Goal: Transaction & Acquisition: Book appointment/travel/reservation

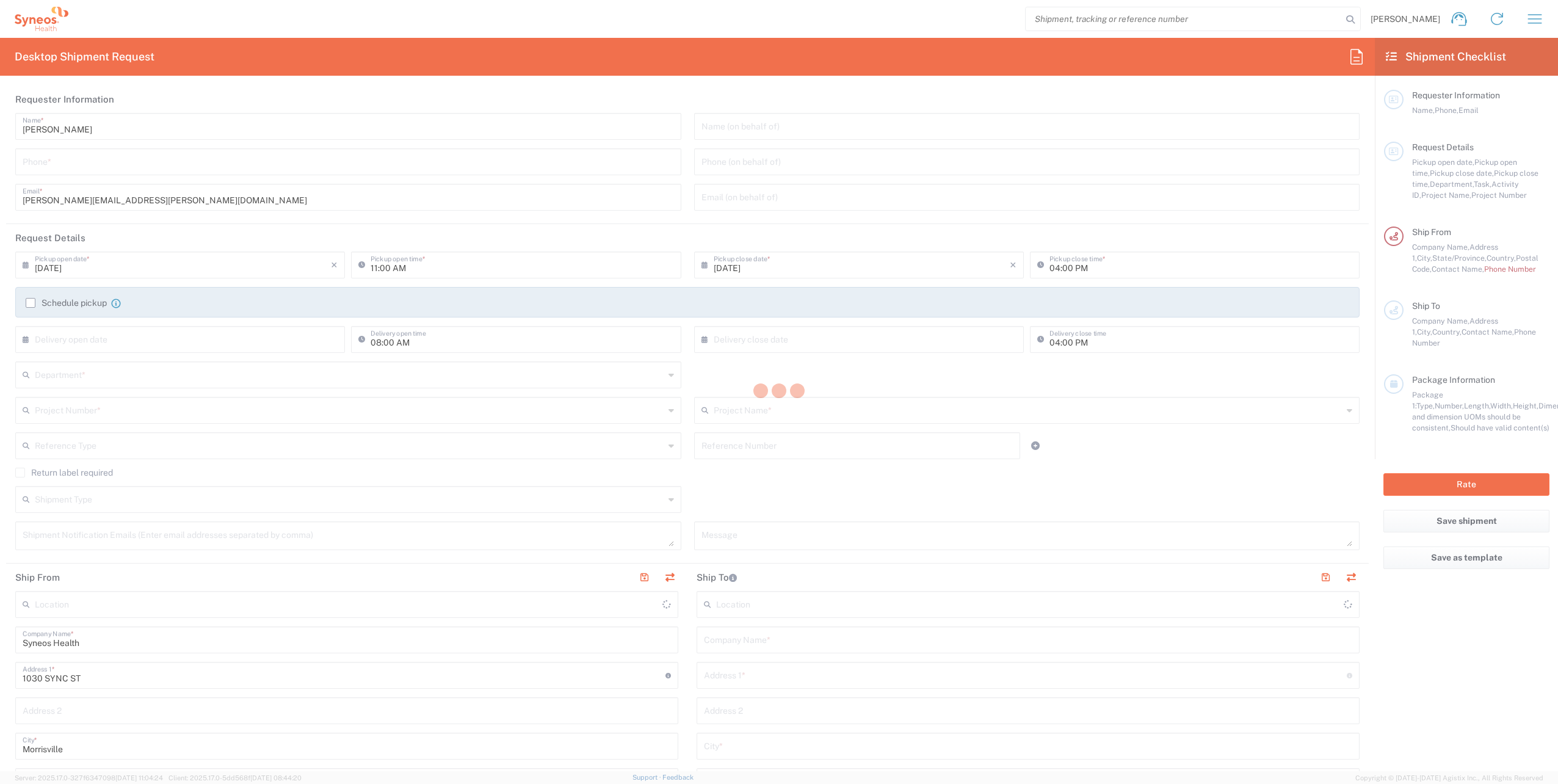
type input "[US_STATE]"
type input "[GEOGRAPHIC_DATA]"
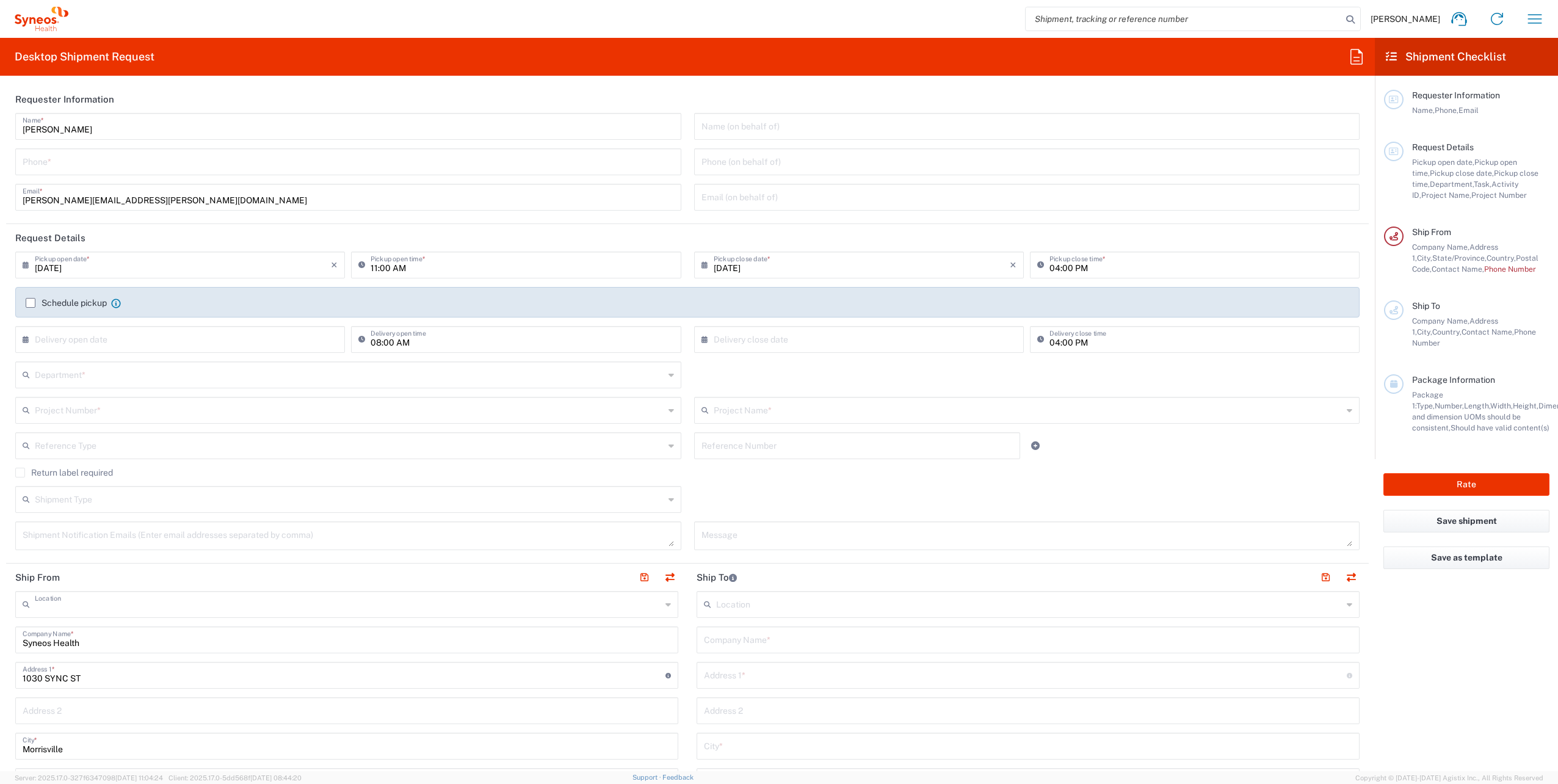
type input "SYNEOS HEALTH LLC [GEOGRAPHIC_DATA] [GEOGRAPHIC_DATA]"
click at [30, 303] on label "Schedule pickup" at bounding box center [66, 303] width 81 height 10
click at [30, 303] on input "Schedule pickup" at bounding box center [30, 303] width 0 height 0
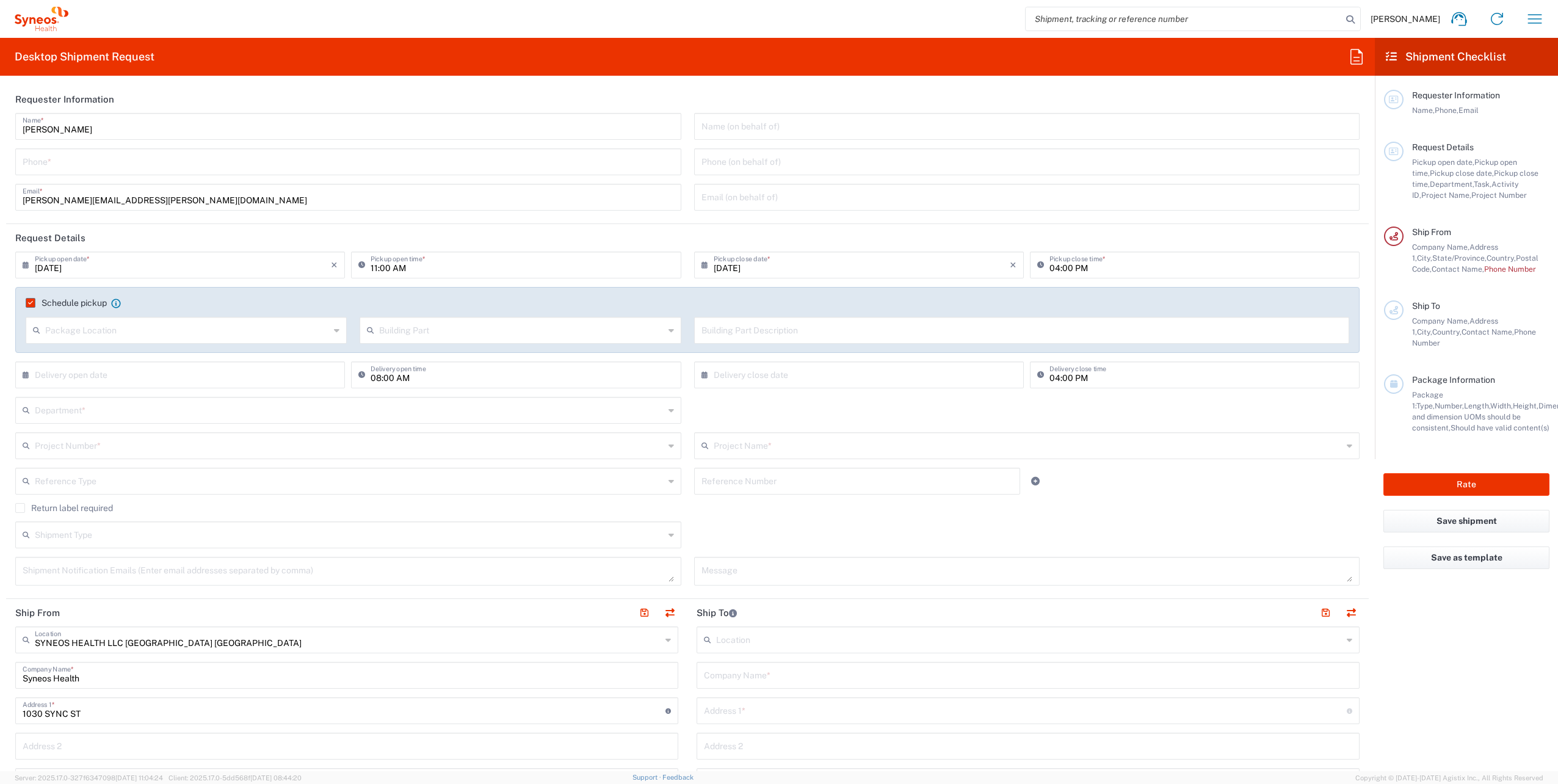
click at [69, 331] on input "text" at bounding box center [187, 329] width 285 height 21
click at [73, 356] on span "Front" at bounding box center [185, 356] width 317 height 19
type input "Front"
click at [86, 374] on input "text" at bounding box center [183, 373] width 296 height 21
click at [163, 486] on span "19" at bounding box center [164, 485] width 18 height 17
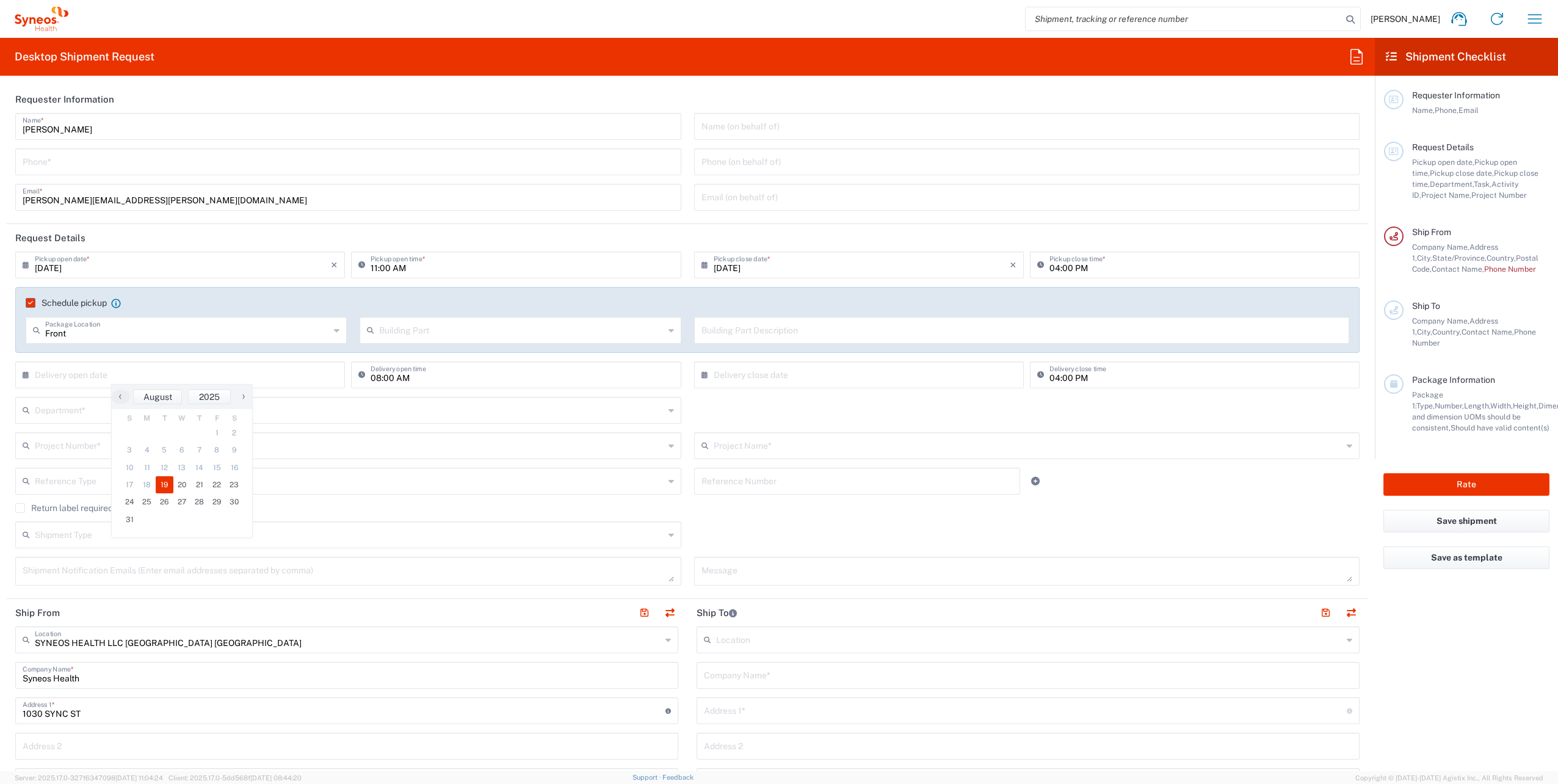
type input "[DATE]"
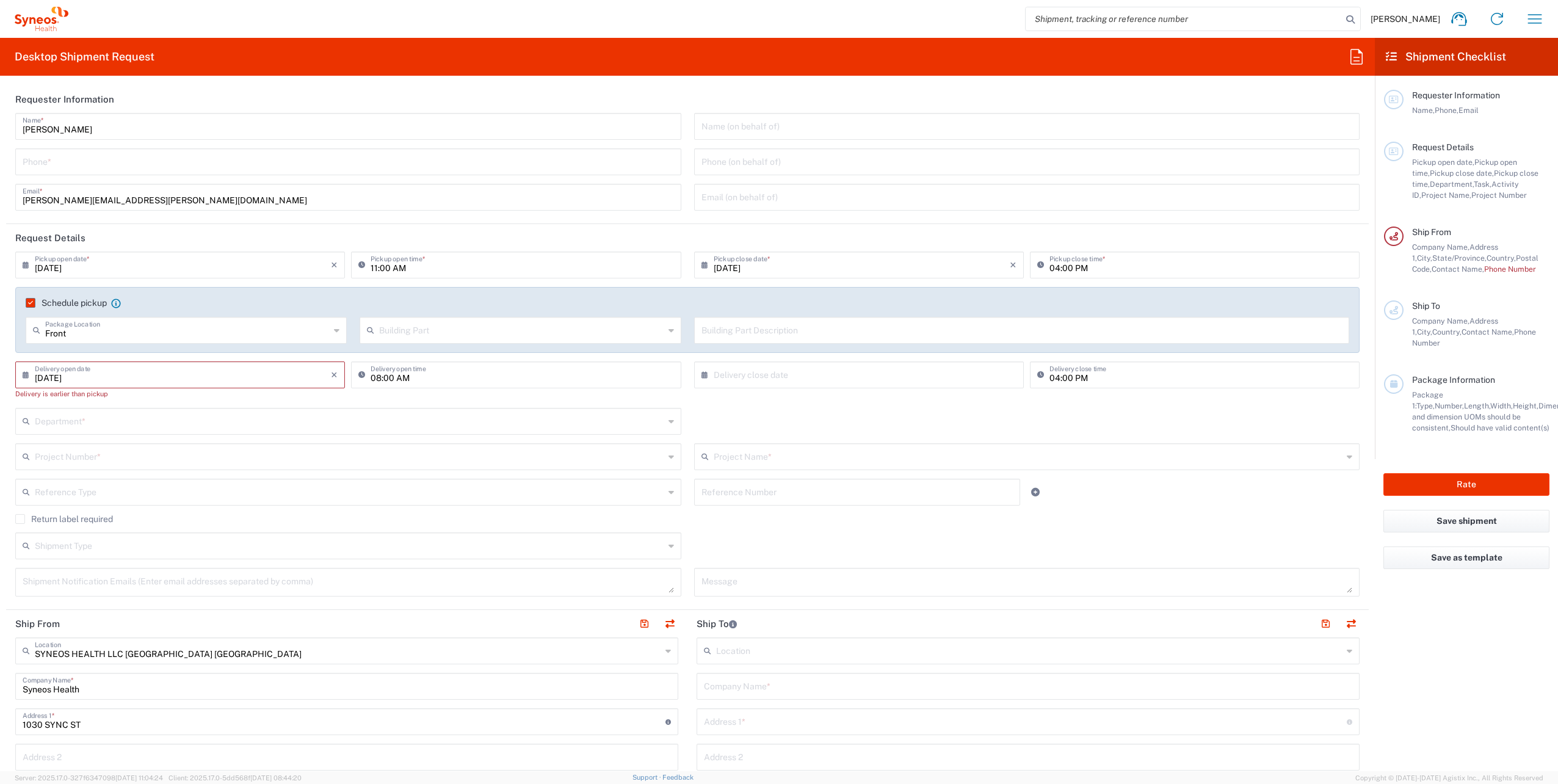
click at [117, 425] on input "text" at bounding box center [349, 420] width 629 height 21
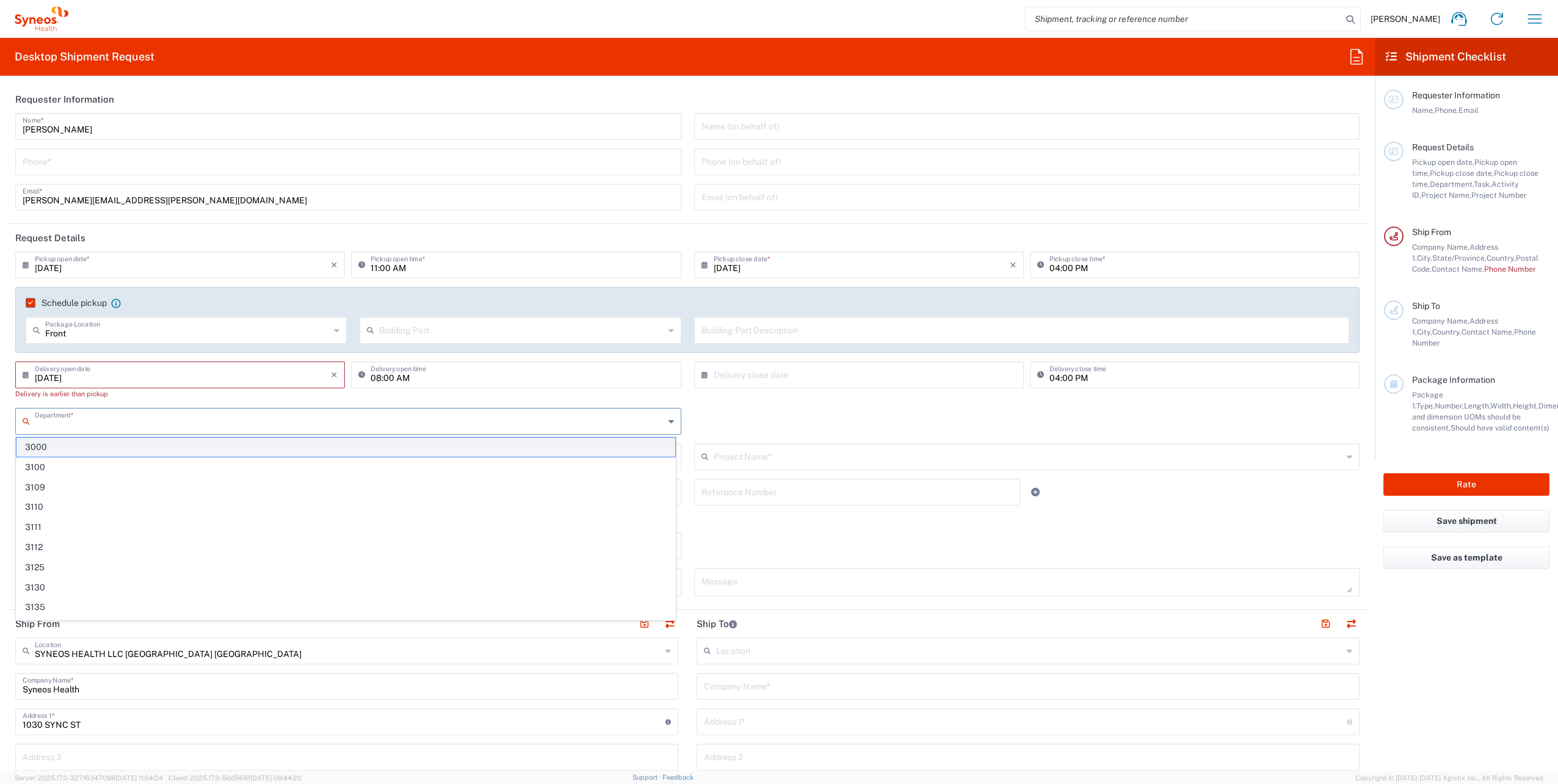
click at [114, 443] on span "3000" at bounding box center [345, 447] width 659 height 19
type input "3000"
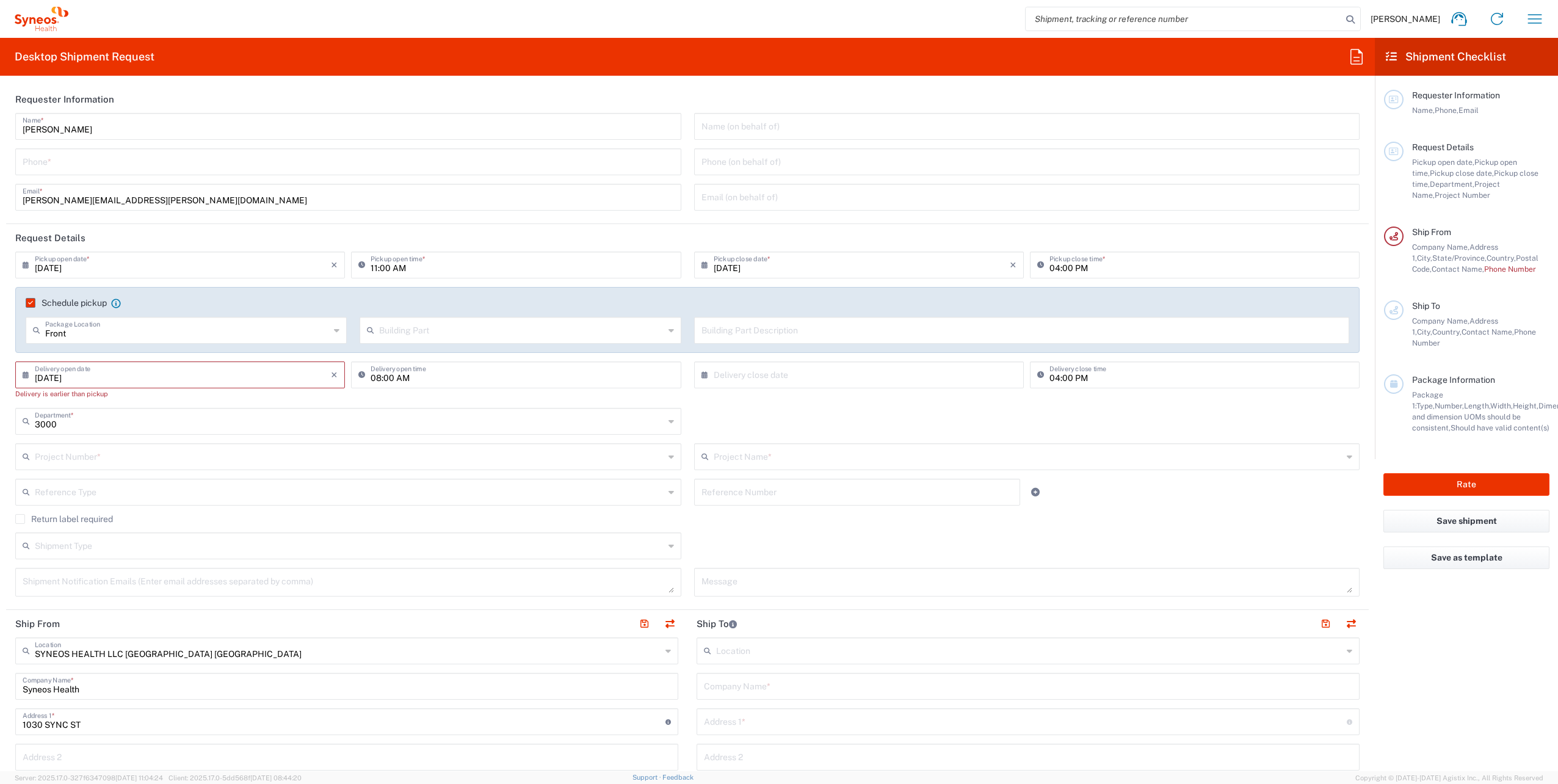
click at [110, 460] on input "text" at bounding box center [349, 455] width 629 height 21
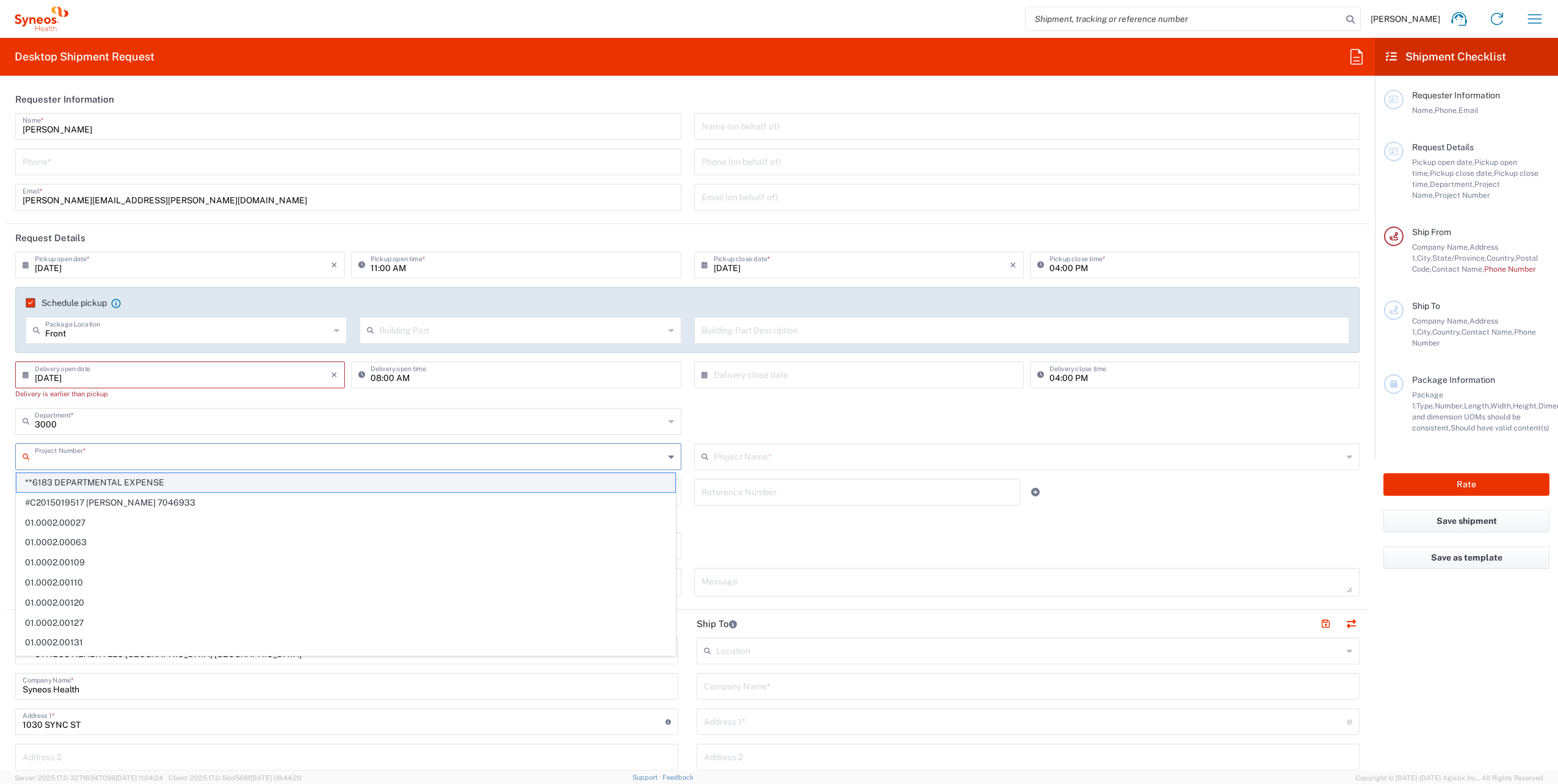
click at [110, 478] on span "**6183 DEPARTMENTAL EXPENSE" at bounding box center [345, 482] width 659 height 19
type input "**6183 DEPARTMENTAL EXPENSE"
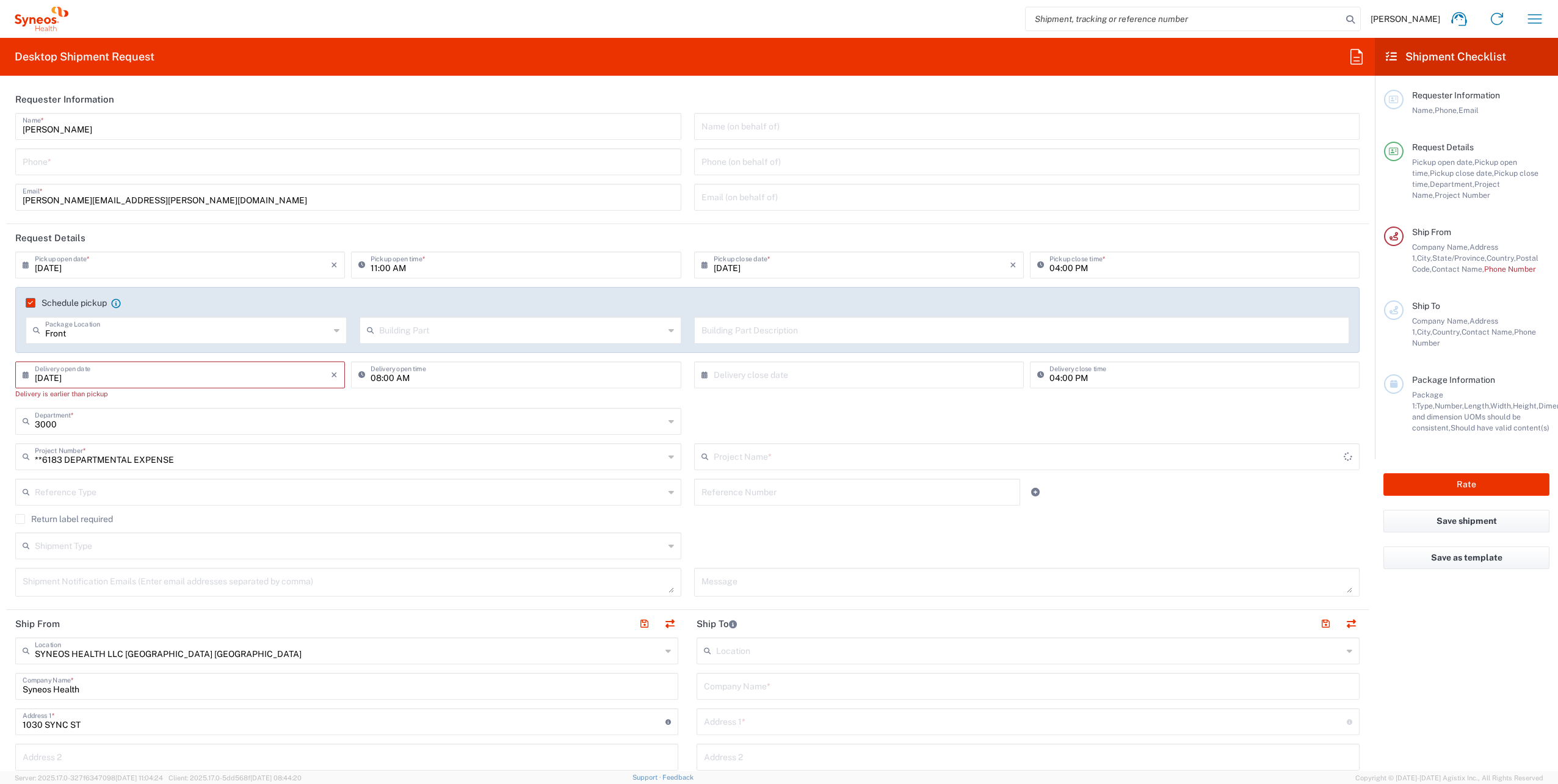
type input "6183"
click at [110, 497] on input "text" at bounding box center [349, 491] width 629 height 21
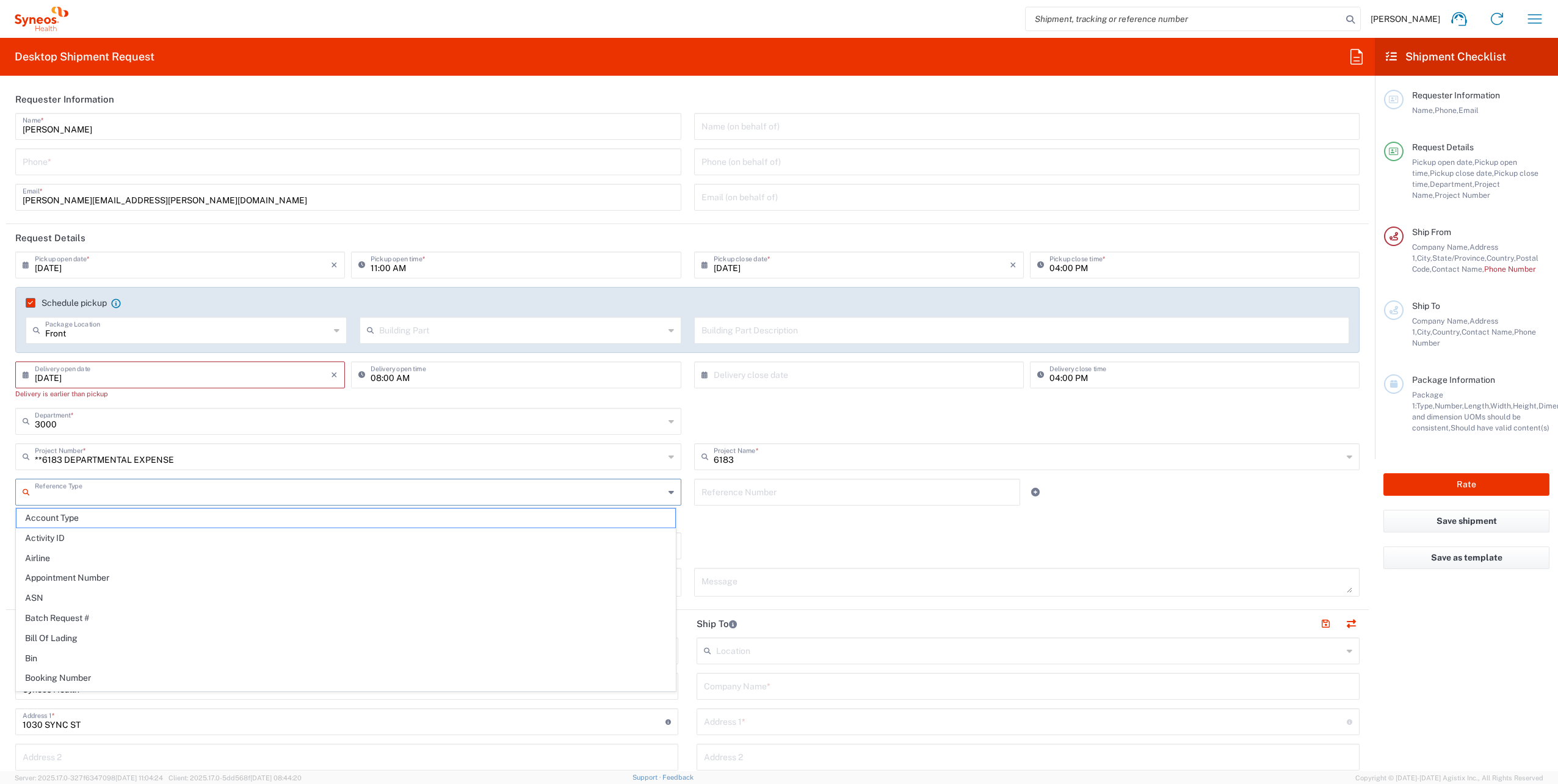
click at [194, 457] on input "**6183 DEPARTMENTAL EXPENSE" at bounding box center [349, 455] width 629 height 21
type input "**6183 DEPARTMENTAL EXPENSE"
click at [194, 457] on input "**6183 DEPARTMENTAL EXPENSE" at bounding box center [349, 455] width 629 height 21
type input "3000"
click at [208, 416] on input "3000" at bounding box center [349, 420] width 629 height 21
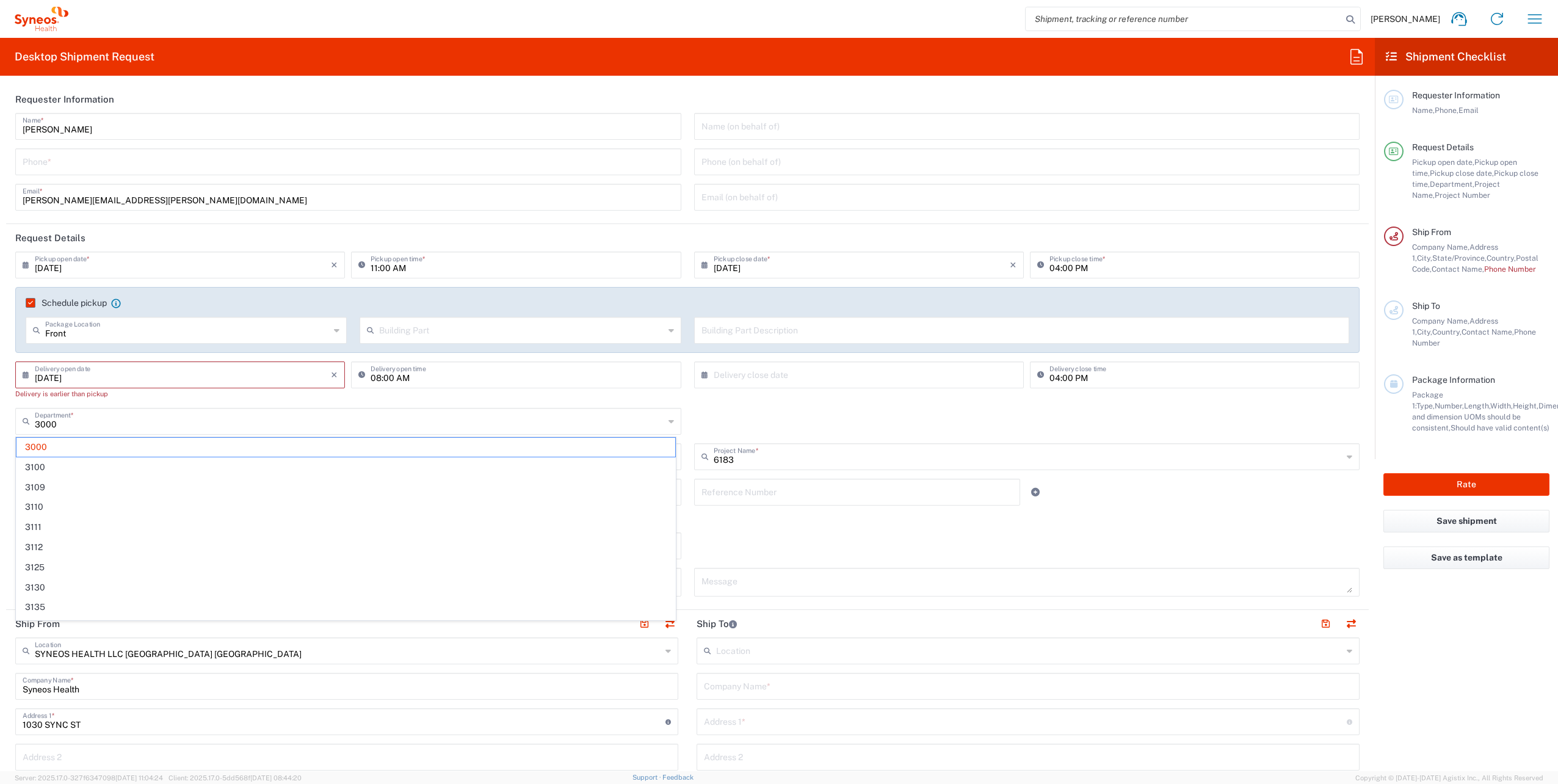
click at [212, 654] on input "SYNEOS HEALTH LLC [GEOGRAPHIC_DATA] [GEOGRAPHIC_DATA]" at bounding box center [348, 649] width 626 height 21
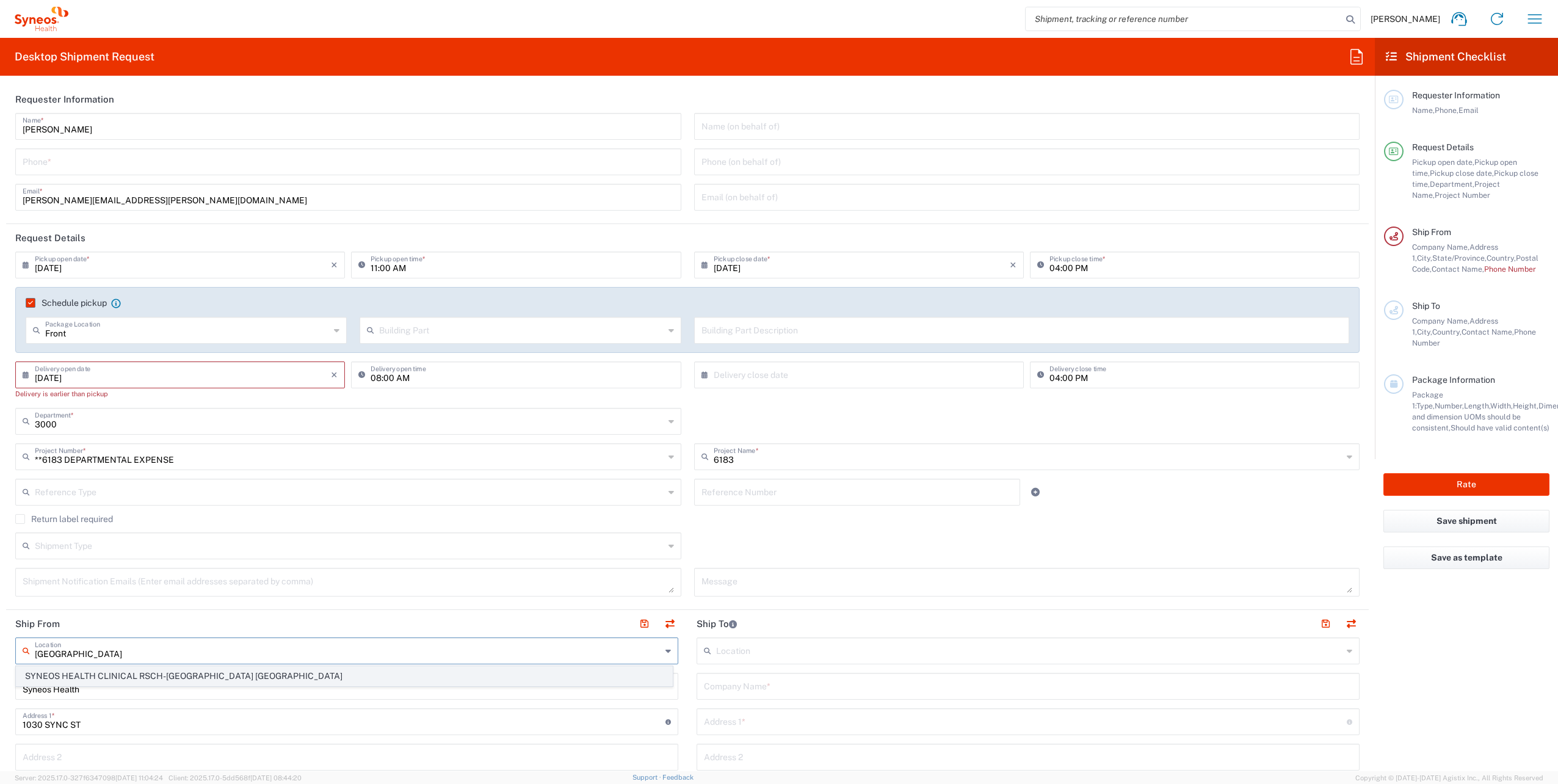
click at [168, 670] on span "SYNEOS HEALTH CLINICAL RSCH-[GEOGRAPHIC_DATA] [GEOGRAPHIC_DATA]" at bounding box center [344, 676] width 656 height 19
type input "SYNEOS HEALTH CLINICAL RSCH-[GEOGRAPHIC_DATA] [GEOGRAPHIC_DATA]"
type input "SYNEOS HEALTH CLINICAL RSCH"
type input "[STREET_ADDRESS]"
type input "Suite 450"
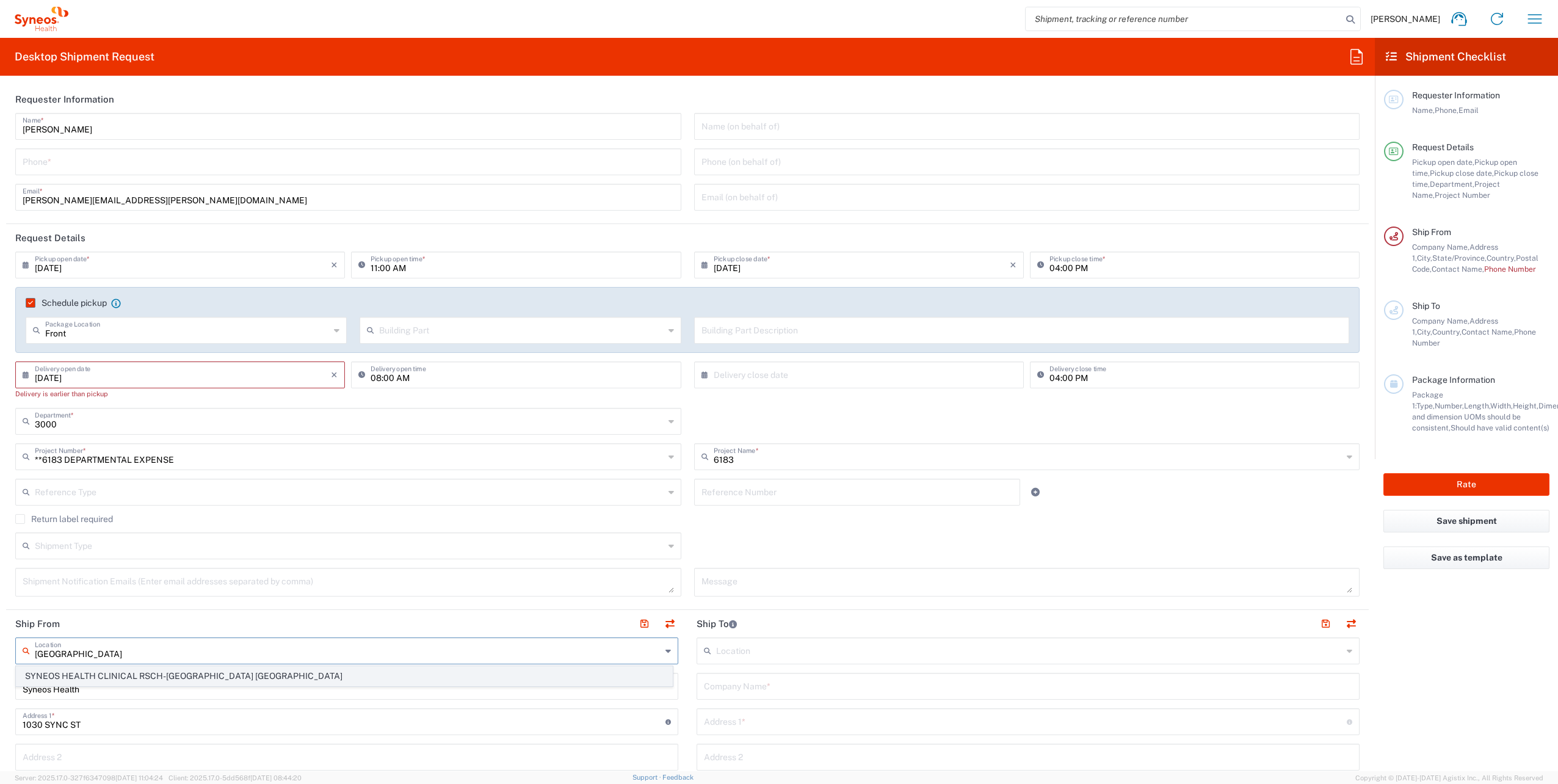
type input "[GEOGRAPHIC_DATA]"
type input "[US_STATE]"
type input "33136"
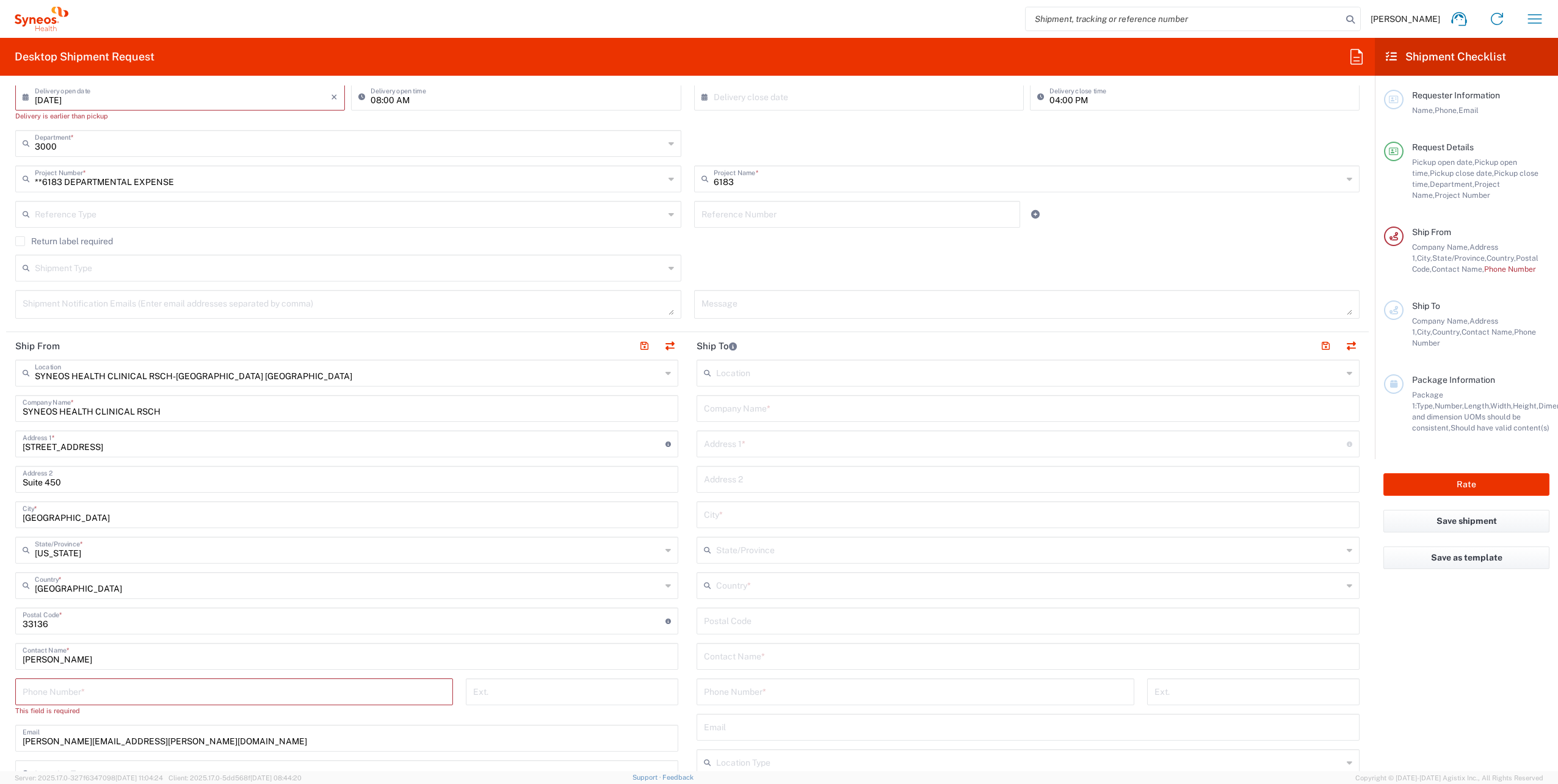
scroll to position [305, 0]
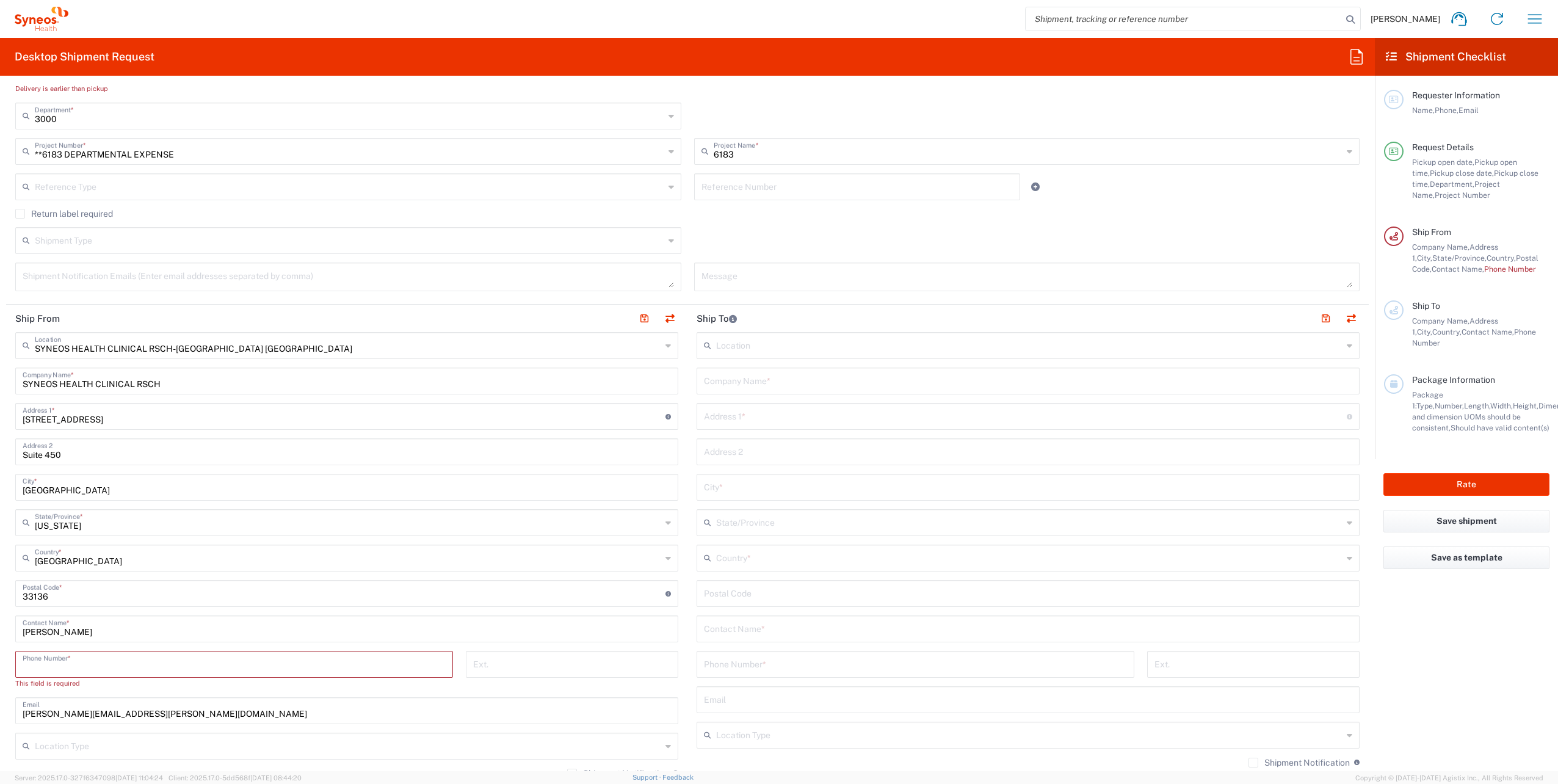
click at [346, 660] on input "tel" at bounding box center [234, 663] width 423 height 21
type input "3053051781"
type input "[EMAIL_ADDRESS][DOMAIN_NAME]"
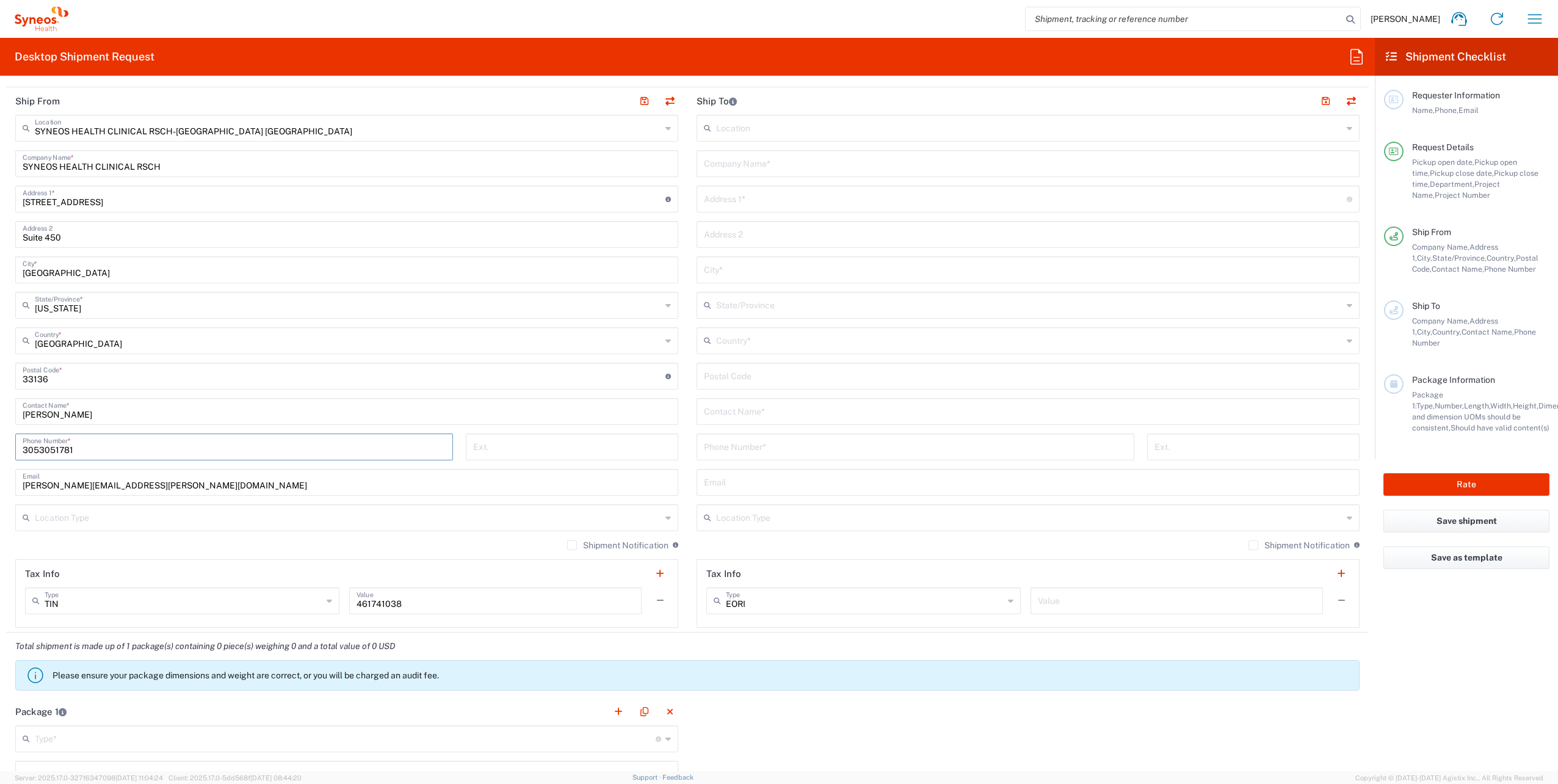
scroll to position [549, 0]
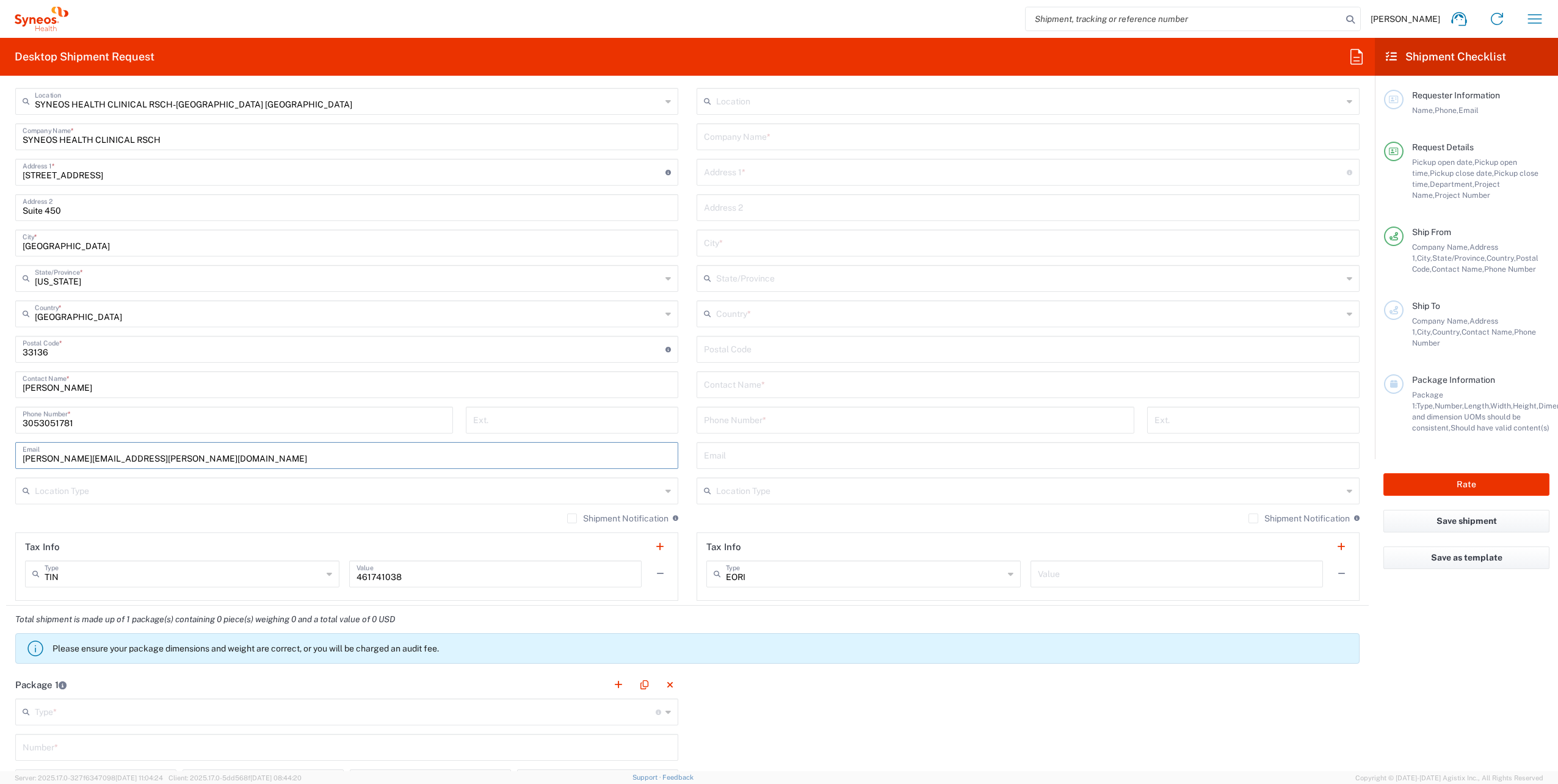
drag, startPoint x: 79, startPoint y: 457, endPoint x: -30, endPoint y: 457, distance: 109.0
click at [0, 457] on html "[PERSON_NAME] Home Shipment estimator Shipment tracking Desktop shipment reques…" at bounding box center [779, 392] width 1558 height 784
type input "[PERSON_NAME][EMAIL_ADDRESS][PERSON_NAME][DOMAIN_NAME]"
click at [125, 489] on input "text" at bounding box center [348, 489] width 626 height 21
click at [109, 538] on span "Residential/Home" at bounding box center [344, 536] width 656 height 19
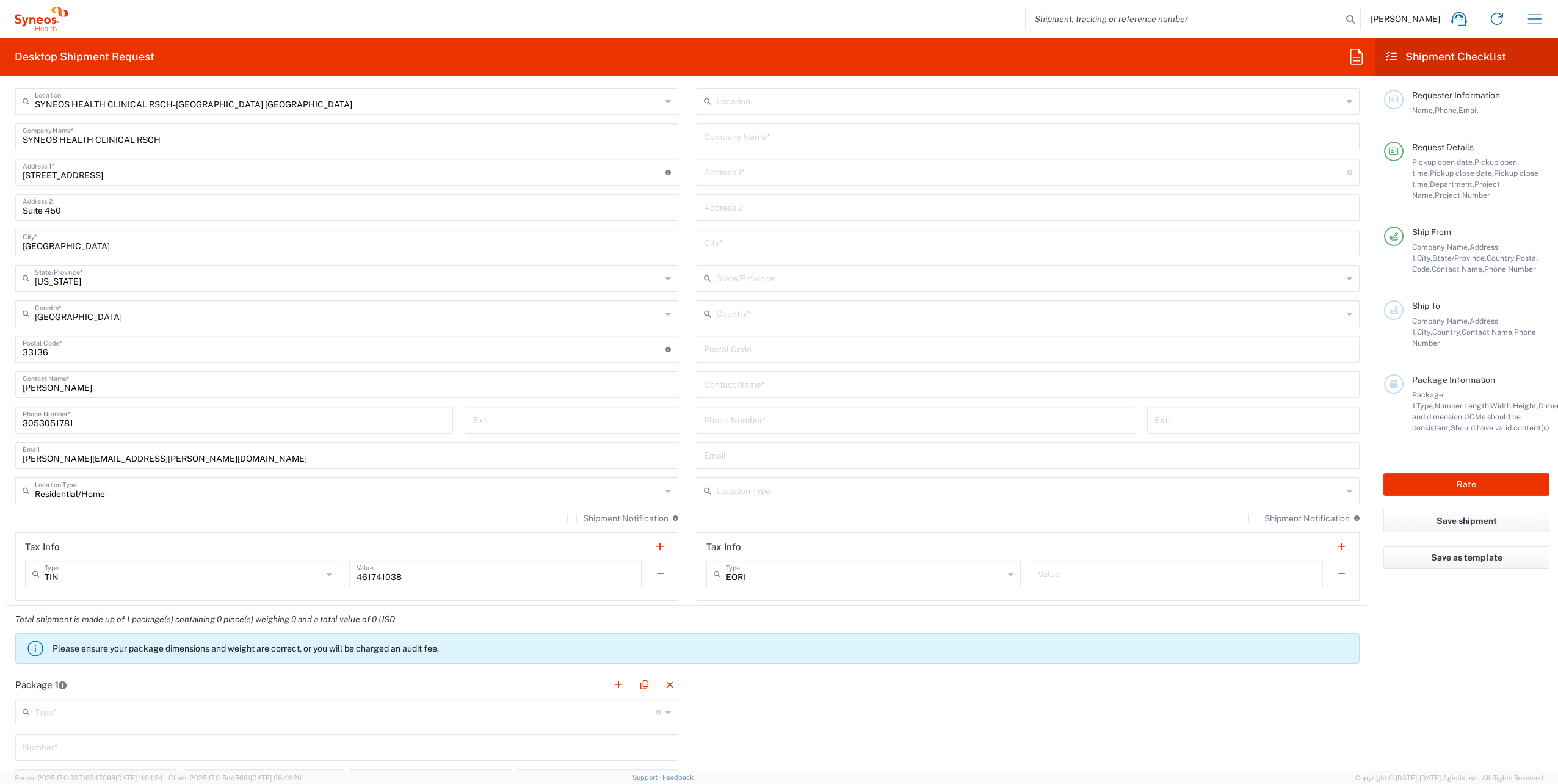
click at [118, 489] on input "Residential/Home" at bounding box center [348, 489] width 626 height 21
click at [96, 530] on span "Business (General)" at bounding box center [344, 536] width 656 height 19
type input "Business (General)"
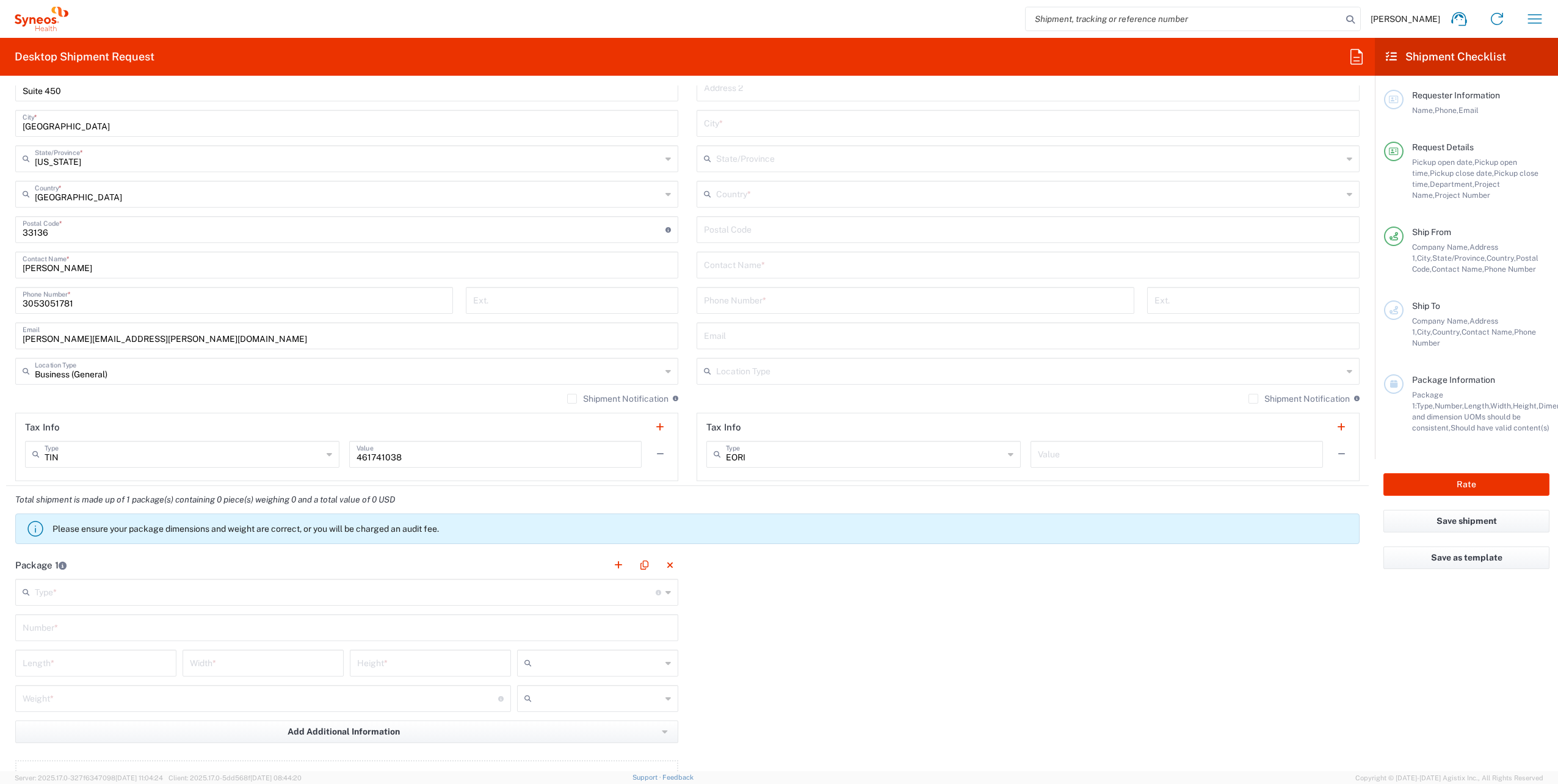
scroll to position [671, 0]
drag, startPoint x: 203, startPoint y: 587, endPoint x: 122, endPoint y: 590, distance: 81.1
click at [203, 587] on input "text" at bounding box center [345, 588] width 621 height 21
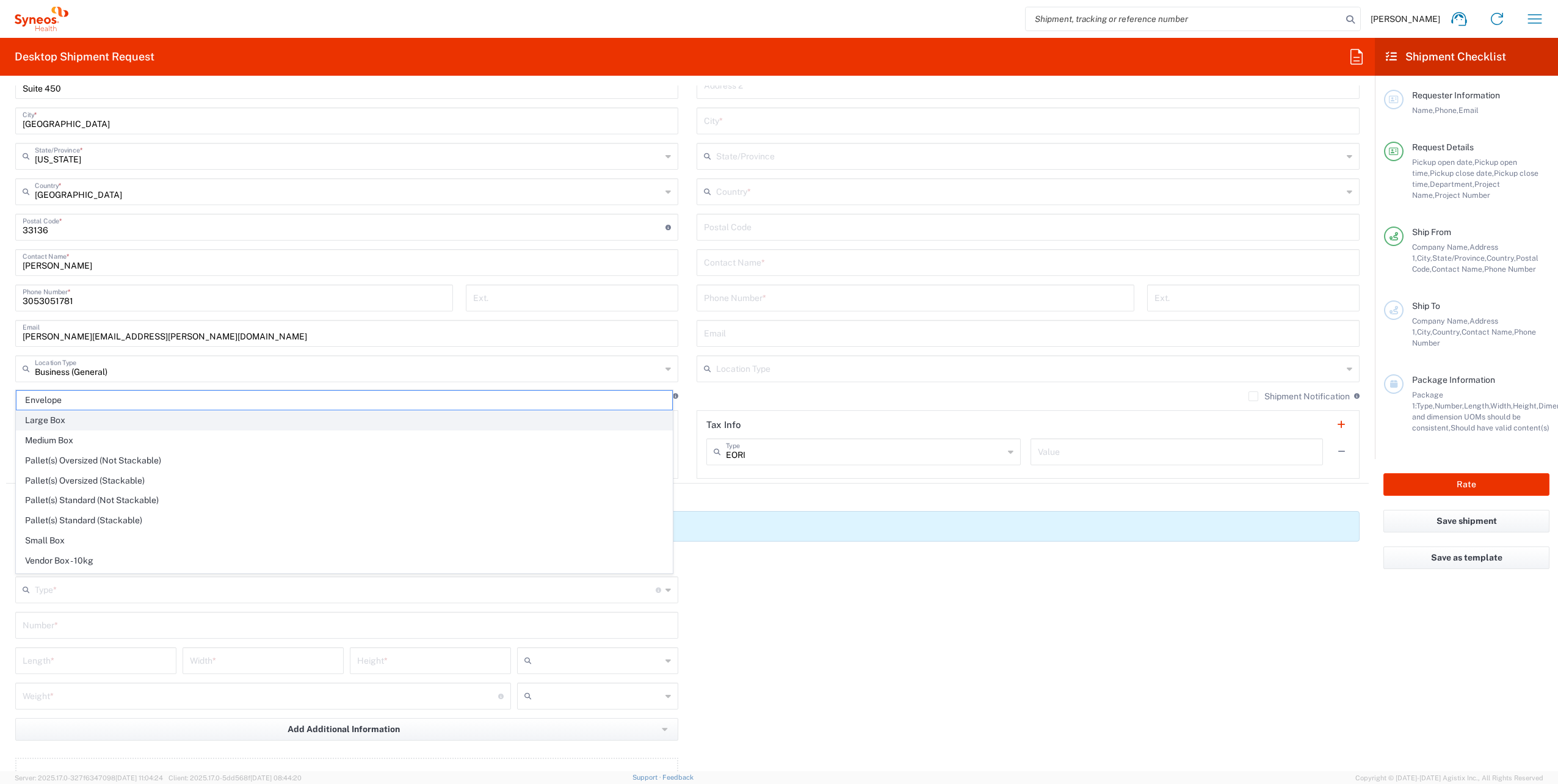
click at [68, 424] on span "Large Box" at bounding box center [344, 420] width 656 height 19
type input "Large Box"
type input "17.5"
type input "12.5"
type input "3"
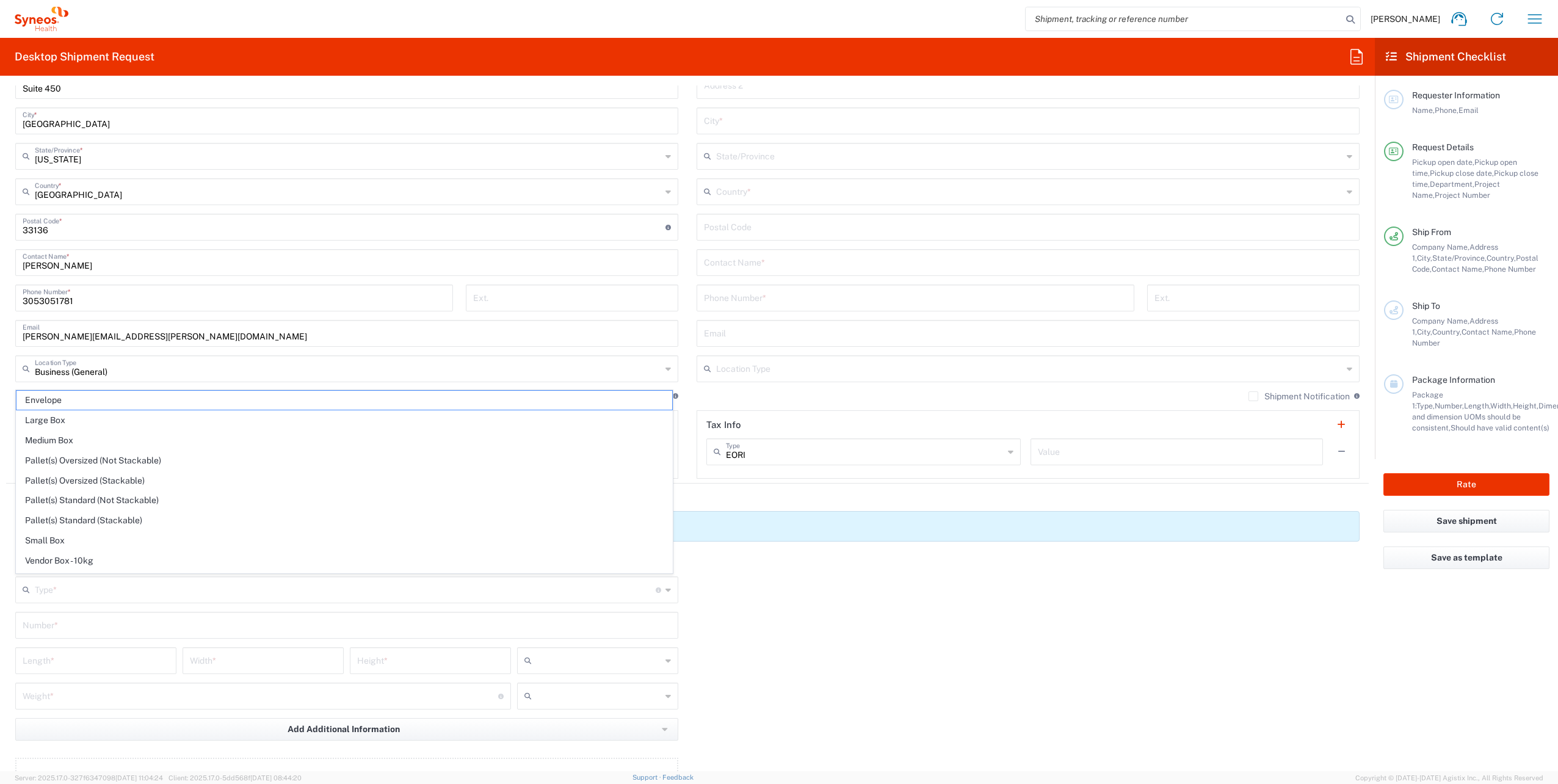
type input "in"
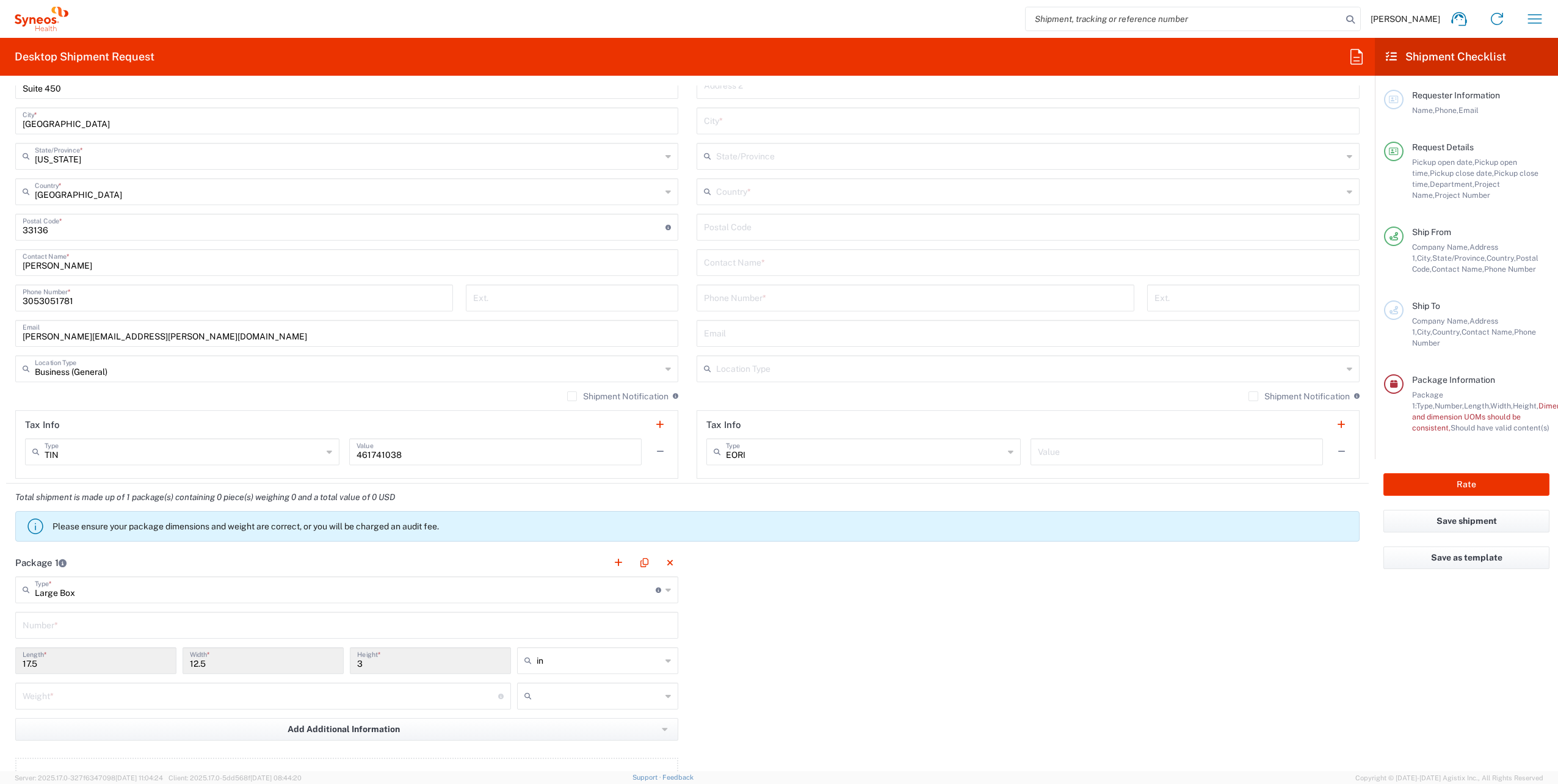
click at [331, 629] on input "text" at bounding box center [347, 624] width 649 height 21
type input "1"
click at [797, 649] on div "Package 1 Large Box Type * Material used to package goods Envelope Large Box Me…" at bounding box center [688, 683] width 1363 height 268
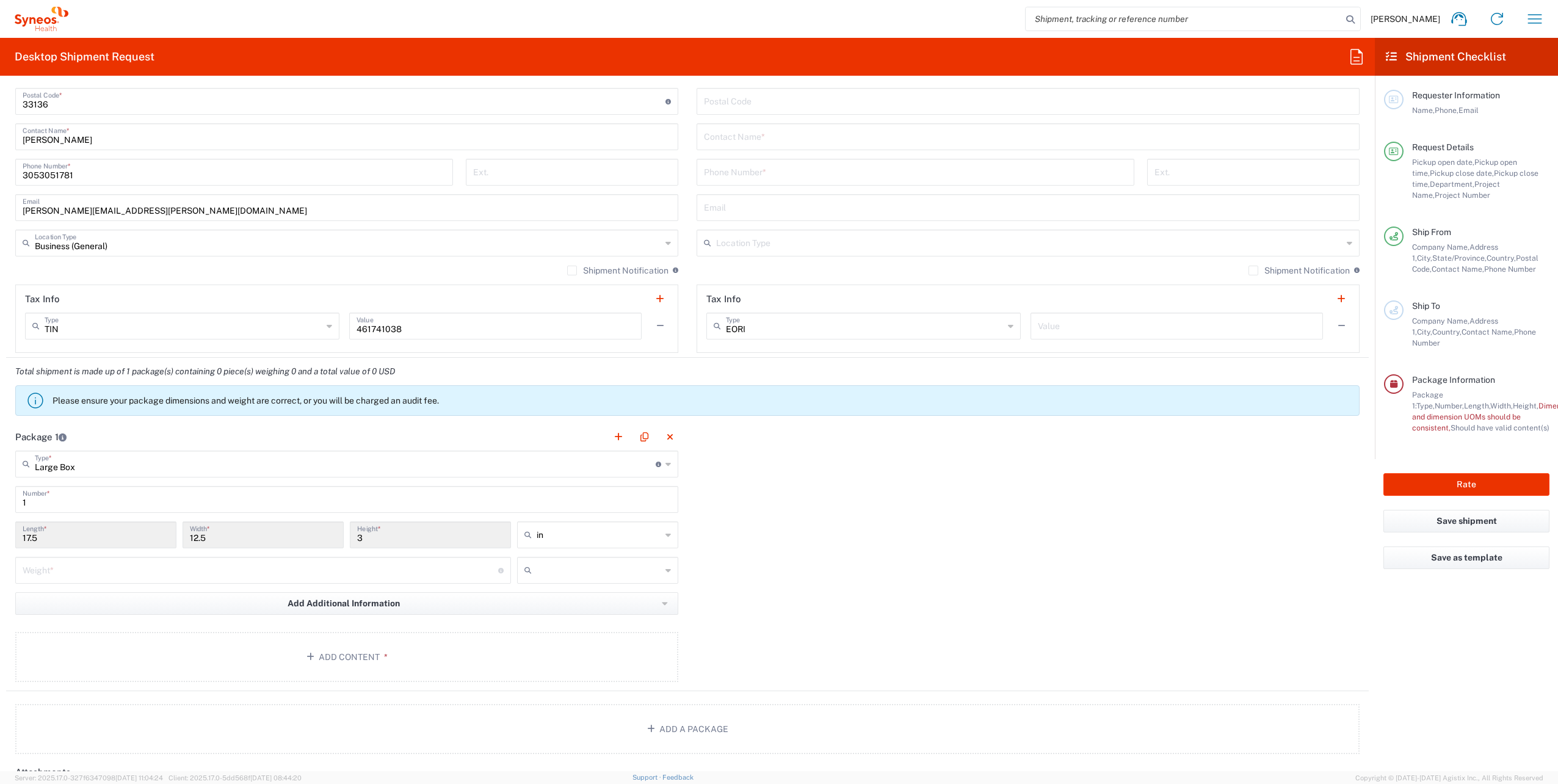
scroll to position [855, 0]
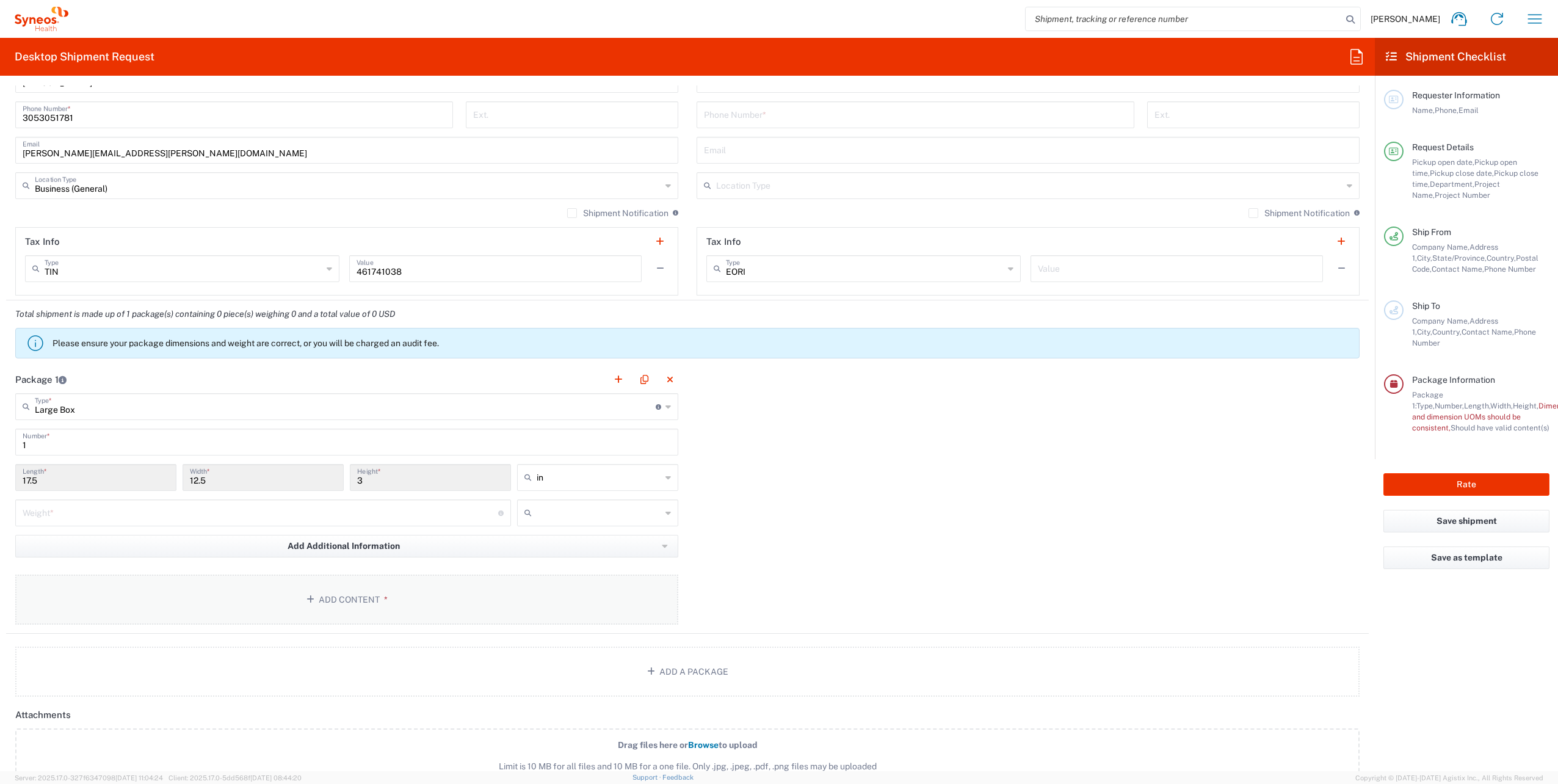
click at [338, 600] on button "Add Content *" at bounding box center [347, 600] width 663 height 50
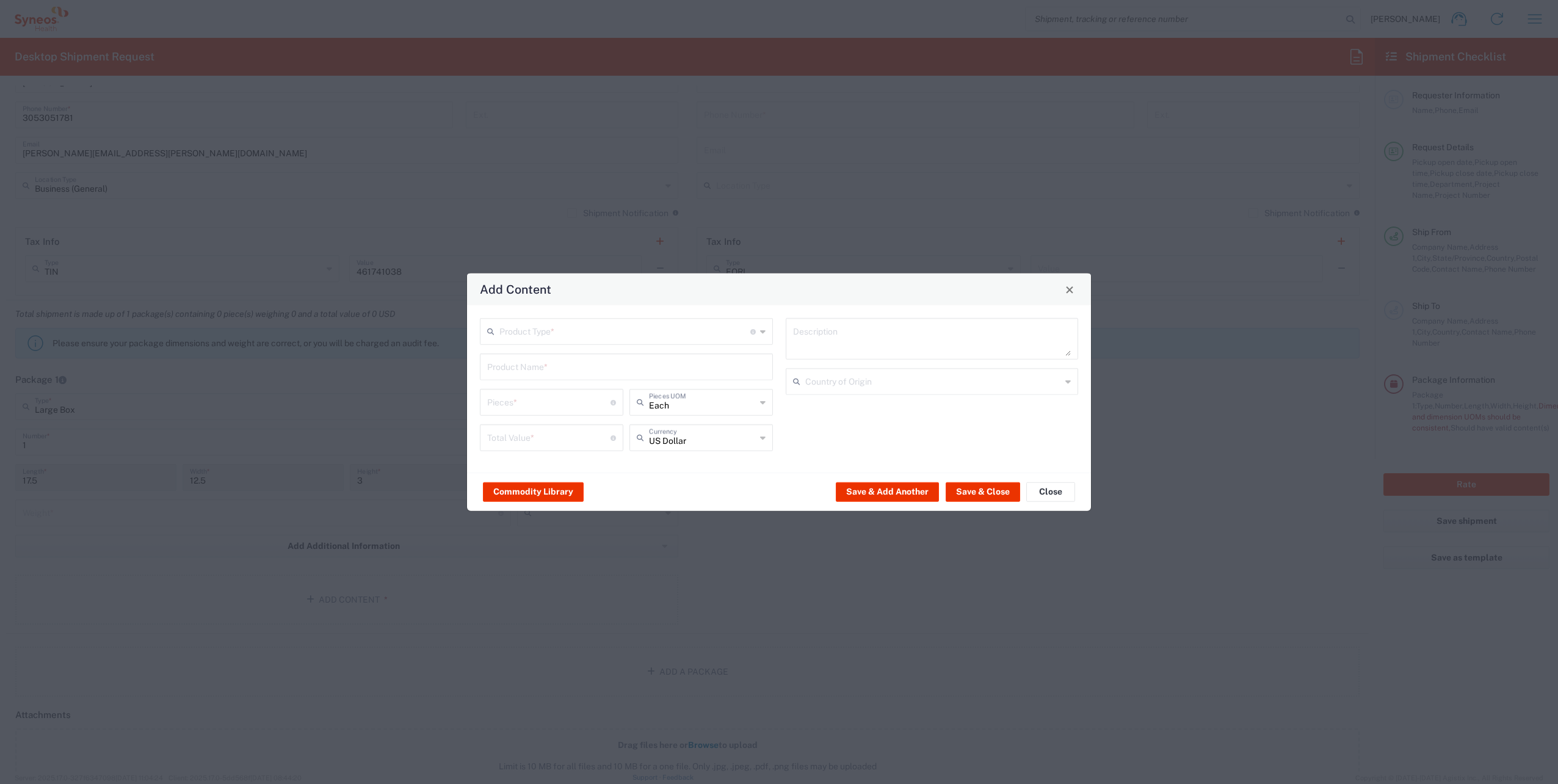
click at [513, 339] on input "text" at bounding box center [625, 330] width 251 height 21
click at [504, 378] on span "General Commodity" at bounding box center [627, 378] width 291 height 19
type input "General Commodity"
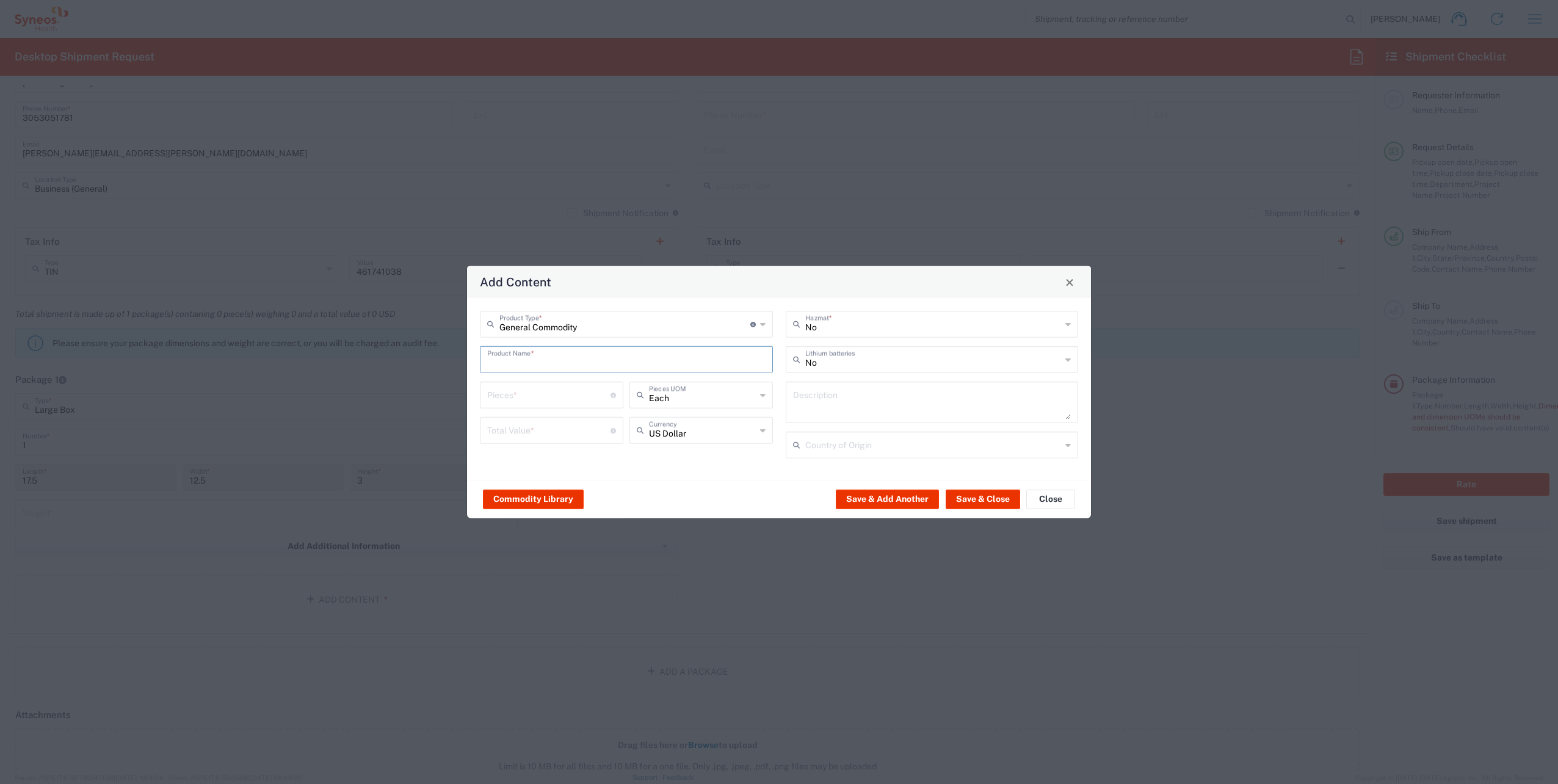
click at [506, 366] on input "text" at bounding box center [626, 358] width 278 height 21
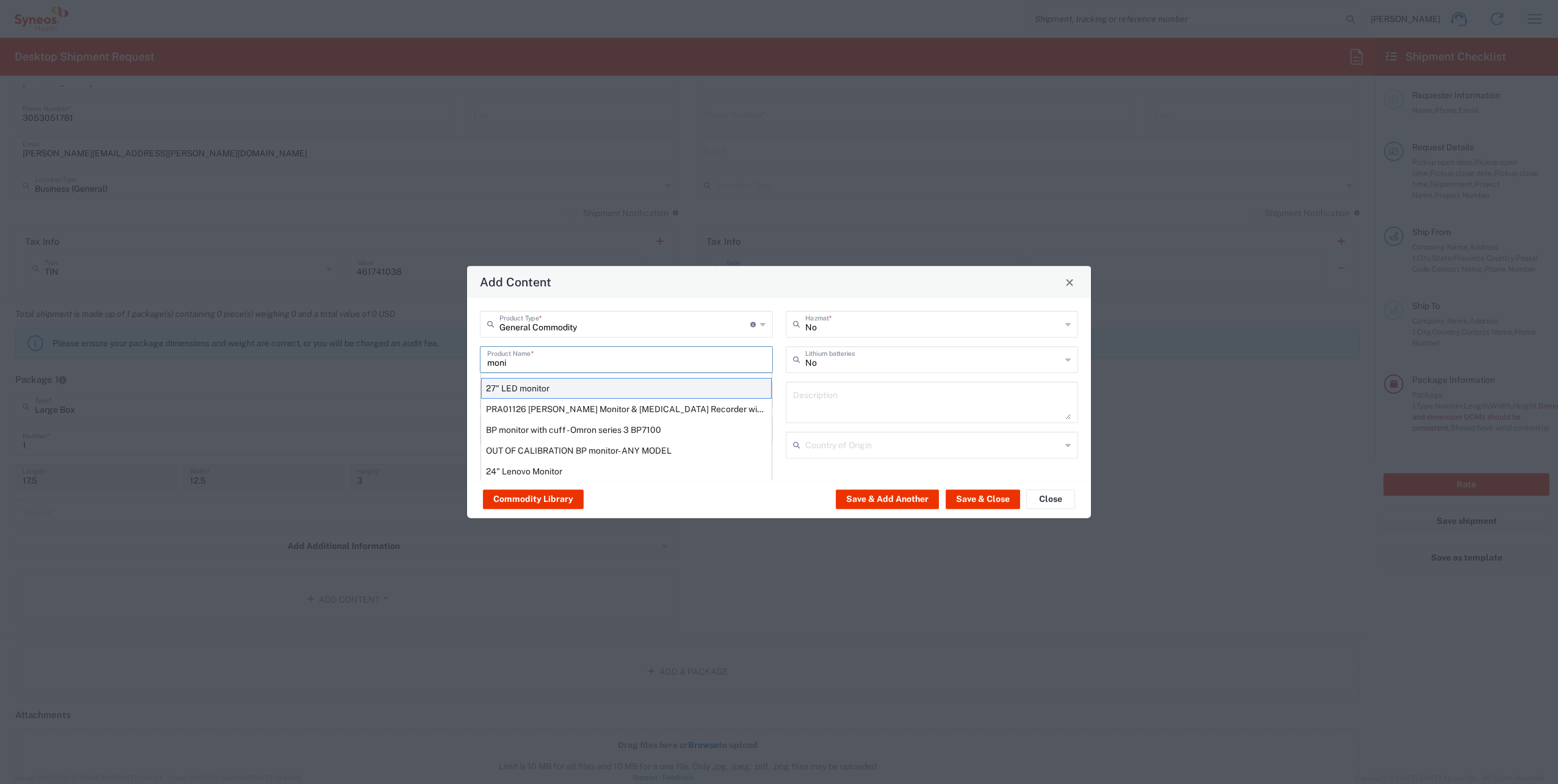
click at [530, 386] on div "27" LED monitor" at bounding box center [627, 388] width 291 height 21
type input "27" LED monitor"
type input "1"
type textarea "27" LED monitor"
type input "[GEOGRAPHIC_DATA]"
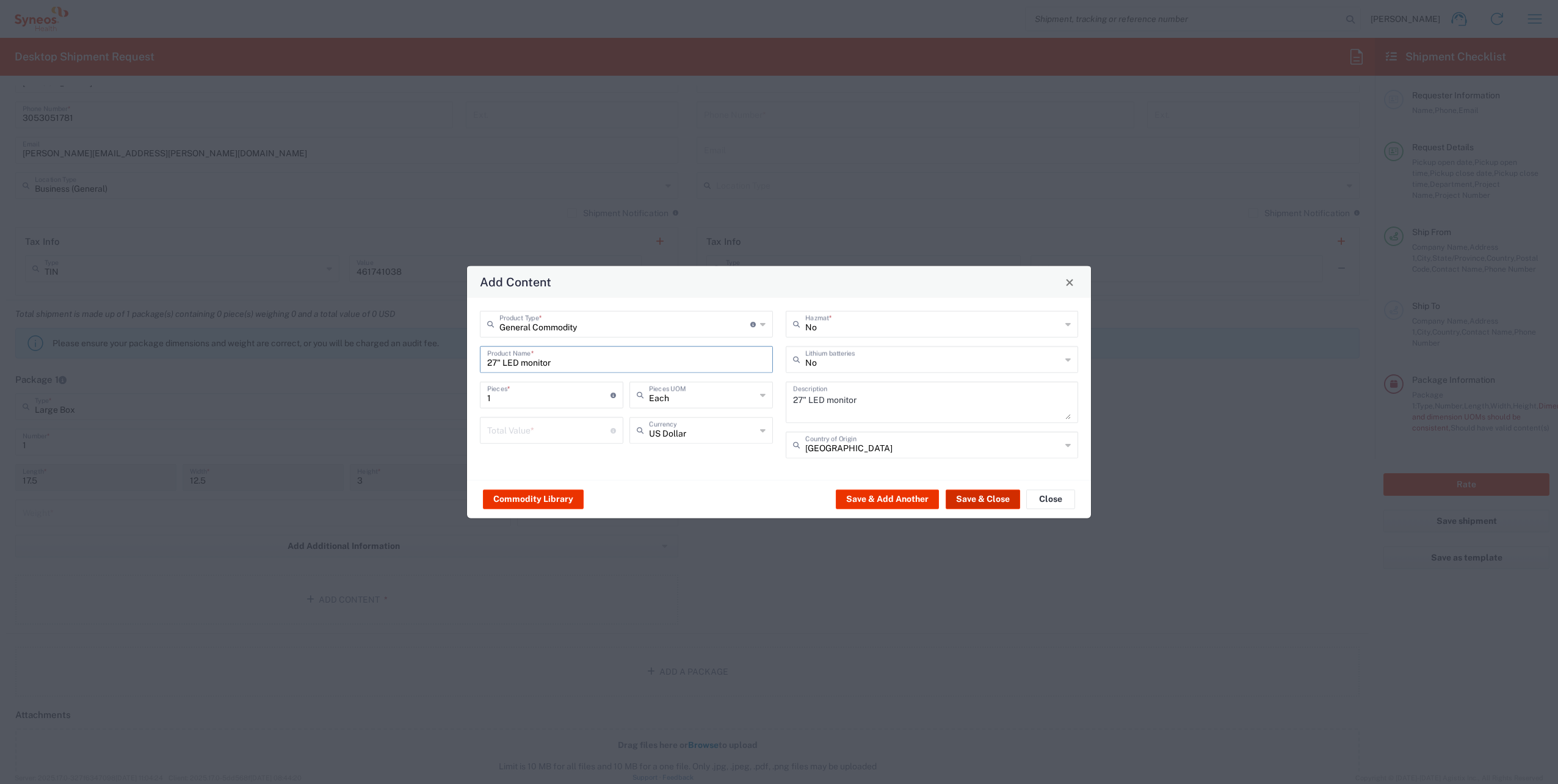
click at [966, 498] on button "Save & Close" at bounding box center [983, 499] width 75 height 19
click at [981, 501] on button "Save & Close" at bounding box center [983, 499] width 75 height 19
click at [547, 429] on input "number" at bounding box center [548, 429] width 124 height 21
type input "100"
click at [982, 501] on button "Save & Close" at bounding box center [983, 499] width 75 height 19
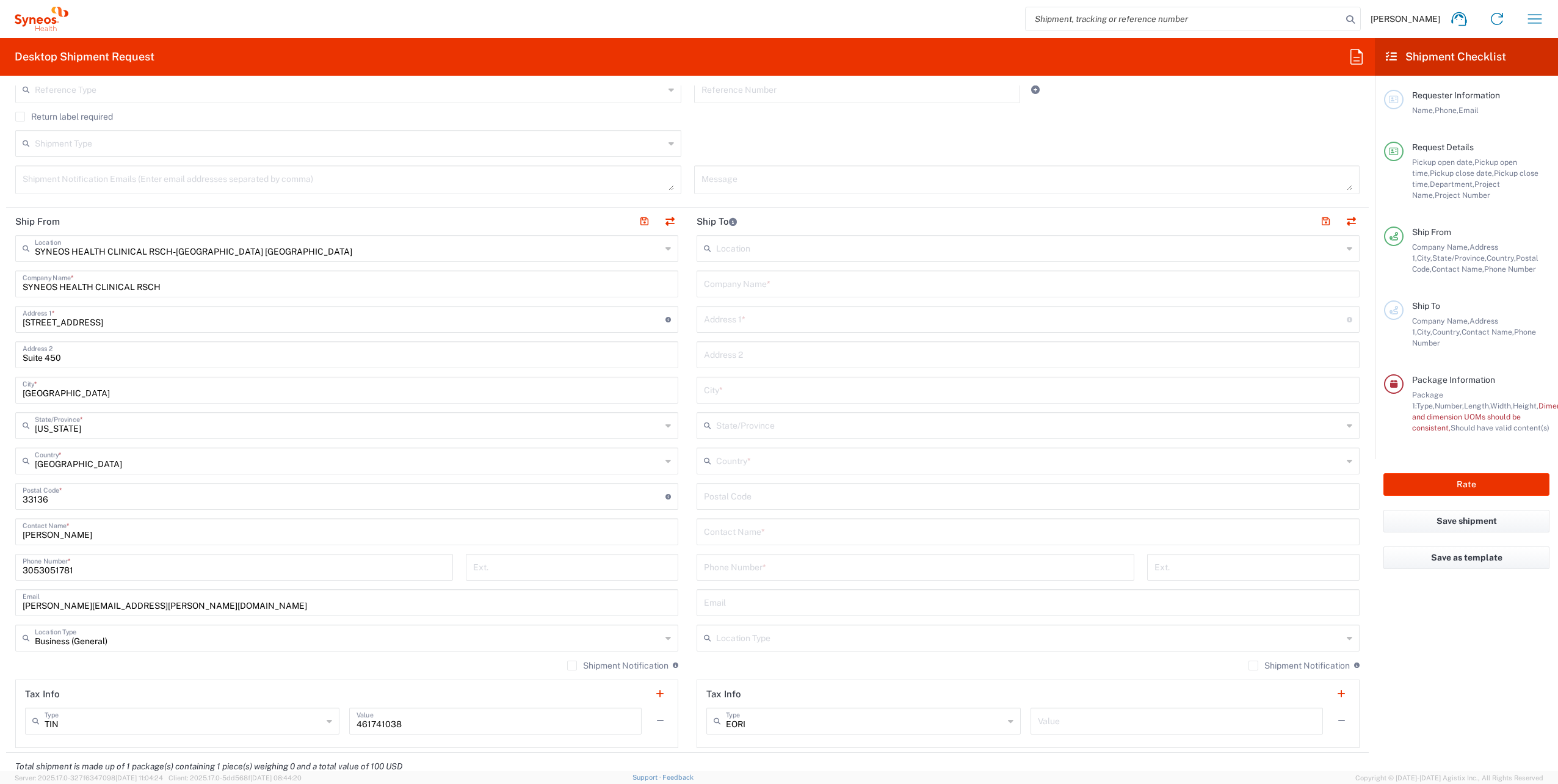
scroll to position [427, 0]
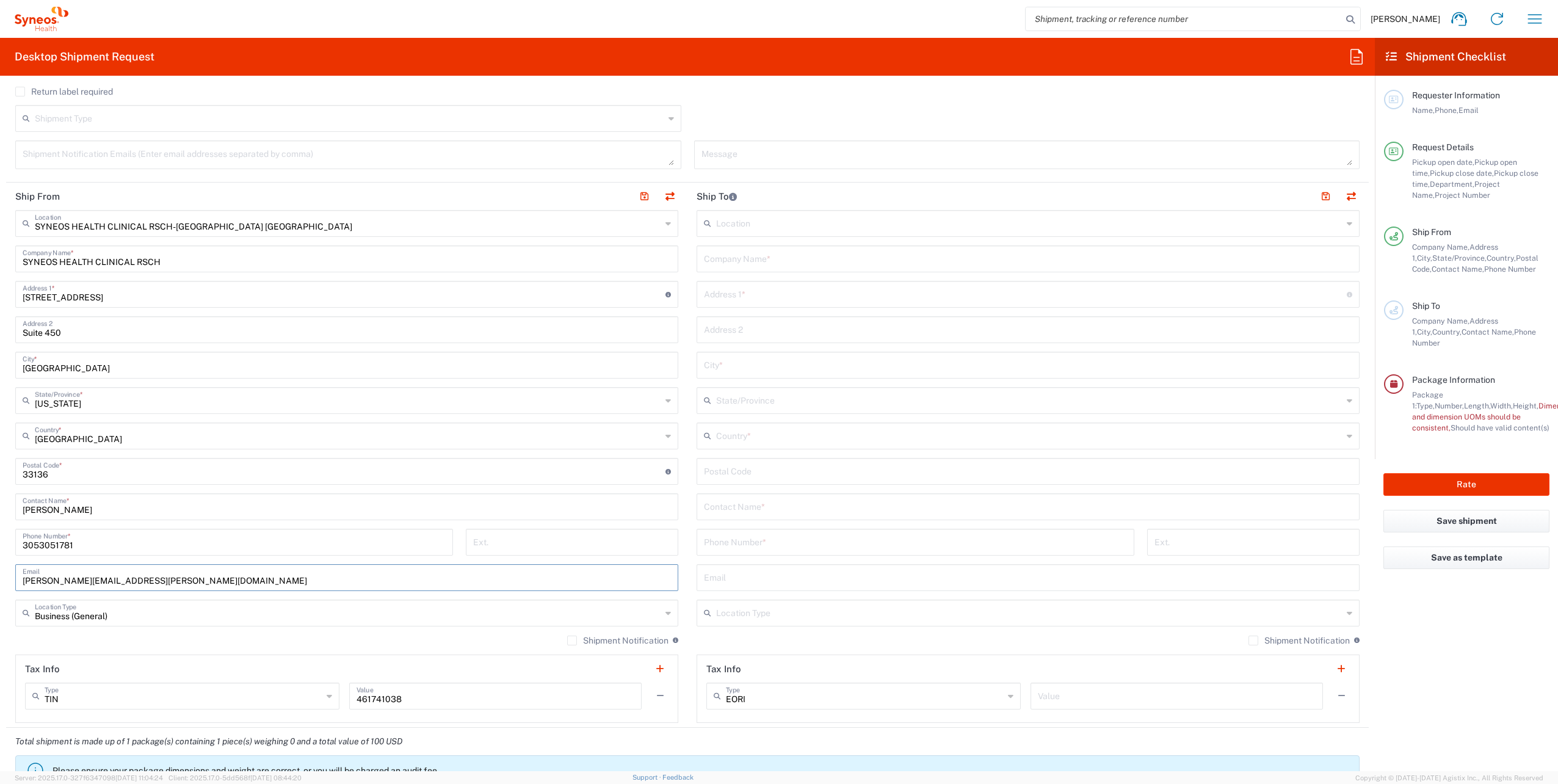
drag, startPoint x: 216, startPoint y: 583, endPoint x: -91, endPoint y: 586, distance: 307.0
click at [0, 586] on html "[PERSON_NAME] Home Shipment estimator Shipment tracking Desktop shipment reques…" at bounding box center [779, 392] width 1558 height 784
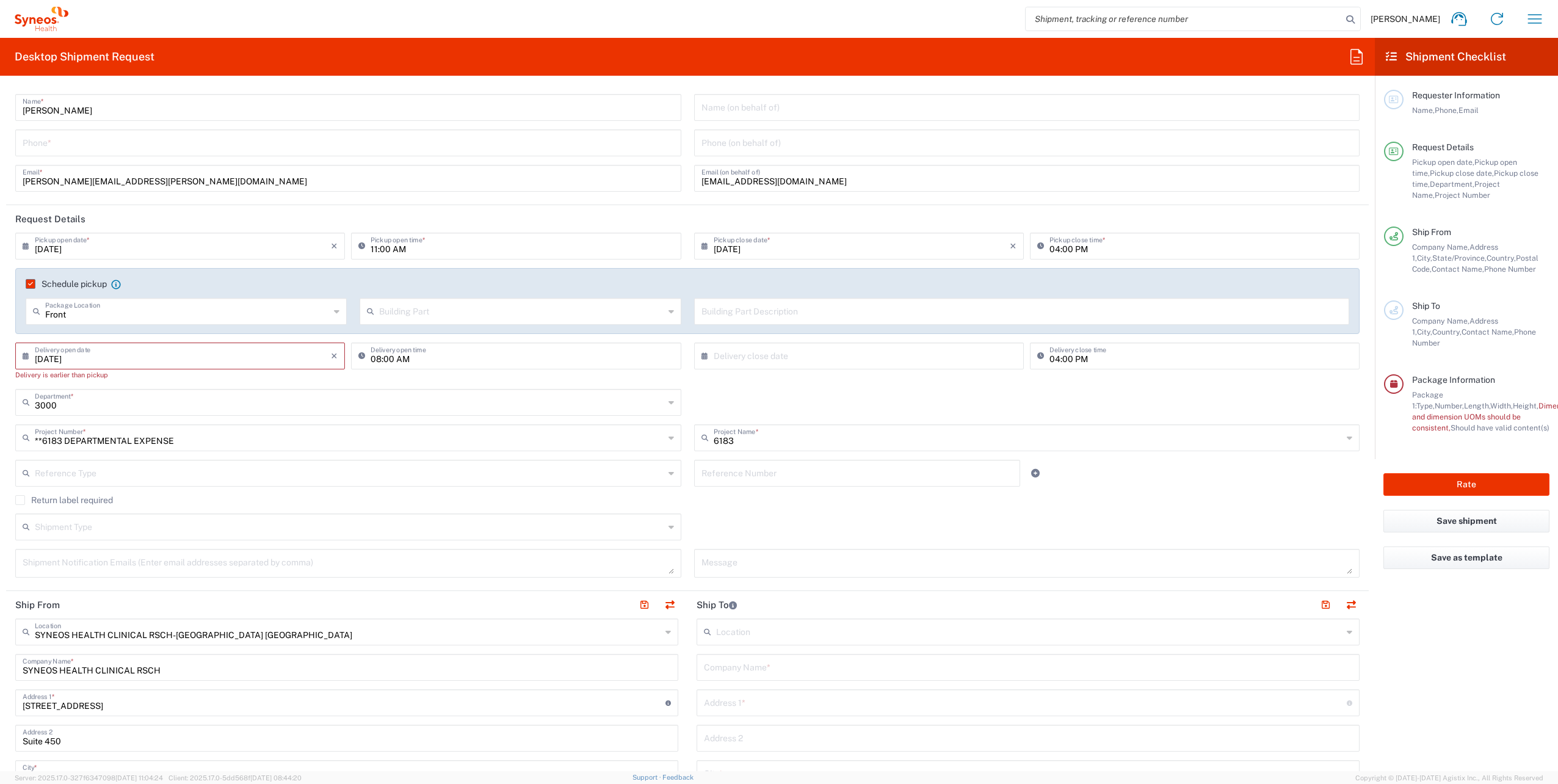
scroll to position [0, 0]
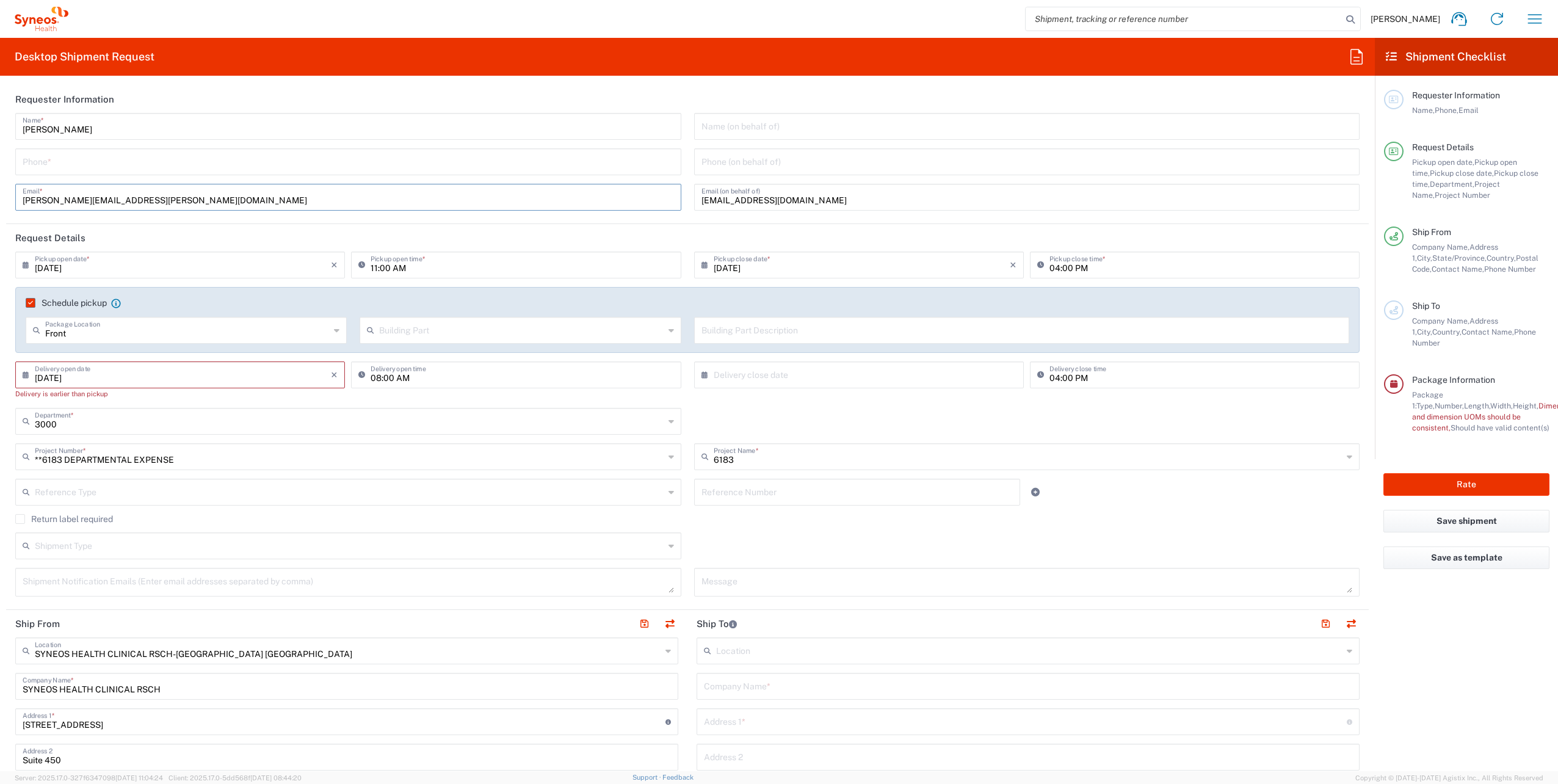
drag, startPoint x: 202, startPoint y: 200, endPoint x: -68, endPoint y: 205, distance: 270.0
click at [0, 205] on html "[PERSON_NAME] Home Shipment estimator Shipment tracking Desktop shipment reques…" at bounding box center [779, 392] width 1558 height 784
paste input "[PERSON_NAME].[PERSON_NAME]"
type input "[PERSON_NAME][EMAIL_ADDRESS][PERSON_NAME][DOMAIN_NAME]"
drag, startPoint x: 819, startPoint y: 200, endPoint x: 631, endPoint y: 194, distance: 188.1
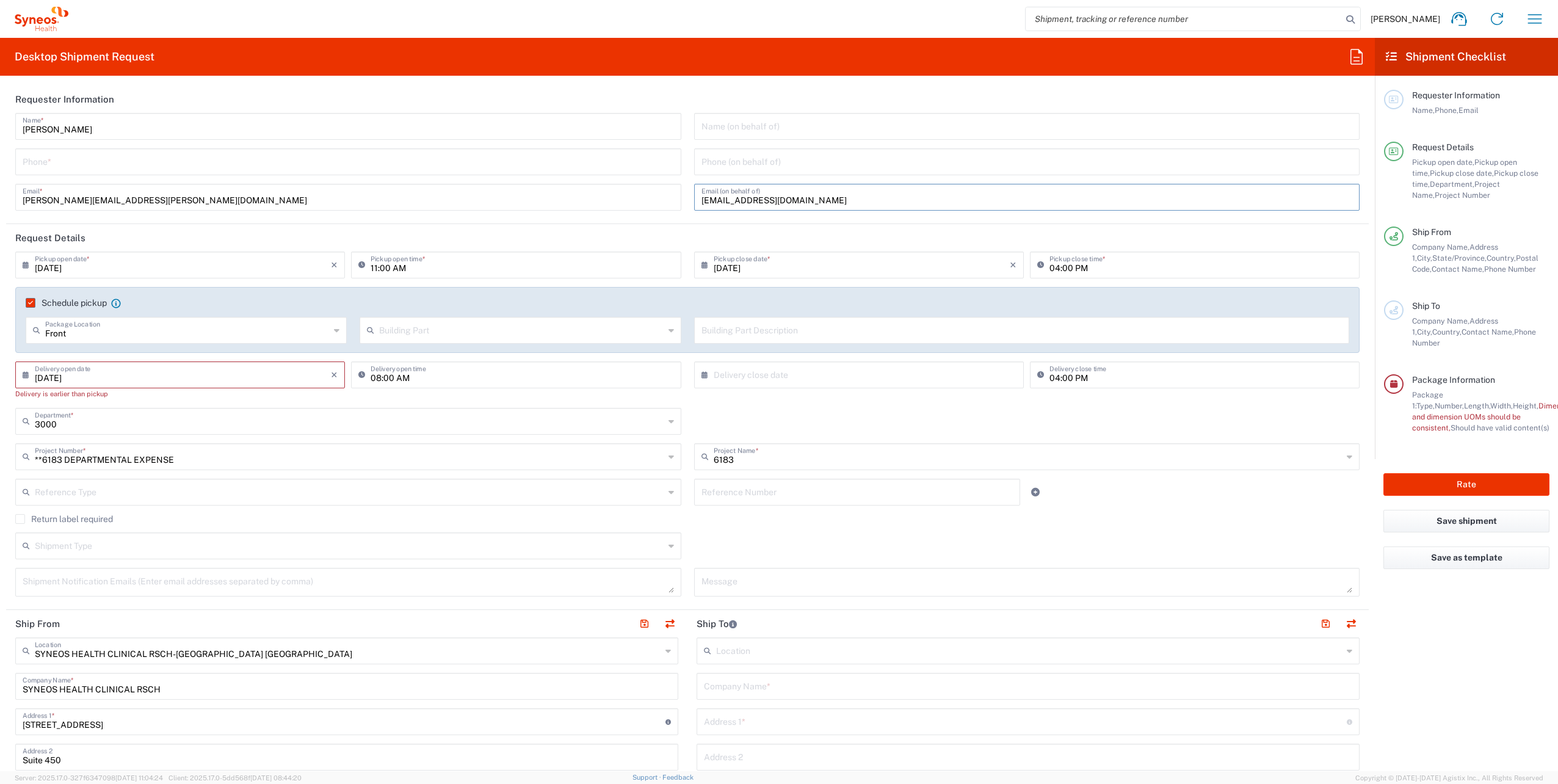
click at [639, 195] on div "[PERSON_NAME] Name * Phone * [PERSON_NAME][EMAIL_ADDRESS][PERSON_NAME][DOMAIN_N…" at bounding box center [688, 166] width 1357 height 107
paste input "[PERSON_NAME].[PERSON_NAME]@syneoshealth"
type input "[PERSON_NAME][EMAIL_ADDRESS][PERSON_NAME][DOMAIN_NAME]"
click at [726, 131] on input "text" at bounding box center [1028, 125] width 652 height 21
paste input "[PERSON_NAME][EMAIL_ADDRESS][PERSON_NAME][DOMAIN_NAME]"
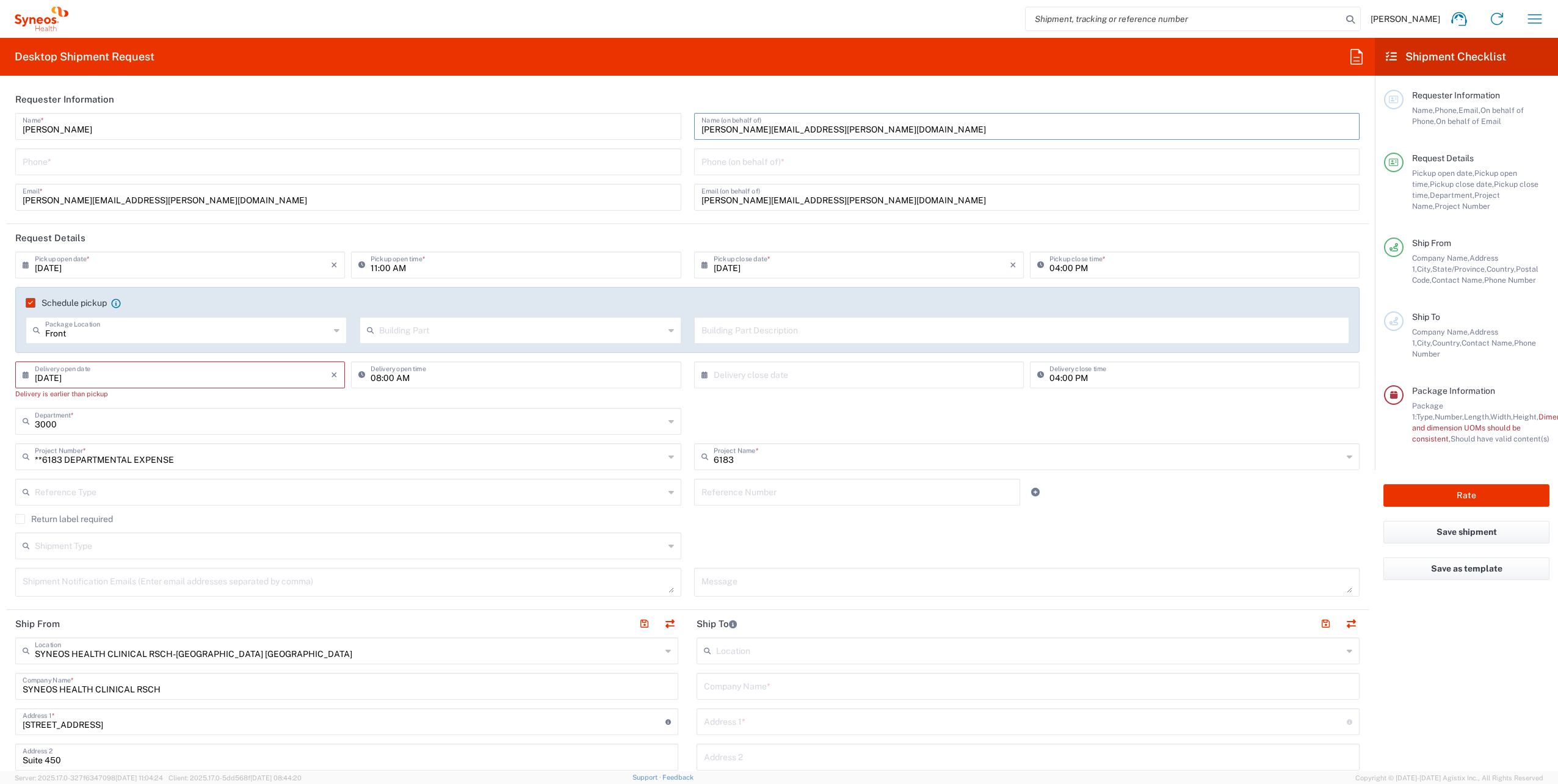
drag, startPoint x: 797, startPoint y: 131, endPoint x: 951, endPoint y: 128, distance: 154.0
click at [951, 129] on input "[PERSON_NAME][EMAIL_ADDRESS][PERSON_NAME][DOMAIN_NAME]" at bounding box center [1028, 125] width 652 height 21
click at [726, 132] on input "[PERSON_NAME].[PERSON_NAME]" at bounding box center [1028, 125] width 652 height 21
type input "[PERSON_NAME]"
click at [614, 163] on input "tel" at bounding box center [348, 160] width 652 height 21
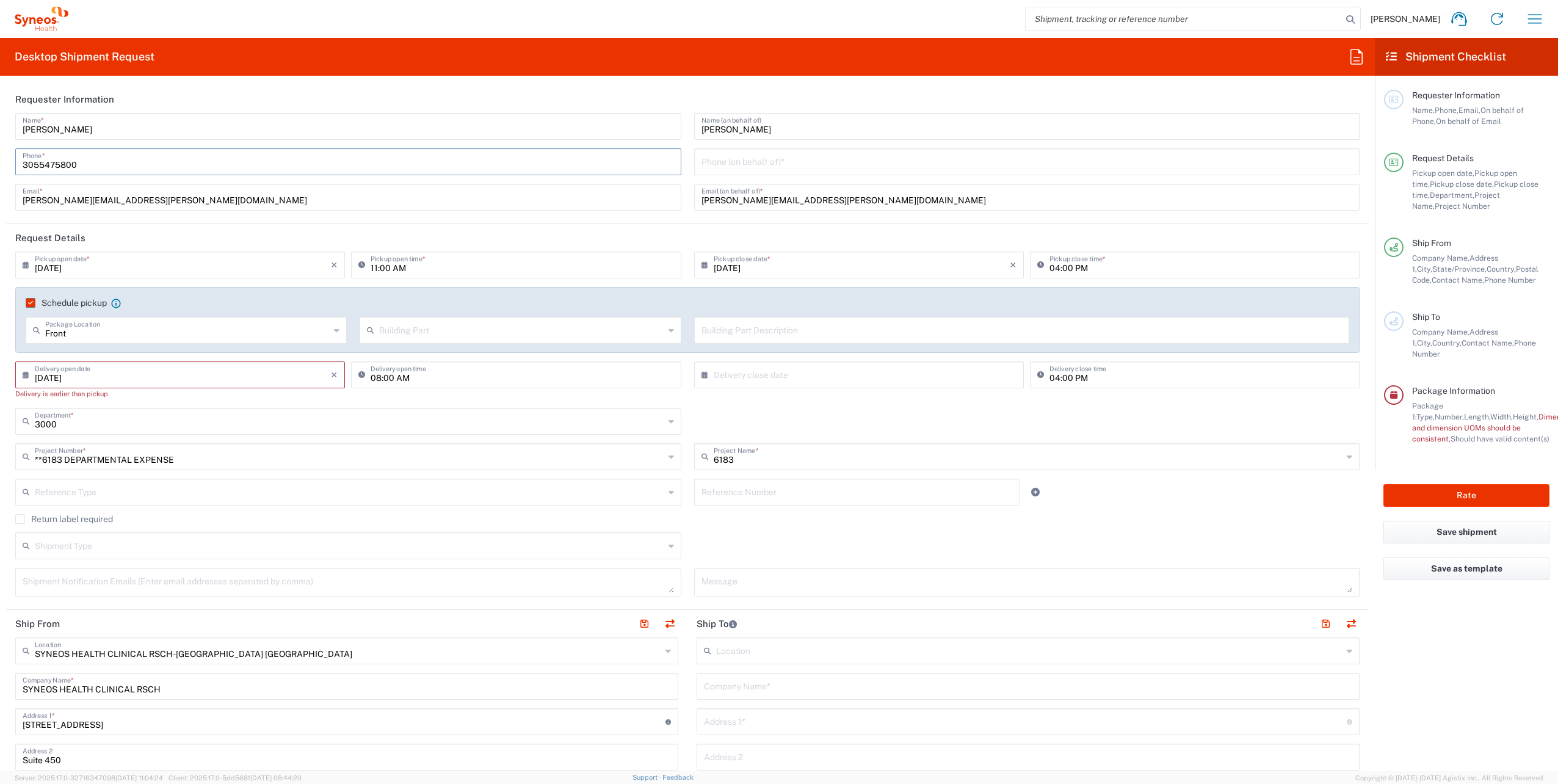
type input "3055475800"
click at [747, 152] on input "tel" at bounding box center [1028, 160] width 652 height 21
type input "3055475800"
click at [628, 217] on div "[PERSON_NAME] Name * [PHONE_NUMBER] Phone * [PERSON_NAME][EMAIL_ADDRESS][PERSON…" at bounding box center [348, 166] width 679 height 107
click at [232, 375] on input "[DATE]" at bounding box center [183, 373] width 296 height 21
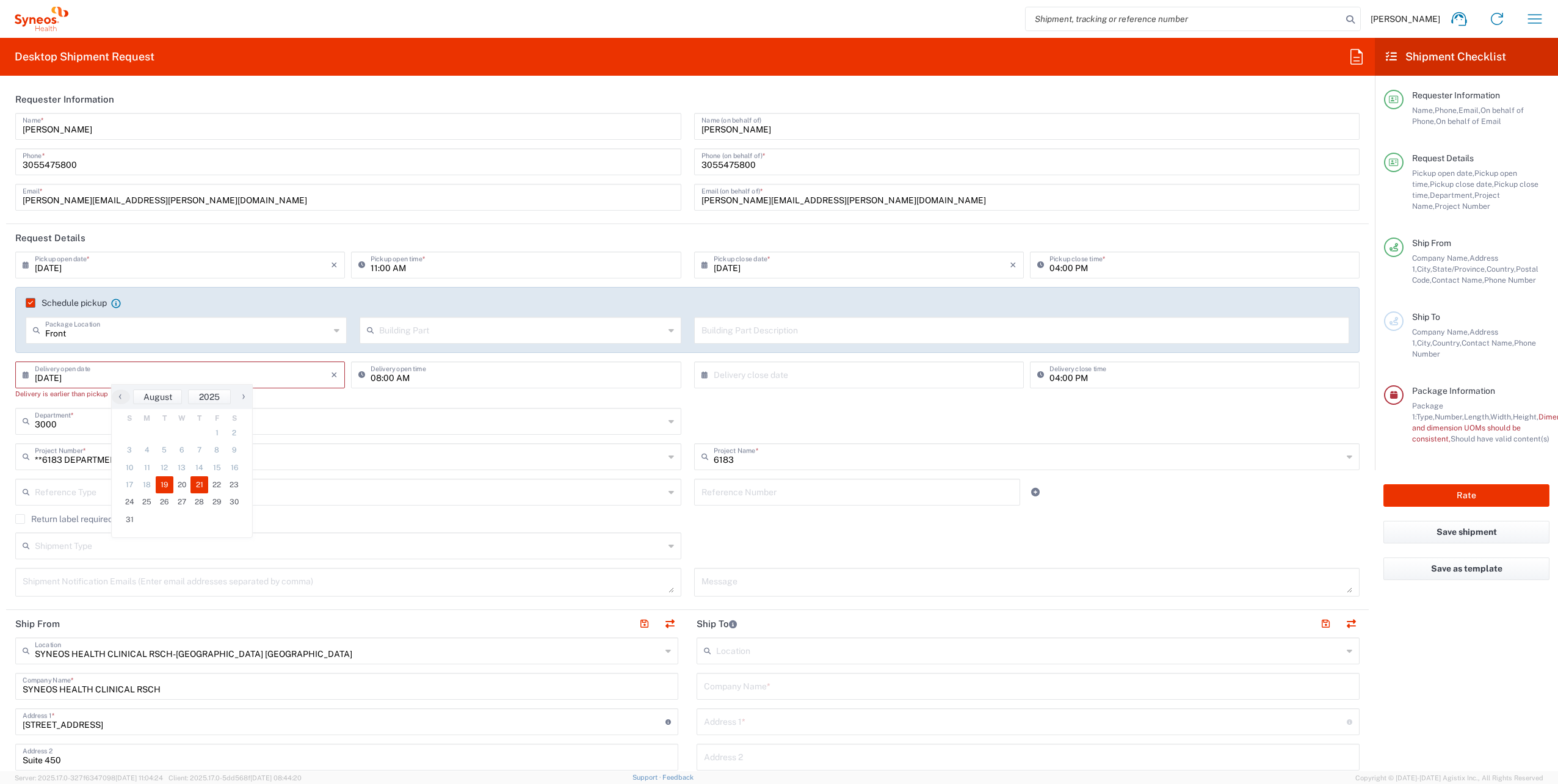
click at [203, 480] on span "21" at bounding box center [199, 485] width 18 height 17
type input "[DATE]"
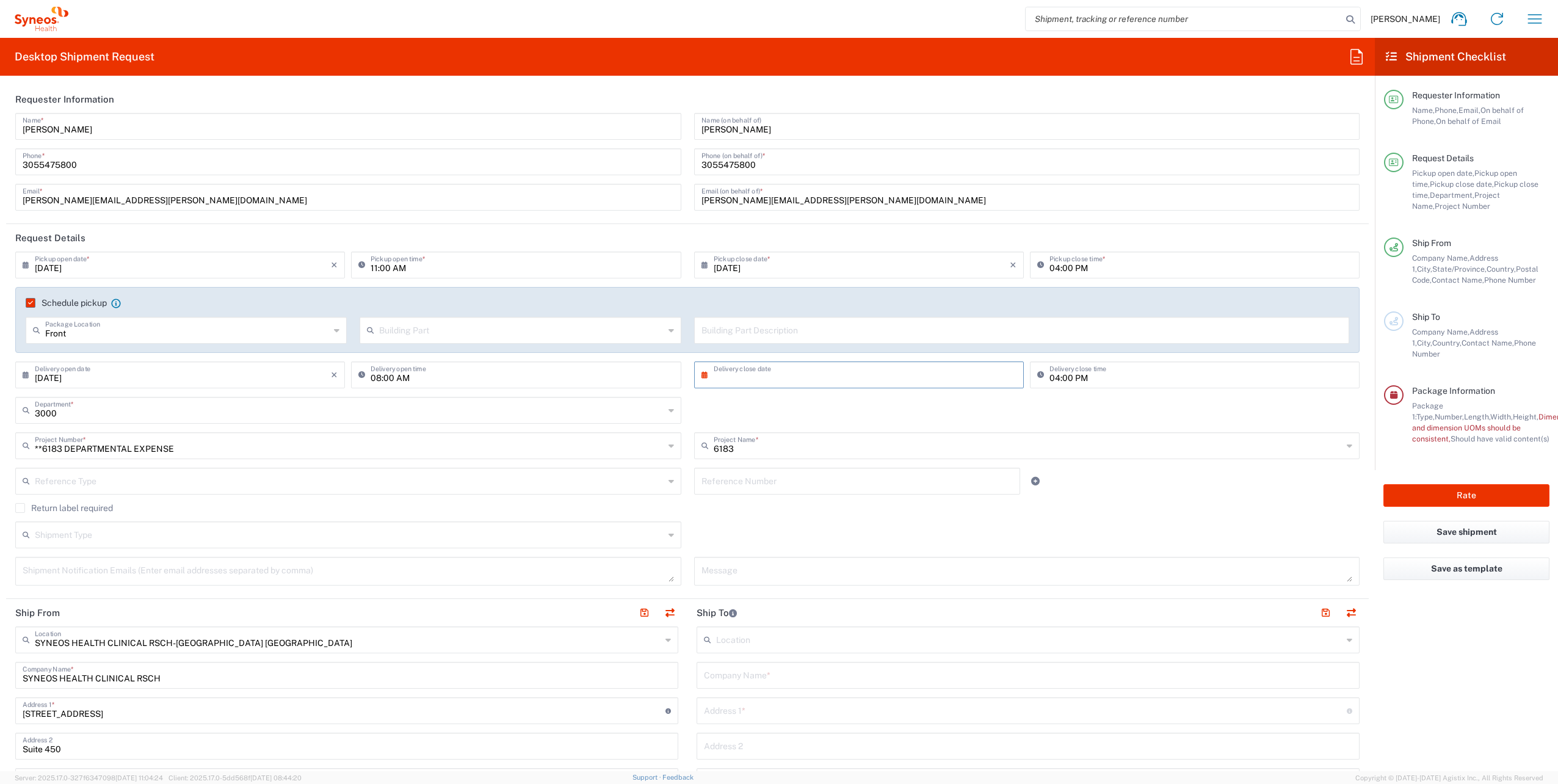
click at [814, 379] on input "text" at bounding box center [862, 373] width 296 height 21
click at [890, 491] on span "22" at bounding box center [891, 485] width 18 height 17
type input "[DATE]"
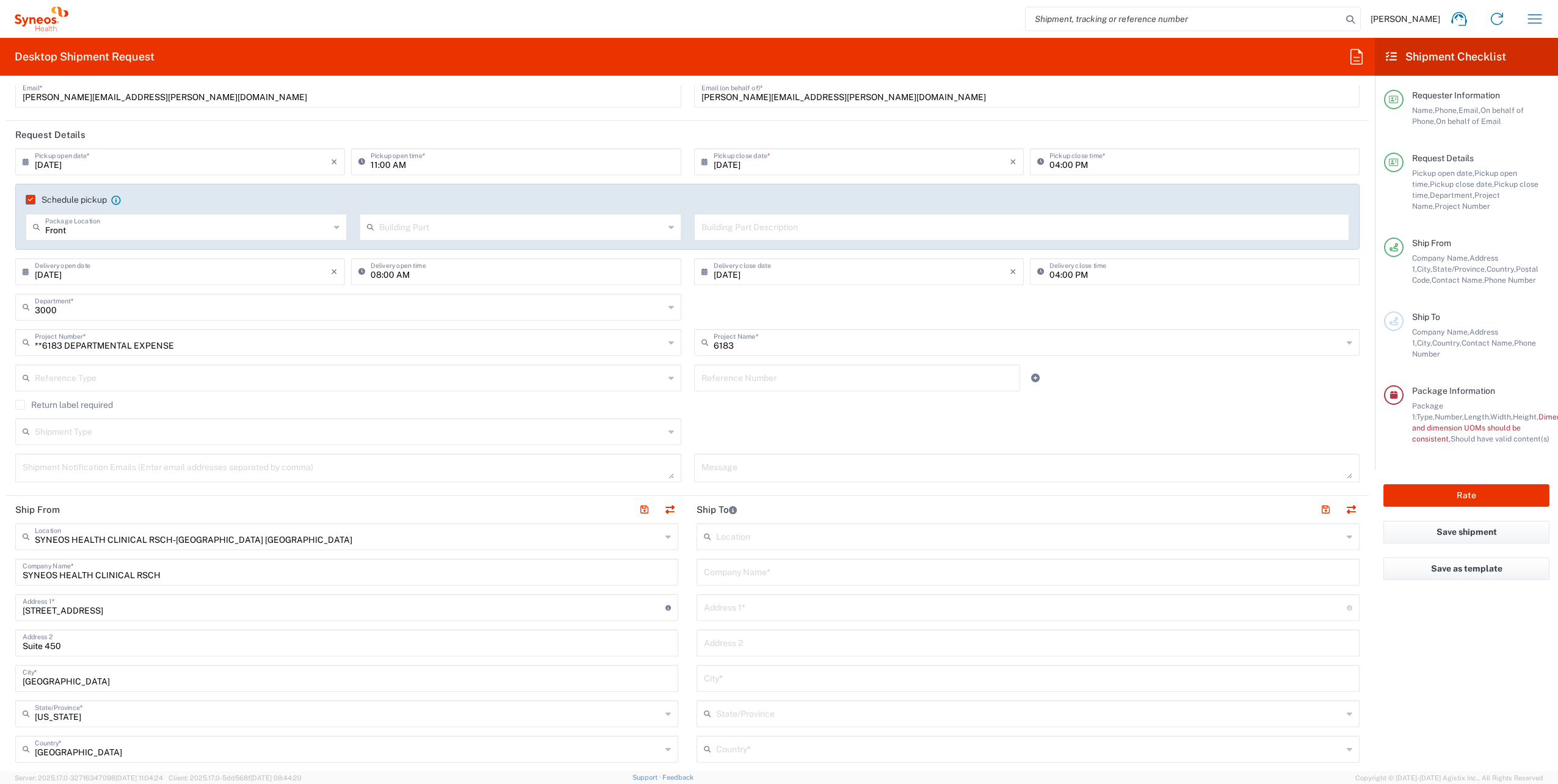
scroll to position [122, 0]
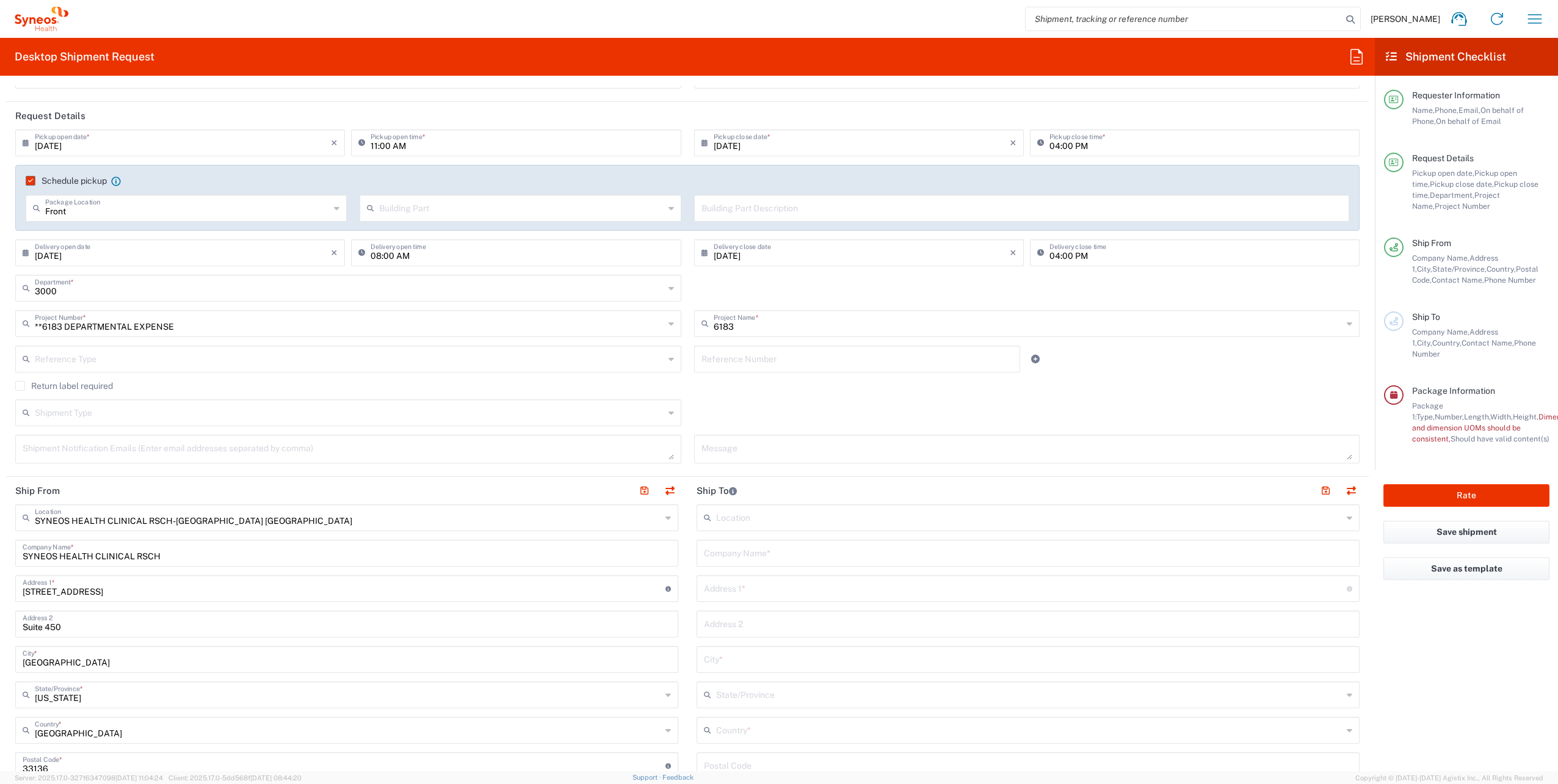
click at [796, 520] on input "text" at bounding box center [1029, 516] width 626 height 21
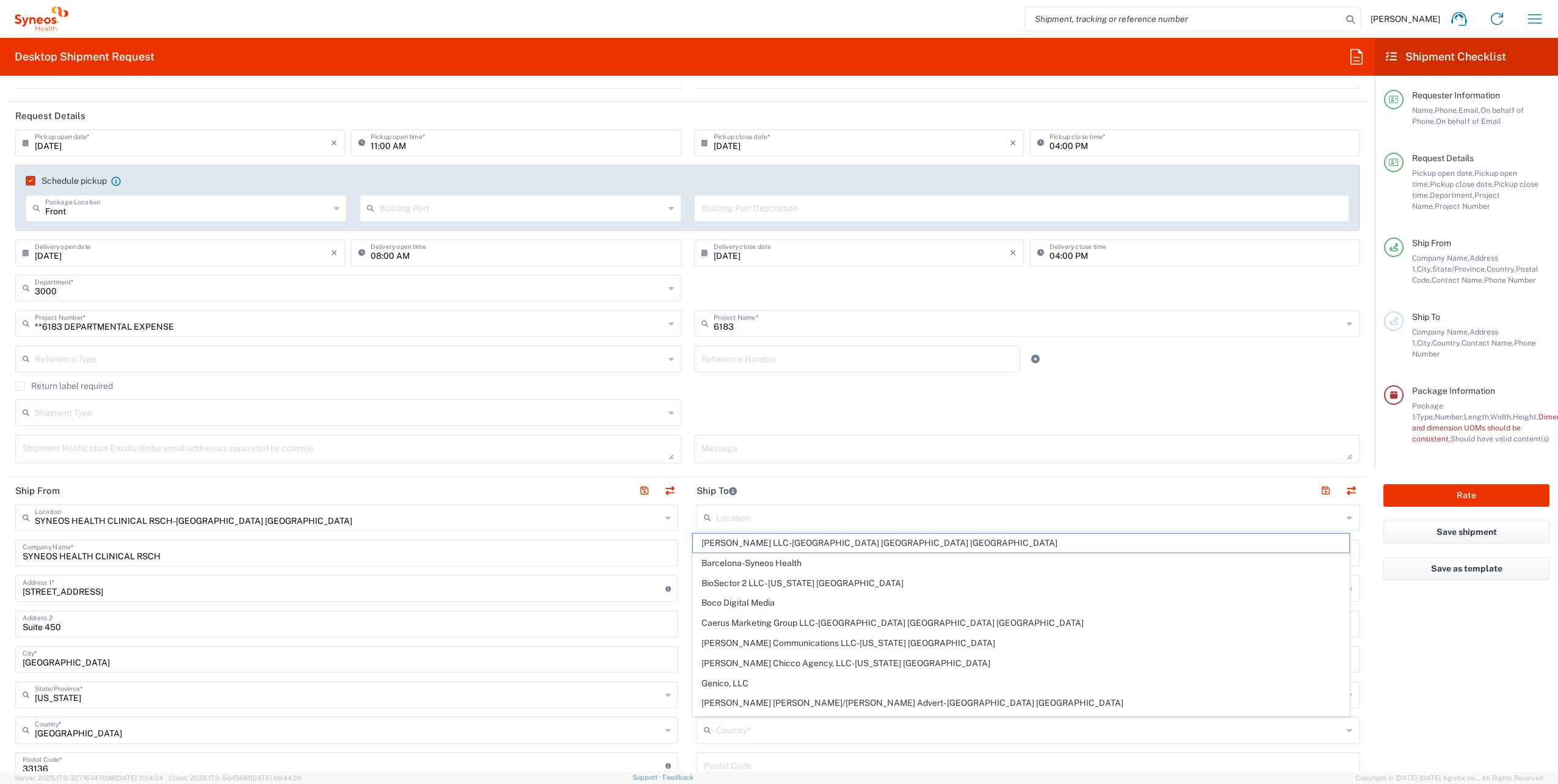
click at [740, 518] on input "text" at bounding box center [1029, 516] width 626 height 21
paste input "[PERSON_NAME] [PERSON_NAME]"
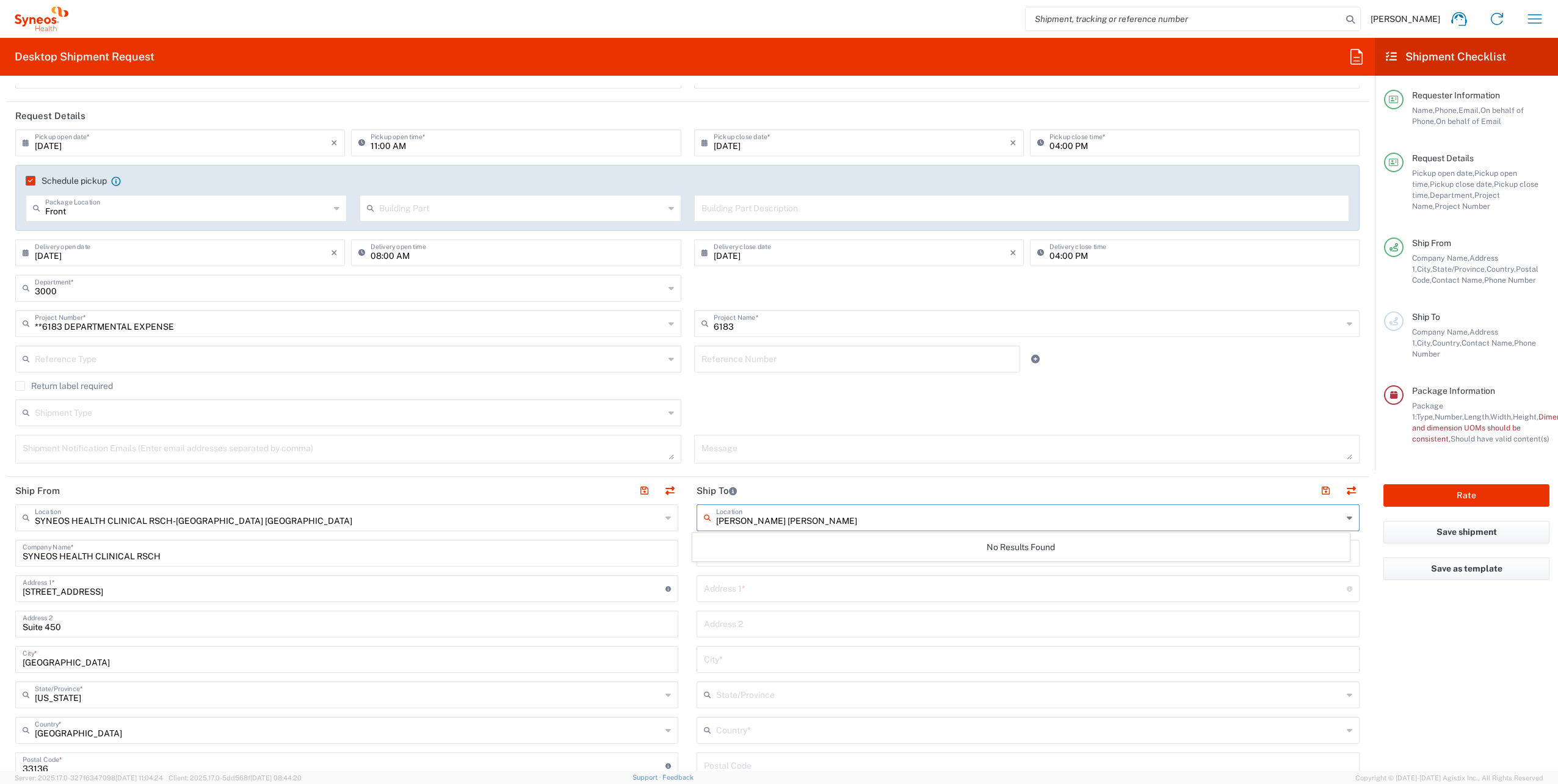
type input "[PERSON_NAME] [PERSON_NAME]"
click at [728, 583] on input "text" at bounding box center [1025, 587] width 643 height 21
click at [769, 589] on input "text" at bounding box center [1025, 587] width 643 height 21
paste input "[STREET_ADDRESS]"
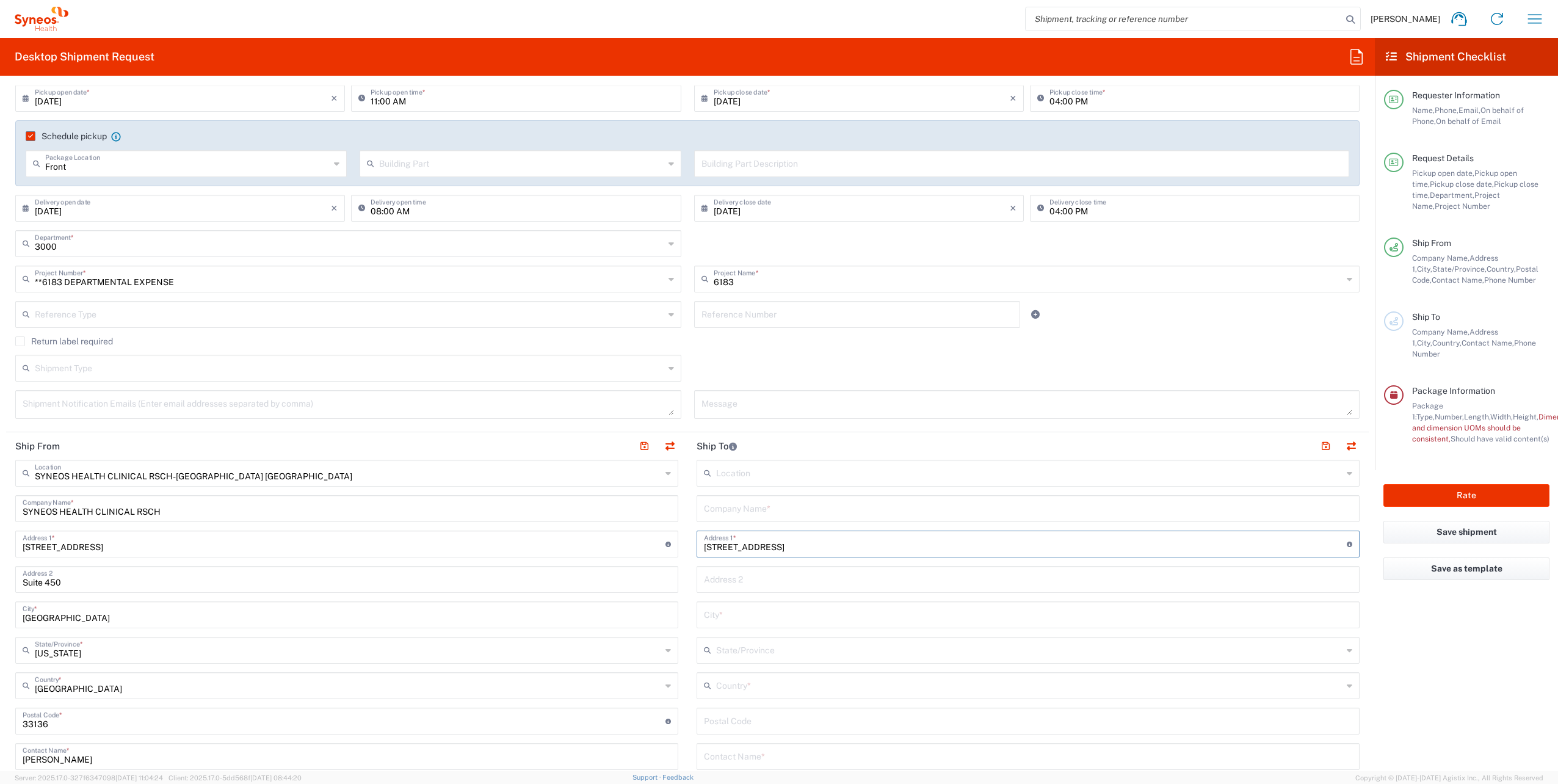
scroll to position [183, 0]
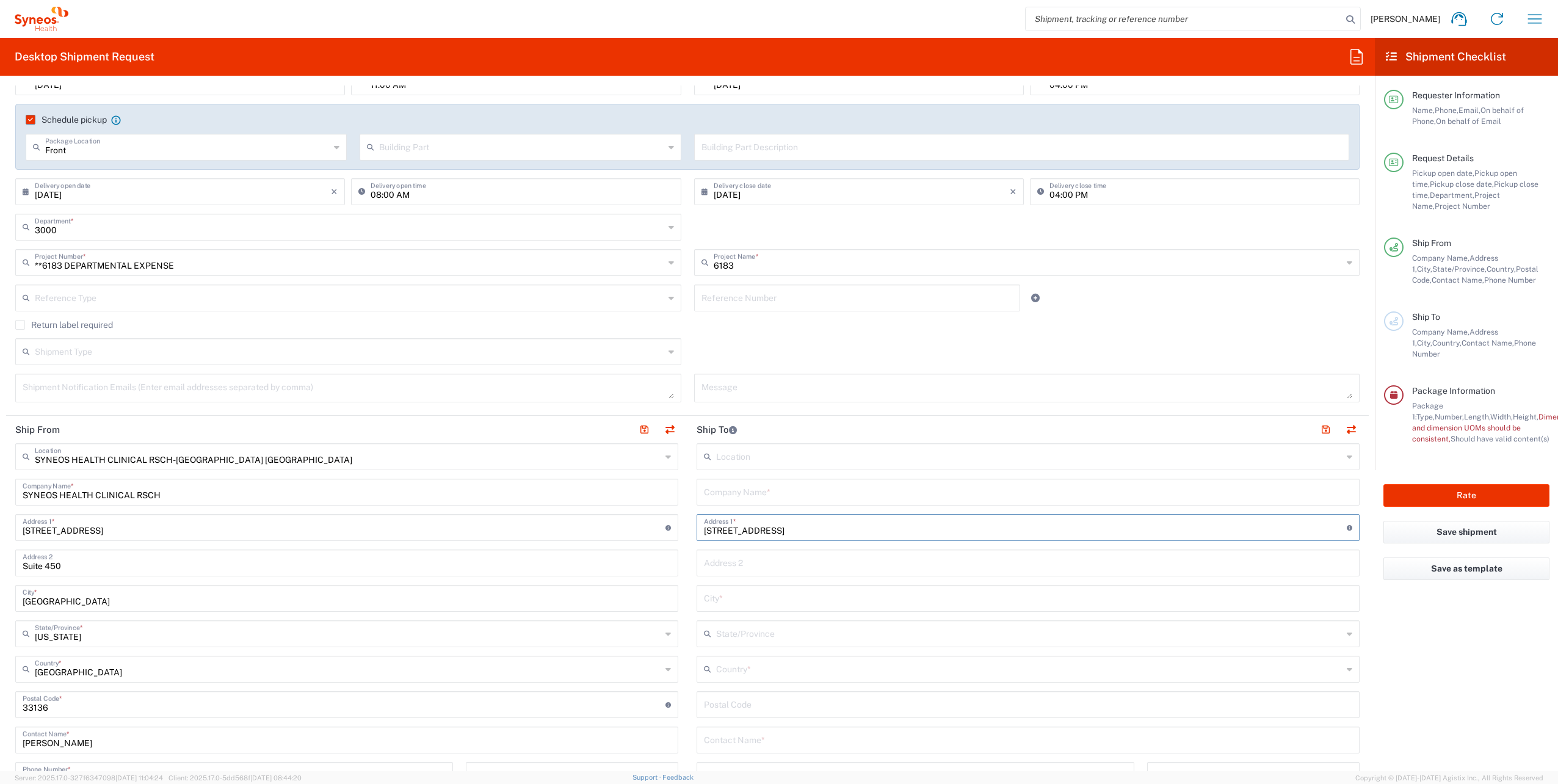
click at [713, 600] on input "text" at bounding box center [1028, 597] width 649 height 21
click at [843, 530] on input "[STREET_ADDRESS]" at bounding box center [1025, 526] width 643 height 21
paste input "Apt 252"
type input "[STREET_ADDRESS]"
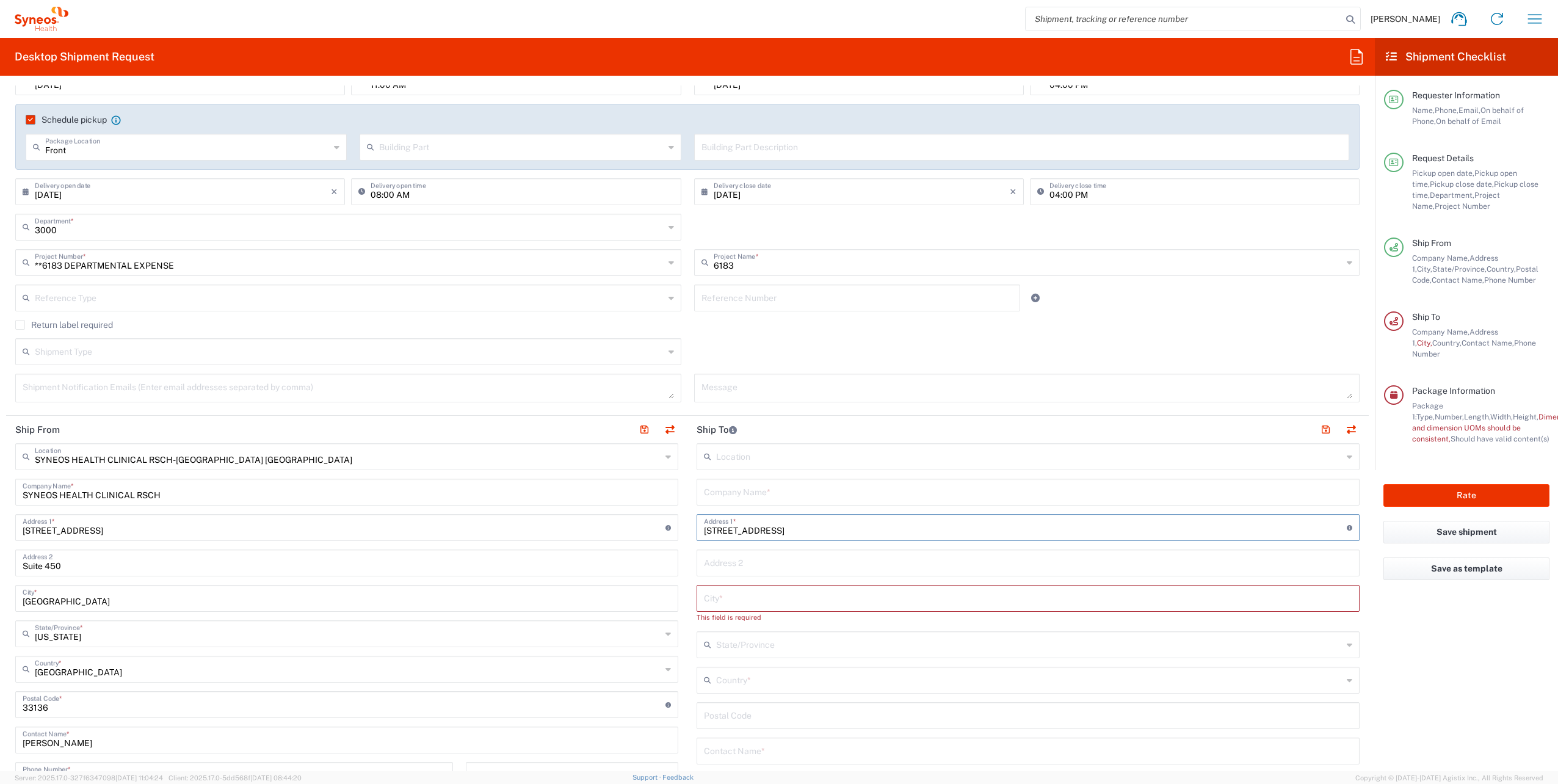
click at [775, 565] on input "text" at bounding box center [1028, 562] width 649 height 21
paste input "Apt 252"
type input "Apt 252"
click at [705, 586] on input "text" at bounding box center [1028, 597] width 649 height 21
type input "[GEOGRAPHIC_DATA]"
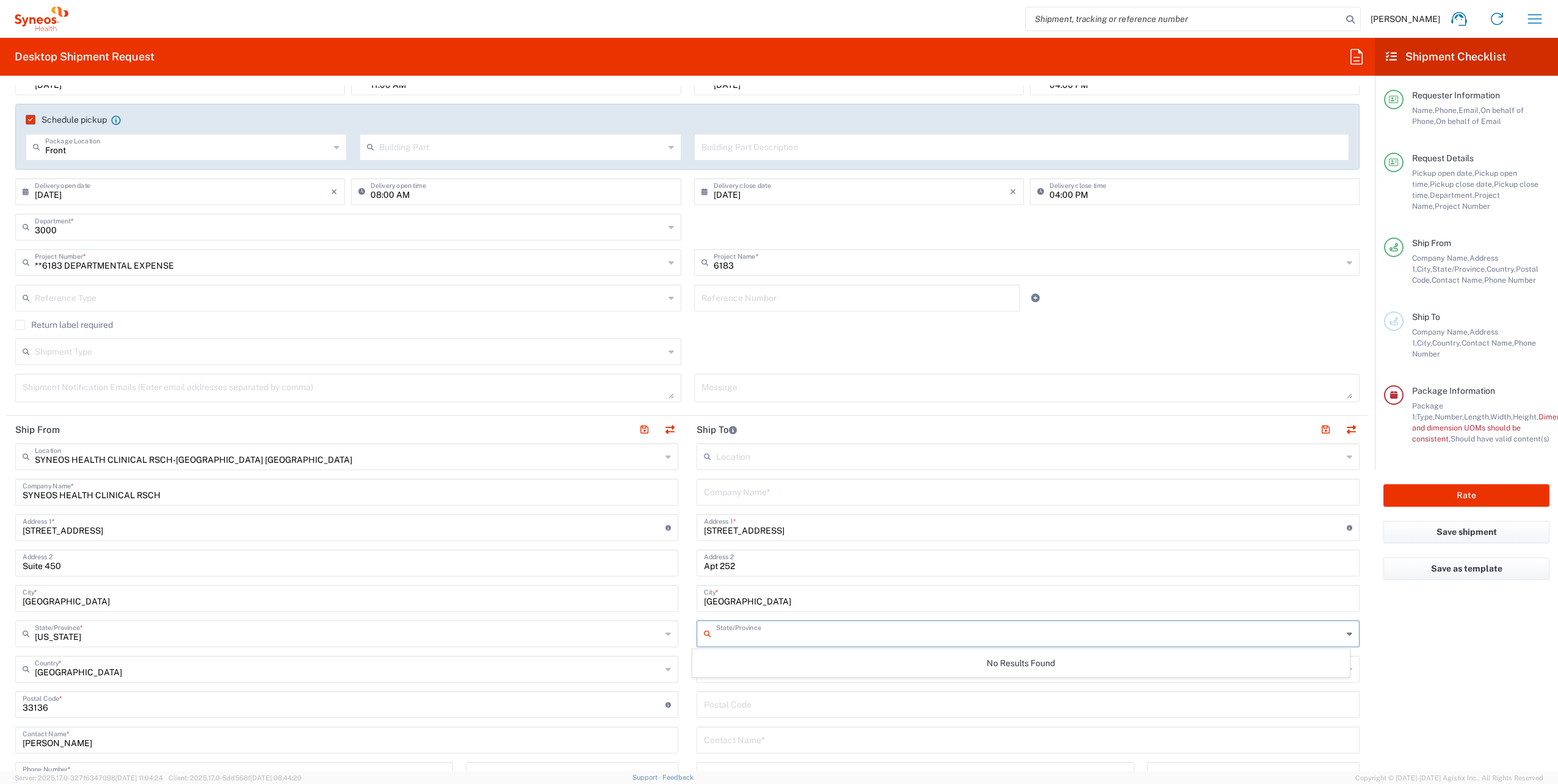
click at [722, 632] on input "text" at bounding box center [1029, 632] width 626 height 21
type input "[US_STATE]"
type input "[GEOGRAPHIC_DATA]"
type input "27560"
type input "9196214074"
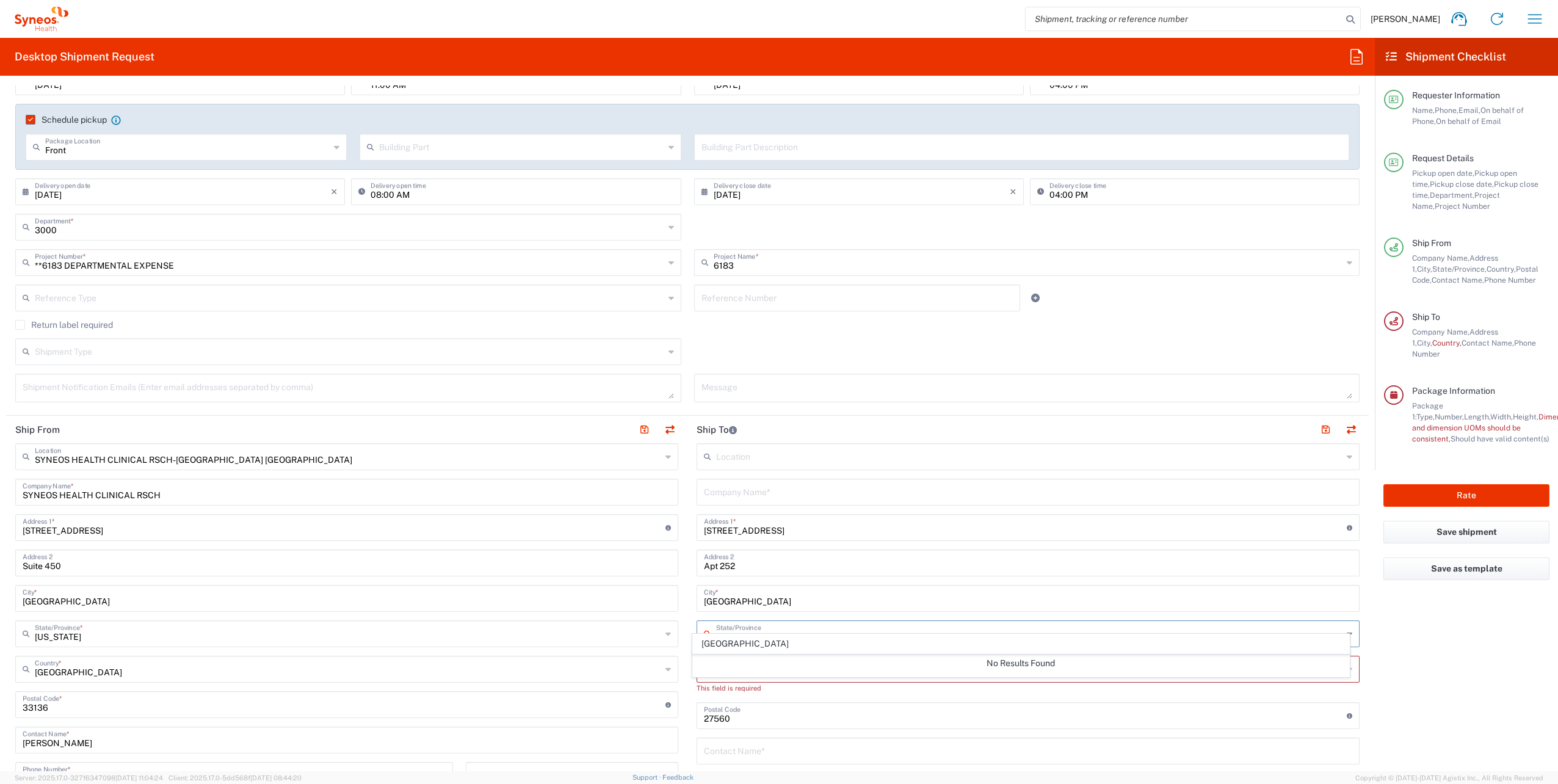
type input "FL"
click at [768, 592] on input "[GEOGRAPHIC_DATA]" at bounding box center [1028, 597] width 649 height 21
click at [751, 640] on input "text" at bounding box center [1029, 632] width 626 height 21
type input "[US_STATE]"
type input "[GEOGRAPHIC_DATA]"
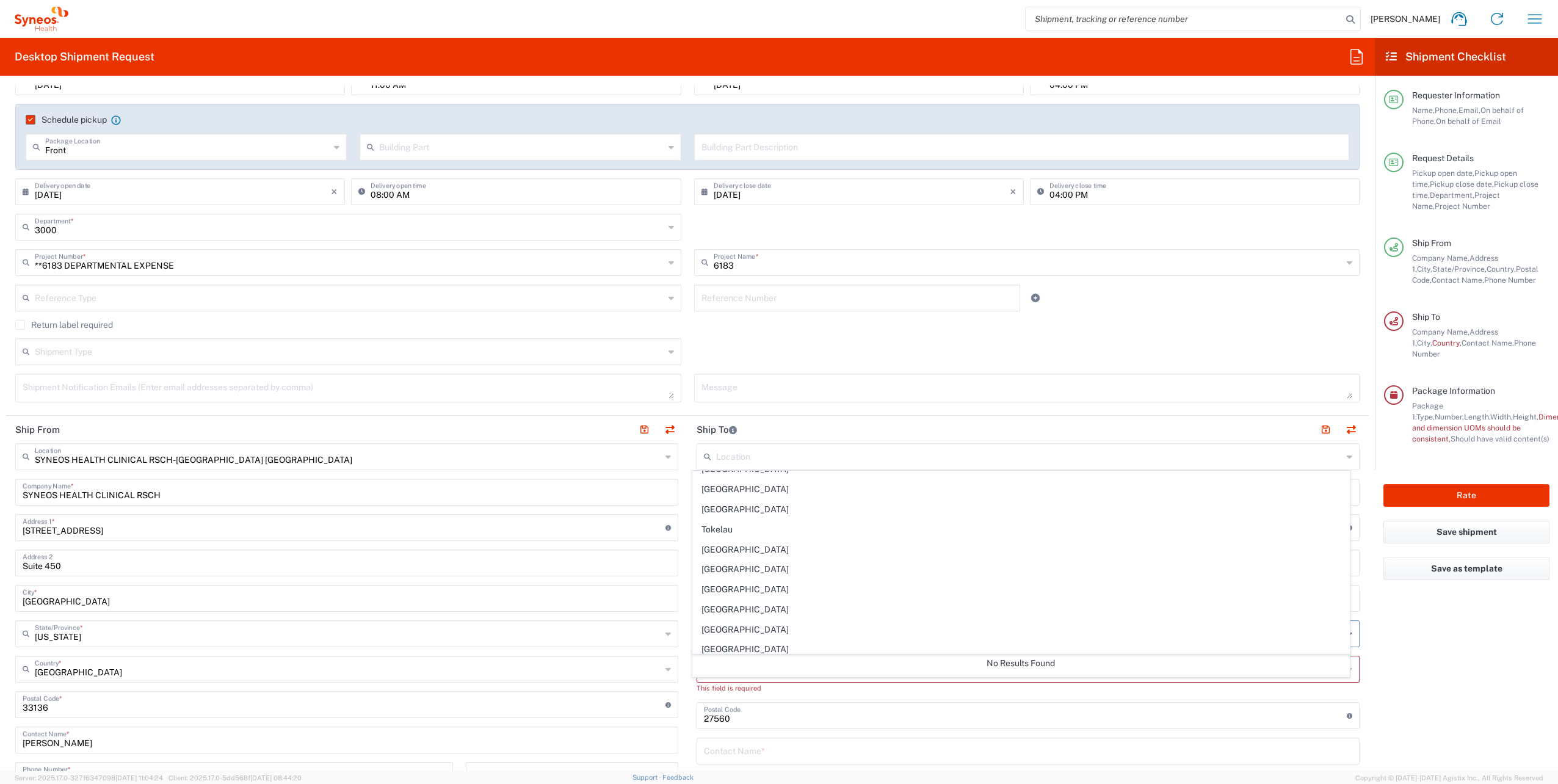
scroll to position [4518, 0]
type input "[GEOGRAPHIC_DATA]"
click at [744, 699] on span "[GEOGRAPHIC_DATA]" at bounding box center [1021, 709] width 656 height 19
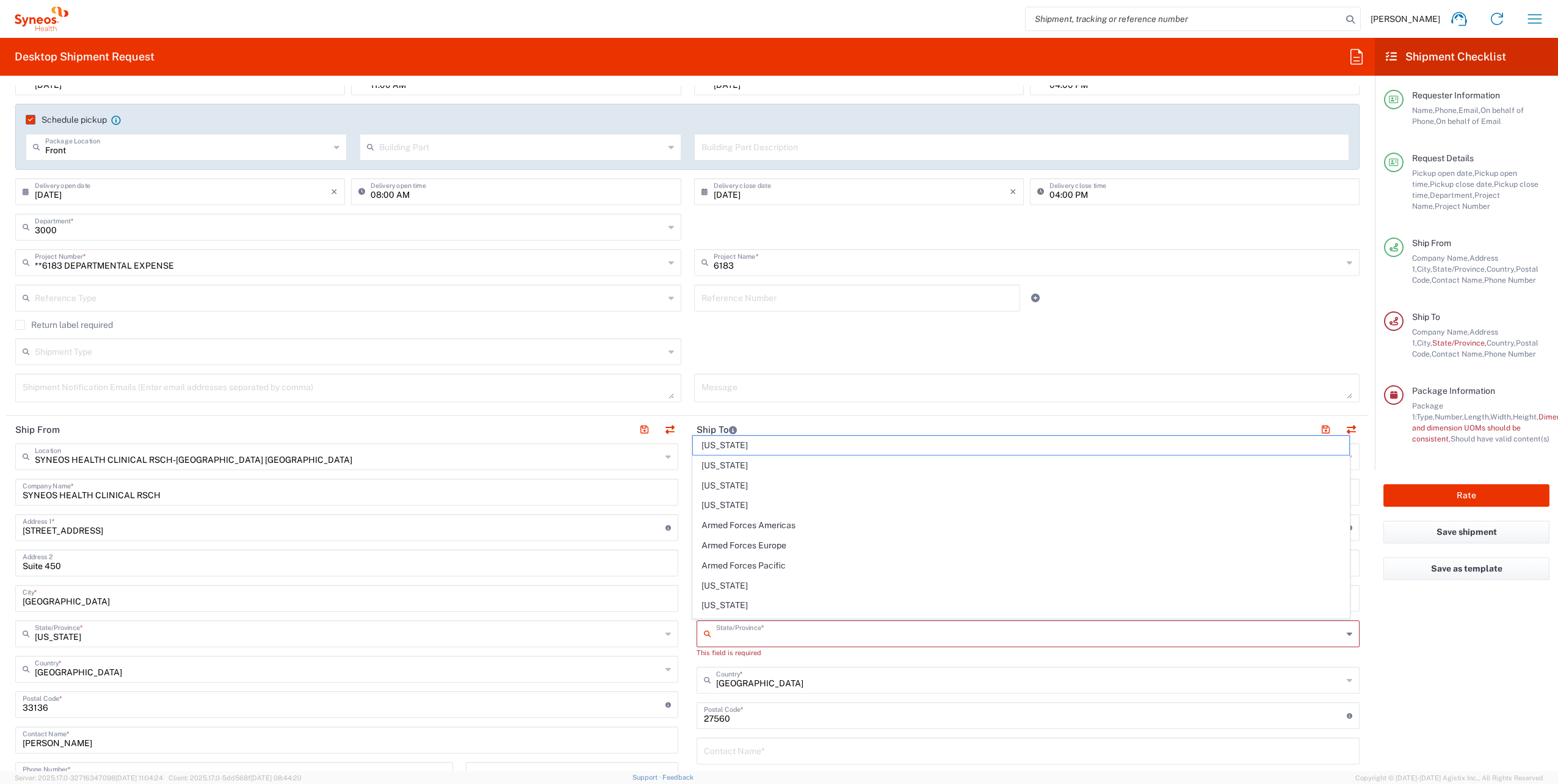
click at [743, 629] on input "text" at bounding box center [1029, 632] width 626 height 21
type input "[US_STATE]"
click at [771, 716] on input "undefined" at bounding box center [1025, 714] width 643 height 21
drag, startPoint x: 758, startPoint y: 717, endPoint x: 668, endPoint y: 711, distance: 90.2
click at [668, 712] on div "Ship From SYNEOS HEALTH CLINICAL RSCH-[GEOGRAPHIC_DATA] [GEOGRAPHIC_DATA] Locat…" at bounding box center [688, 694] width 1363 height 556
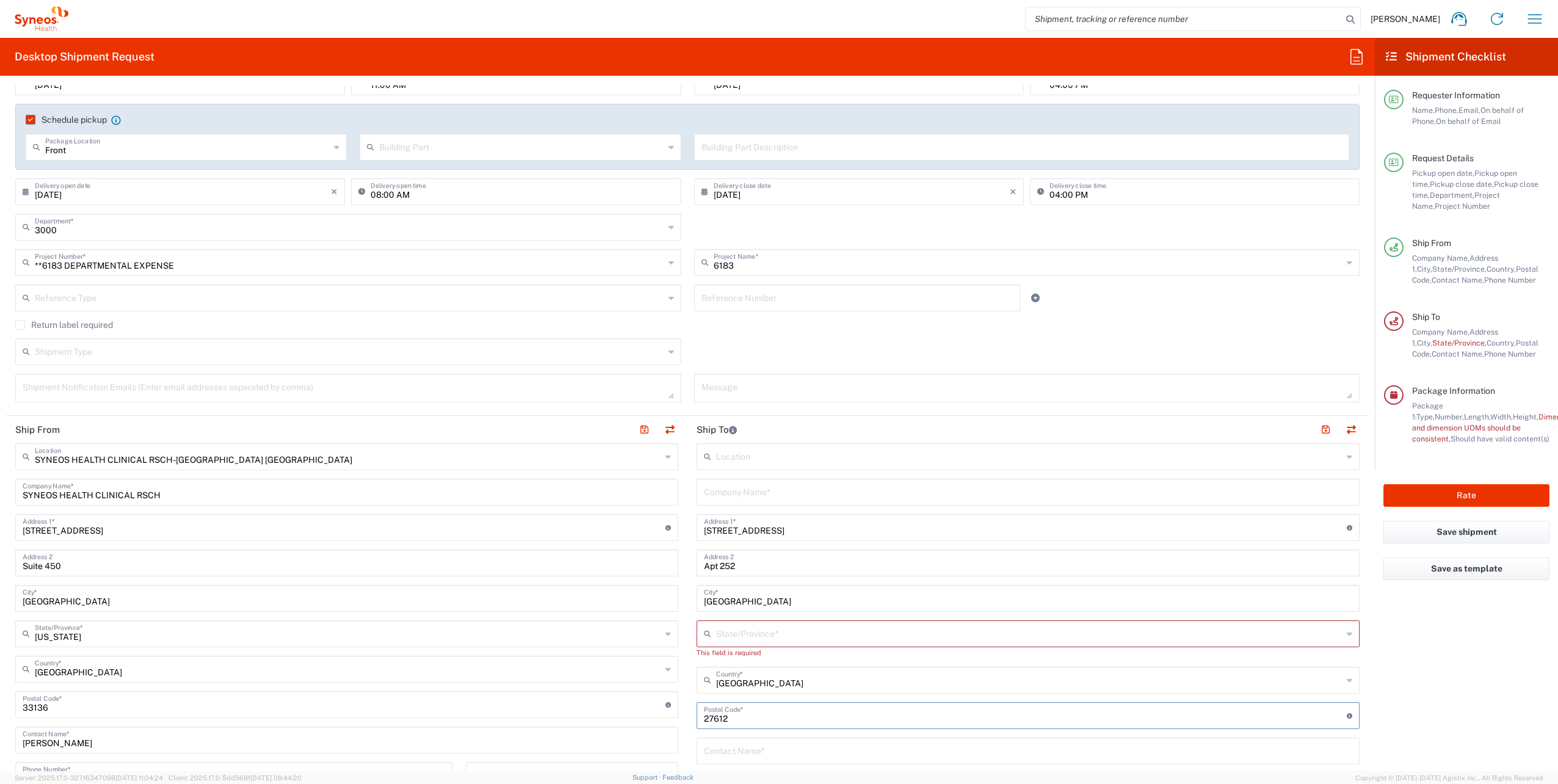
type input "27612"
click at [681, 721] on main "SYNEOS HEALTH CLINICAL RSCH-[GEOGRAPHIC_DATA] [GEOGRAPHIC_DATA] Location SYNEOS…" at bounding box center [347, 699] width 681 height 513
click at [712, 626] on div "State/Province *" at bounding box center [1028, 634] width 663 height 27
click at [737, 547] on span "[US_STATE]" at bounding box center [1021, 556] width 656 height 19
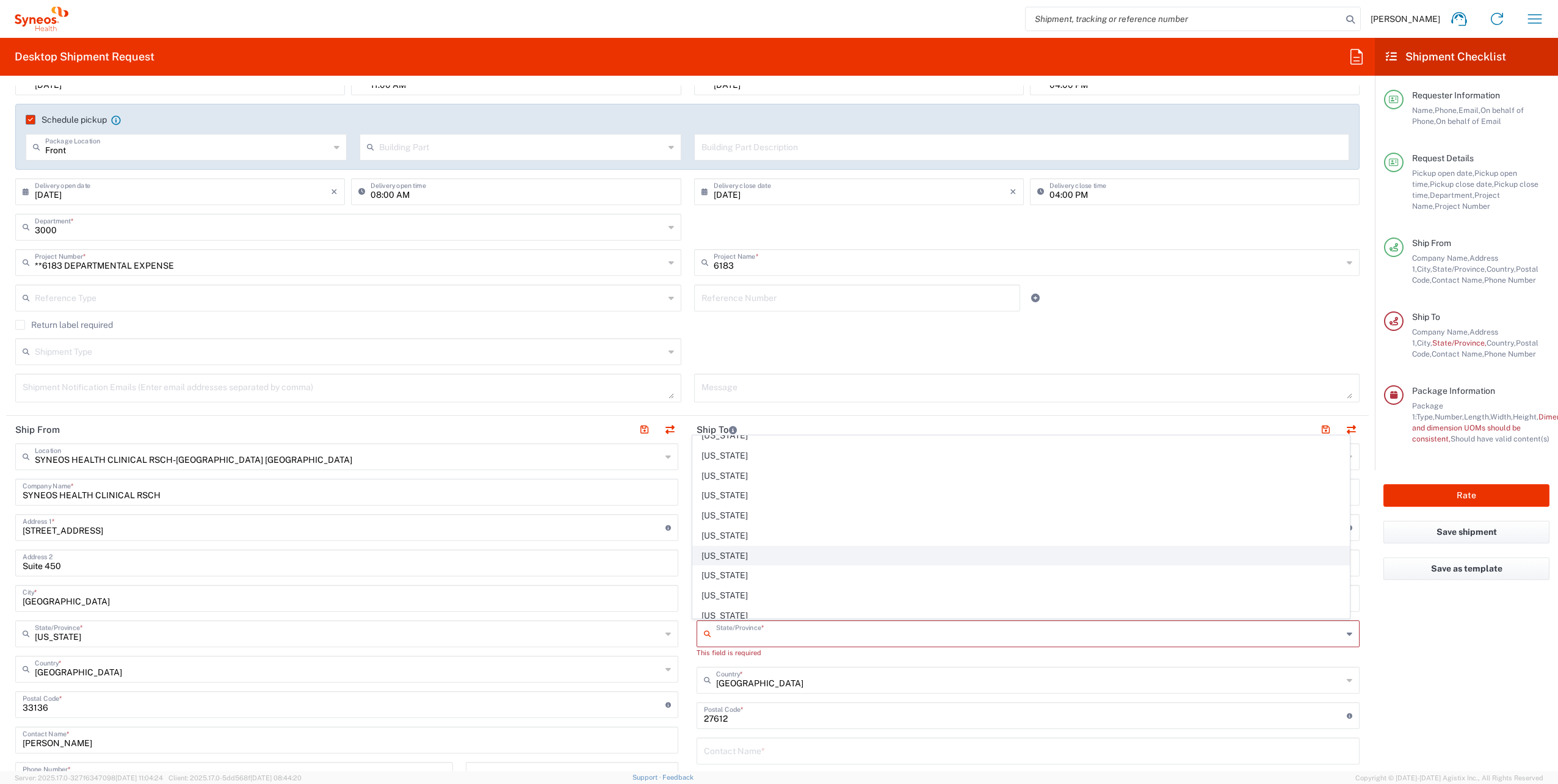
type input "[US_STATE]"
click at [681, 666] on main "SYNEOS HEALTH CLINICAL RSCH-[GEOGRAPHIC_DATA] [GEOGRAPHIC_DATA] Location SYNEOS…" at bounding box center [347, 699] width 681 height 513
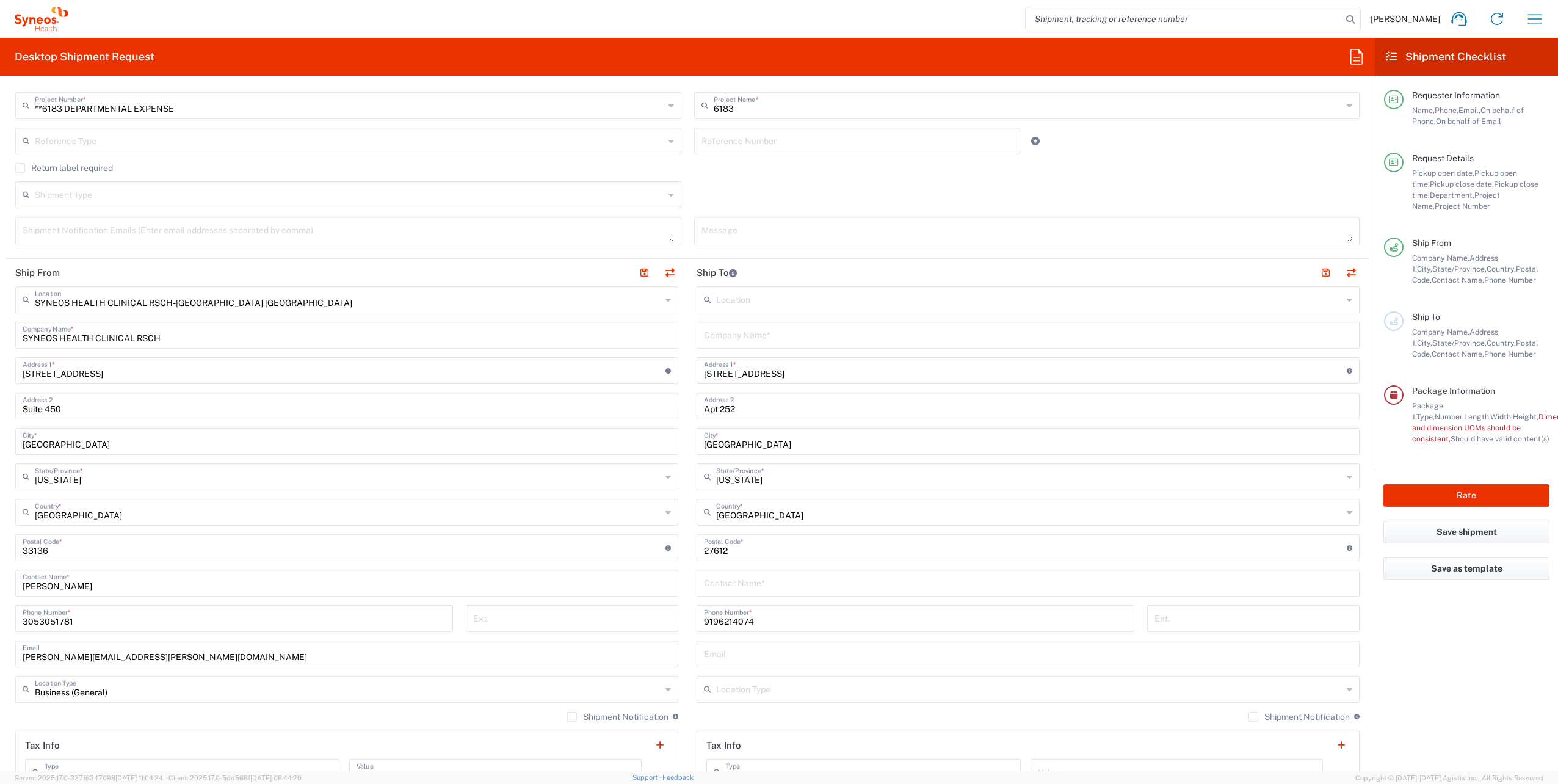
scroll to position [366, 0]
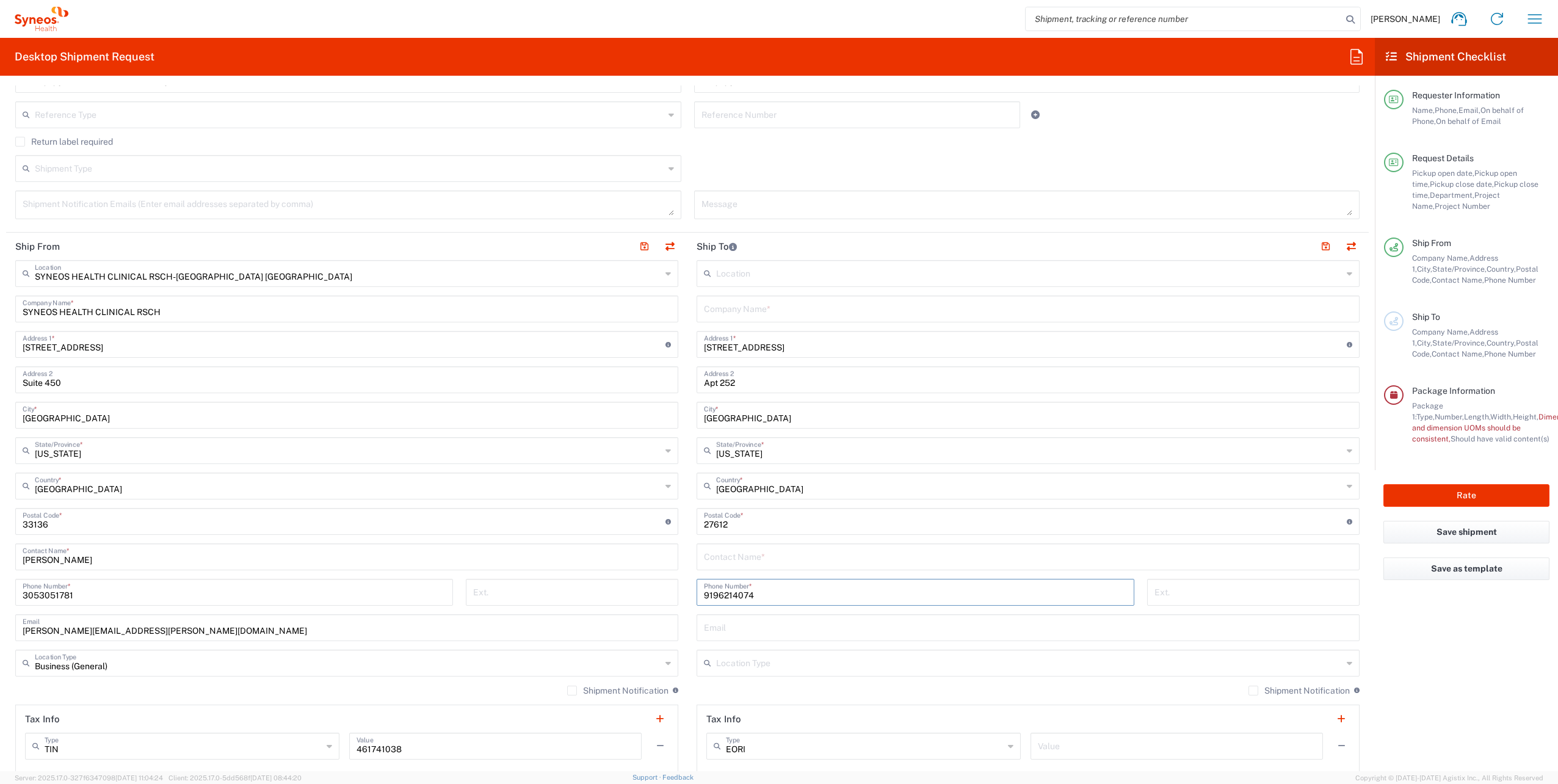
drag, startPoint x: 804, startPoint y: 594, endPoint x: 640, endPoint y: 591, distance: 164.0
click at [642, 592] on div "Ship From SYNEOS HEALTH CLINICAL RSCH-[GEOGRAPHIC_DATA] [GEOGRAPHIC_DATA] Locat…" at bounding box center [688, 505] width 1363 height 545
click at [688, 623] on main "Location [PERSON_NAME] LLC-[GEOGRAPHIC_DATA] [GEOGRAPHIC_DATA] [GEOGRAPHIC_DATA…" at bounding box center [1028, 522] width 681 height 524
click at [709, 559] on input "text" at bounding box center [1028, 555] width 649 height 21
type input "[PERSON_NAME]"
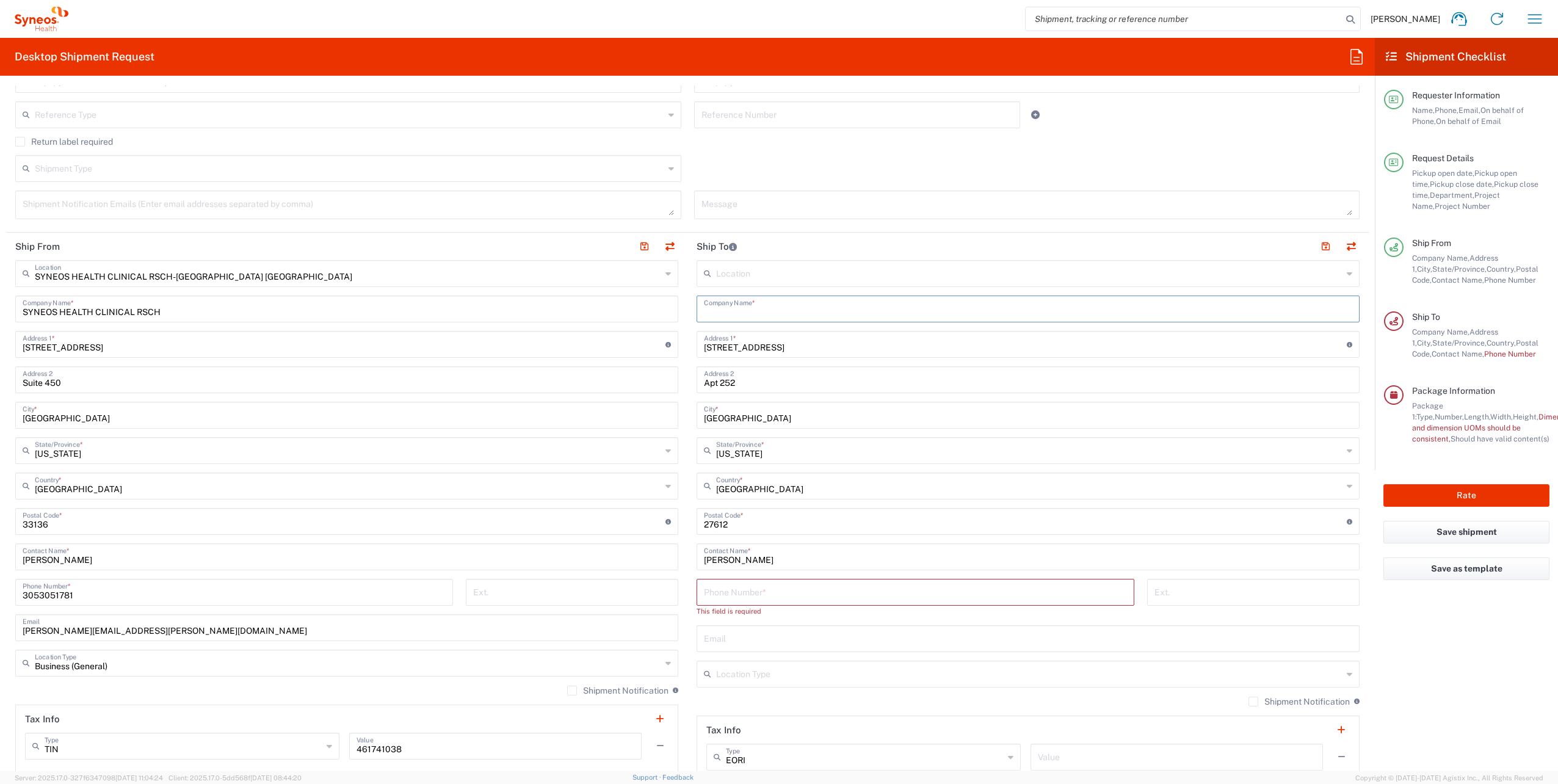
click at [765, 311] on input "text" at bounding box center [1028, 307] width 649 height 21
type input "Syneos Health"
click at [804, 581] on input "tel" at bounding box center [916, 591] width 423 height 21
click at [799, 593] on input "tel" at bounding box center [916, 591] width 423 height 21
type input "7866197929"
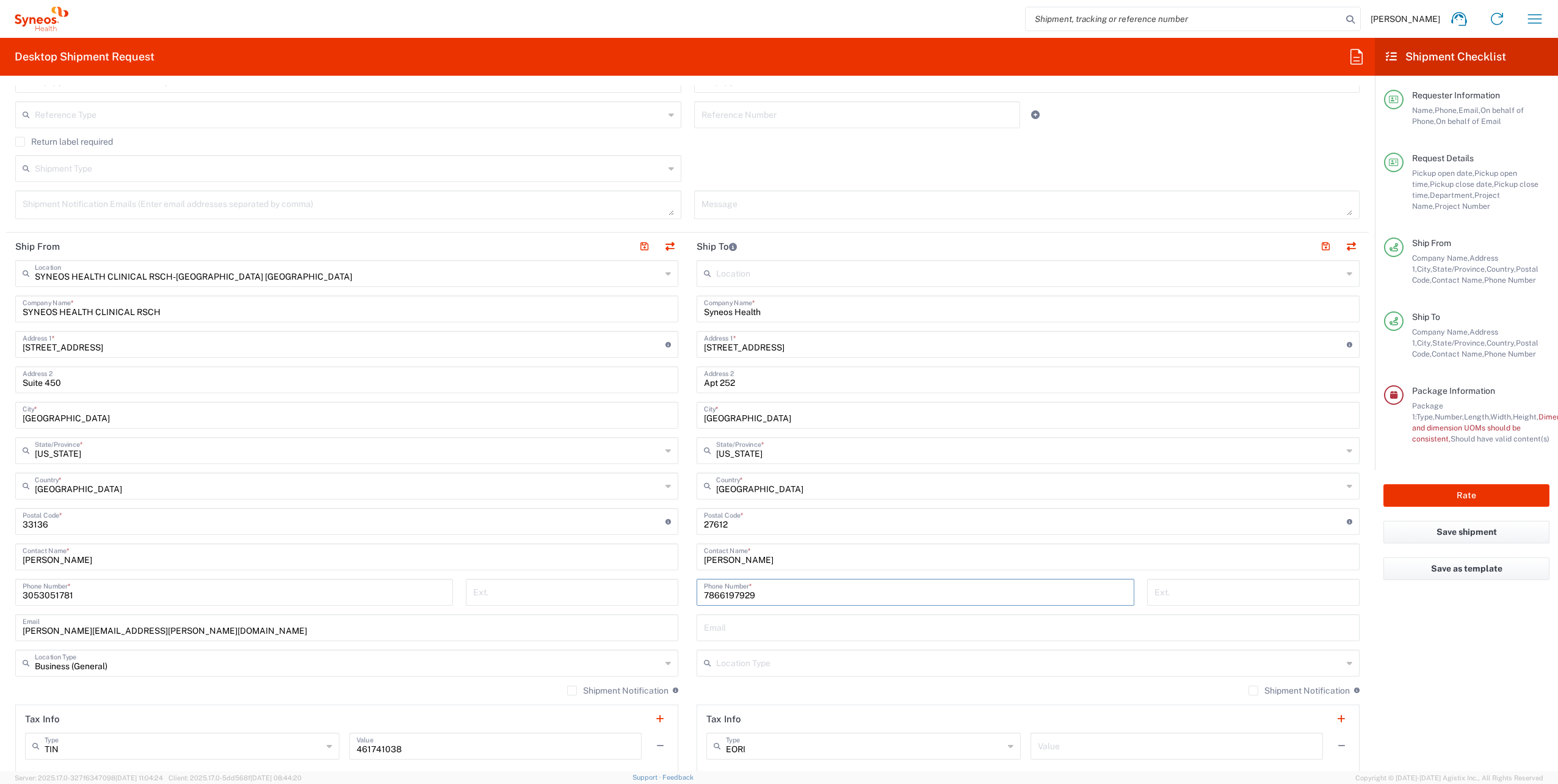
click at [979, 537] on div "Location [PERSON_NAME] LLC-[GEOGRAPHIC_DATA] [GEOGRAPHIC_DATA] [GEOGRAPHIC_DATA…" at bounding box center [1028, 516] width 663 height 513
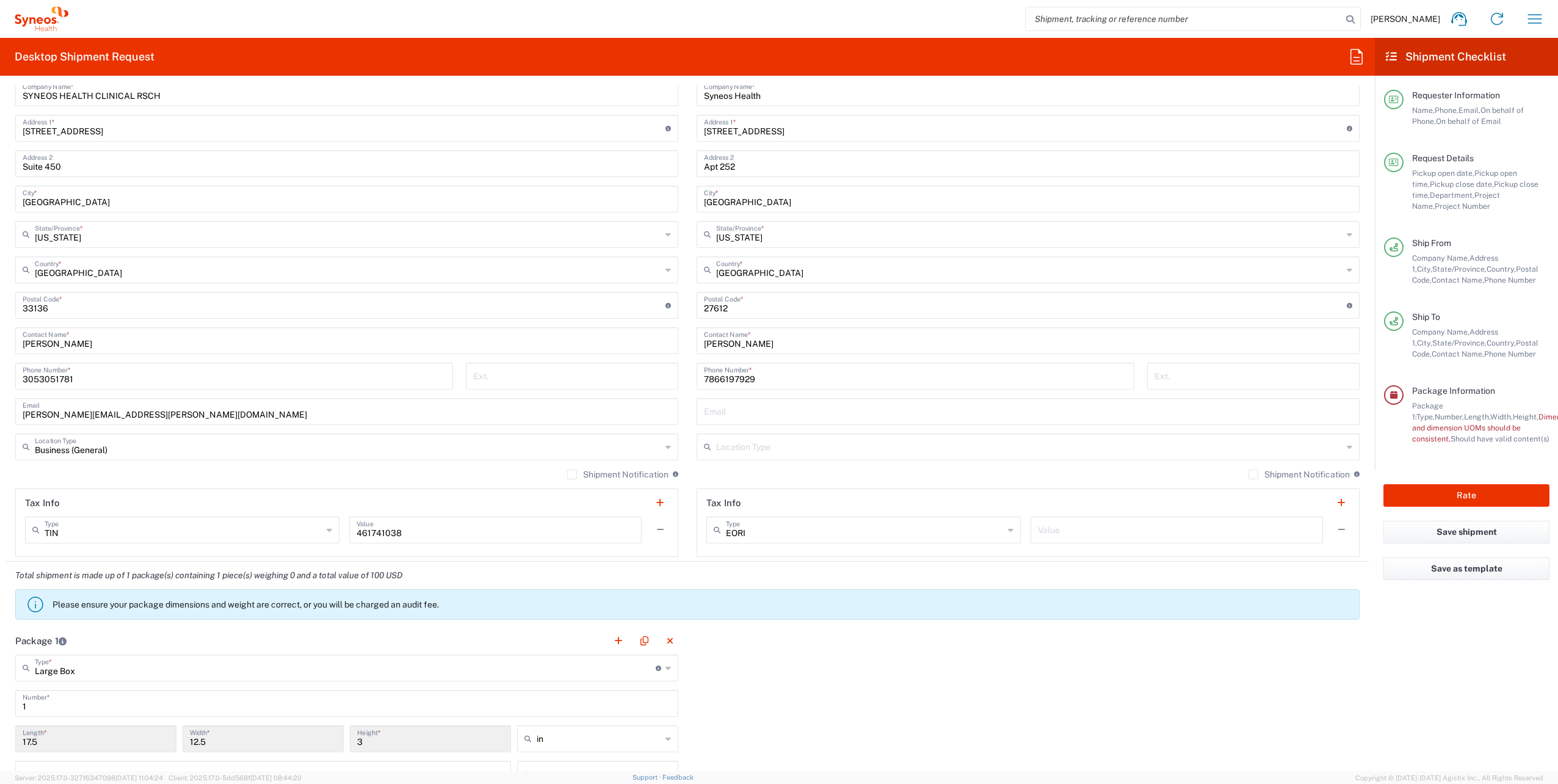
scroll to position [611, 0]
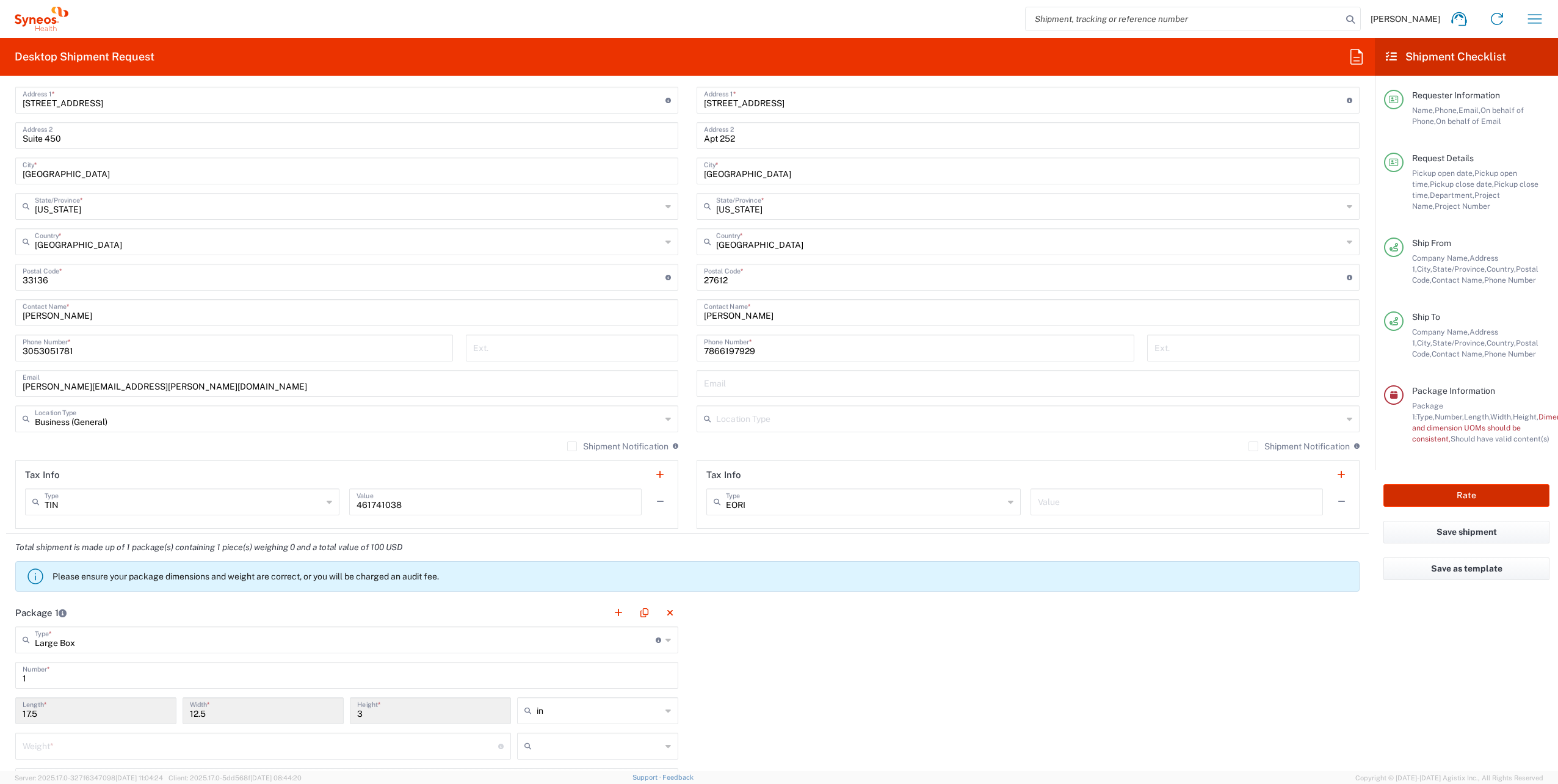
click at [1453, 500] on button "Rate" at bounding box center [1467, 495] width 166 height 23
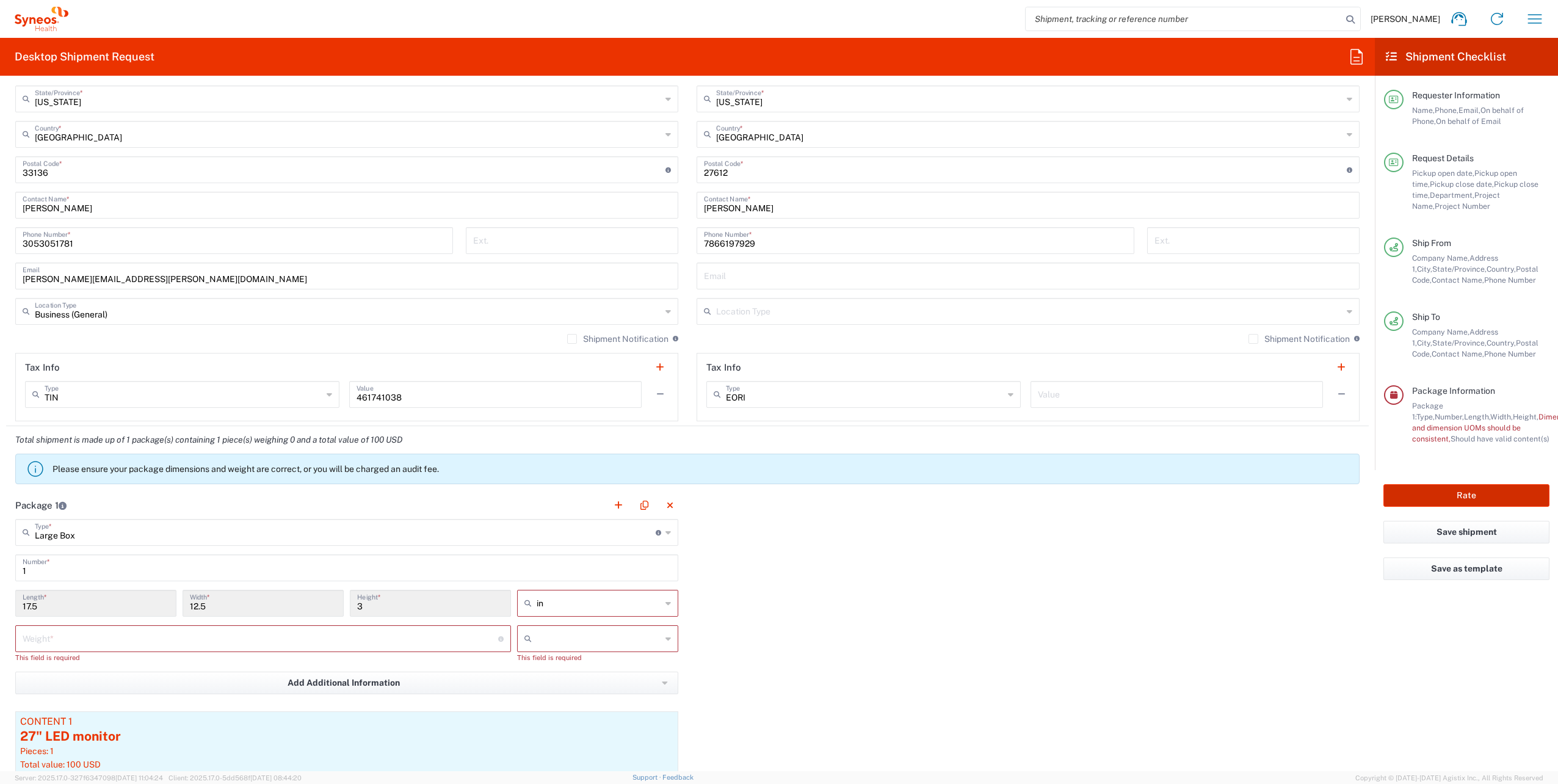
scroll to position [733, 0]
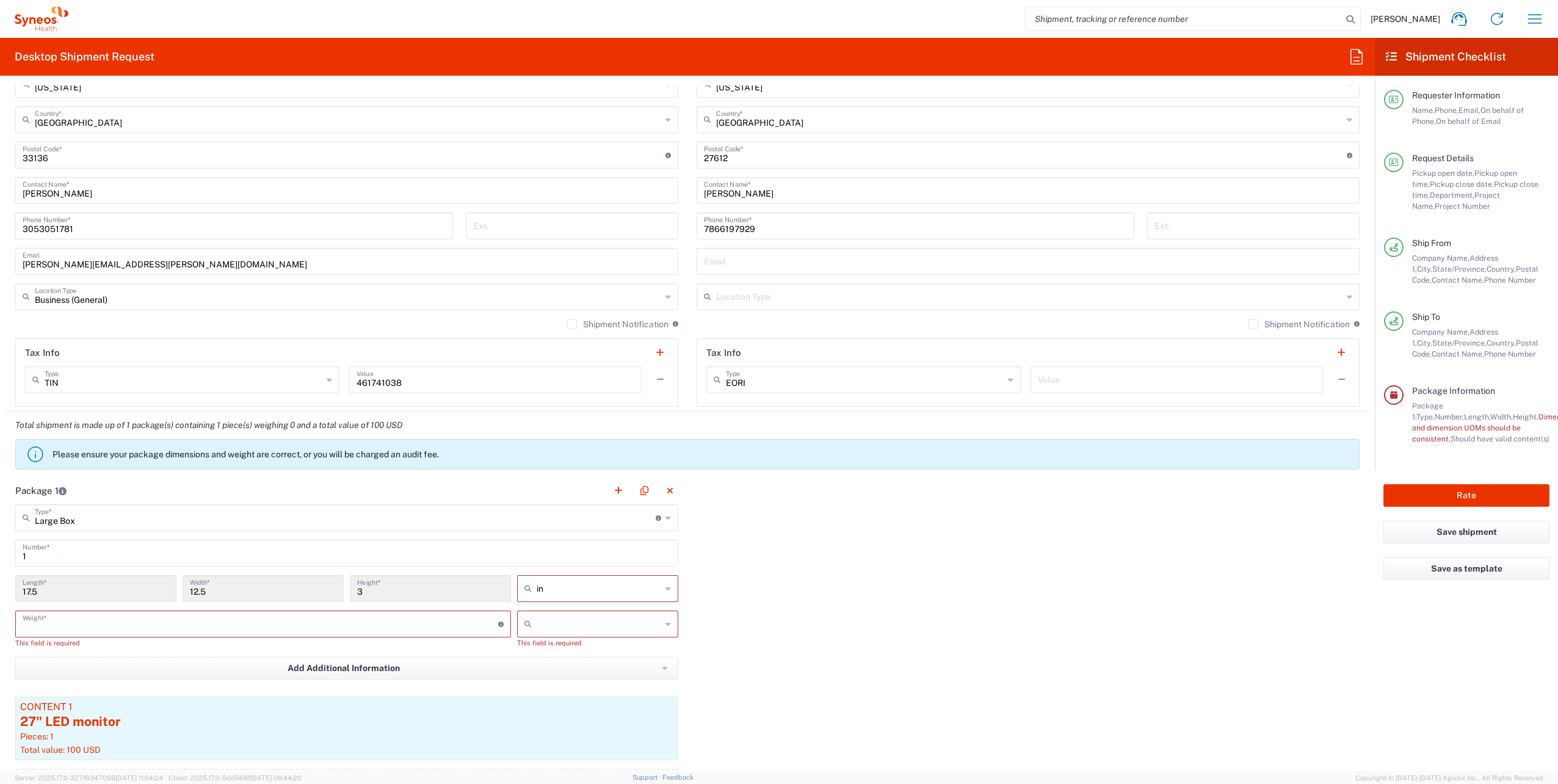
click at [124, 615] on input "number" at bounding box center [261, 622] width 476 height 21
type input "8"
click at [891, 641] on div "Package 1 Large Box Type * Material used to package goods Envelope Large Box Me…" at bounding box center [688, 652] width 1363 height 351
click at [608, 623] on input "text" at bounding box center [599, 624] width 124 height 19
click at [550, 667] on span "lbs" at bounding box center [593, 668] width 158 height 19
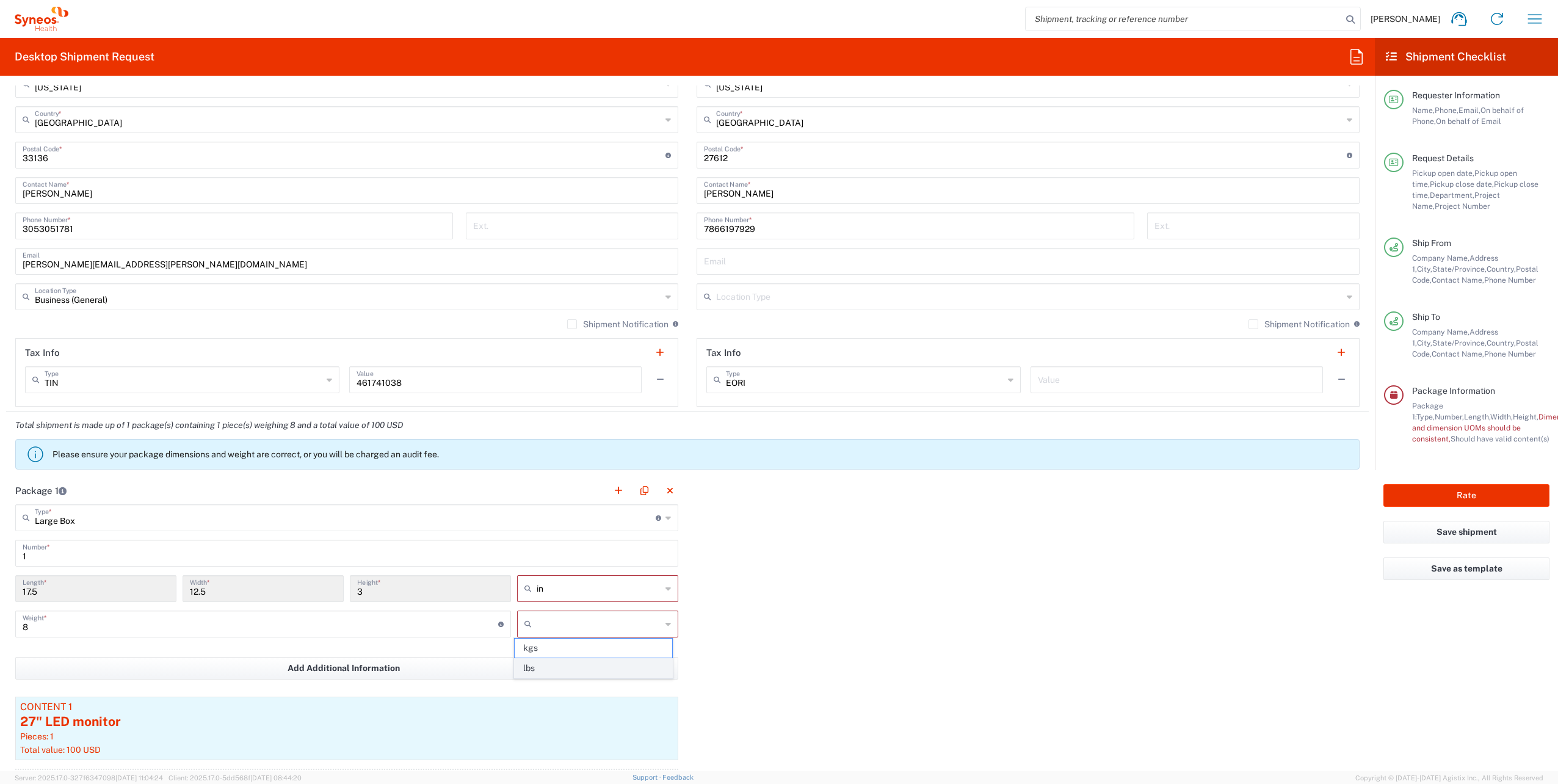
type input "lbs"
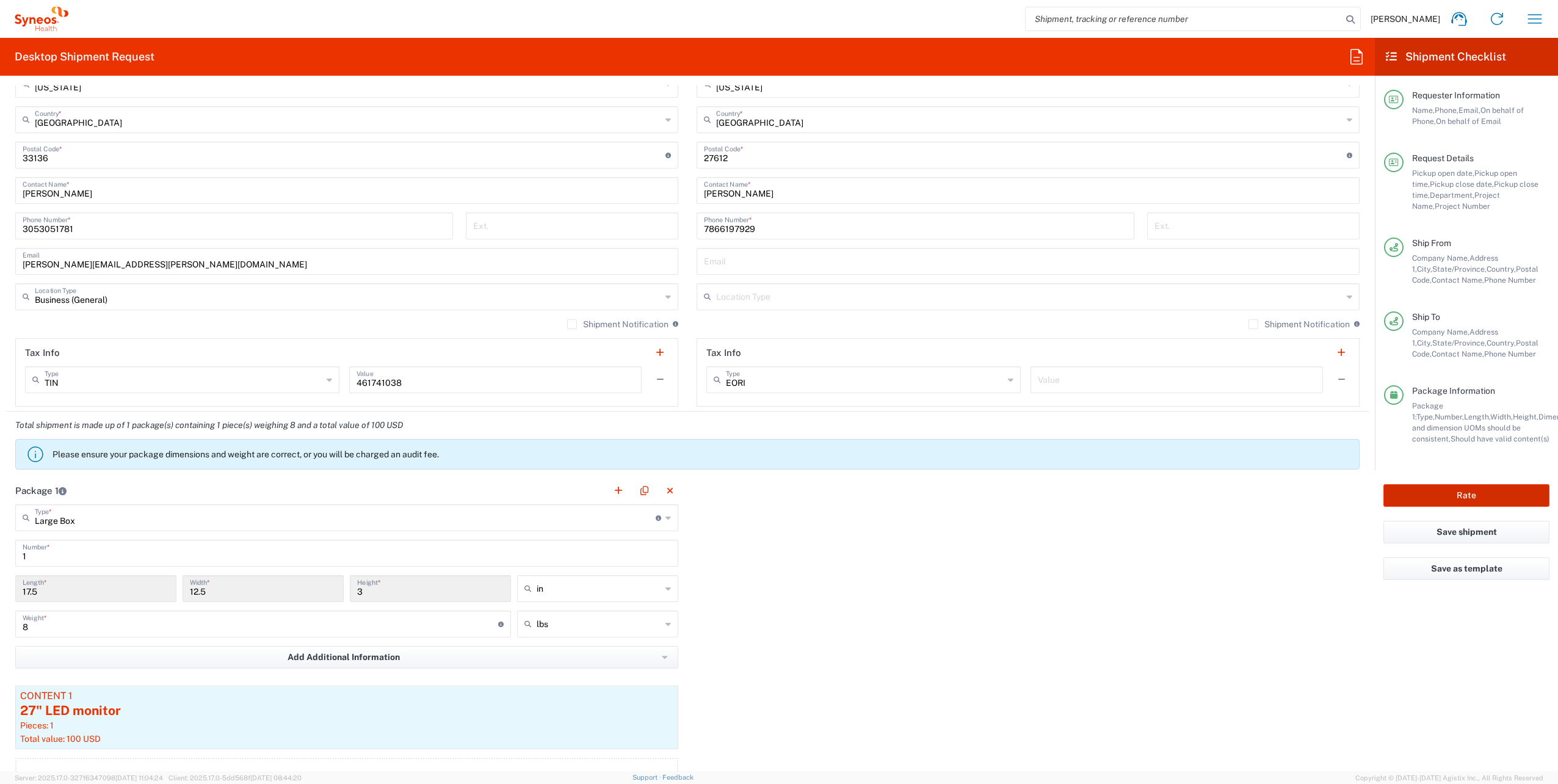
click at [1469, 493] on button "Rate" at bounding box center [1467, 495] width 166 height 23
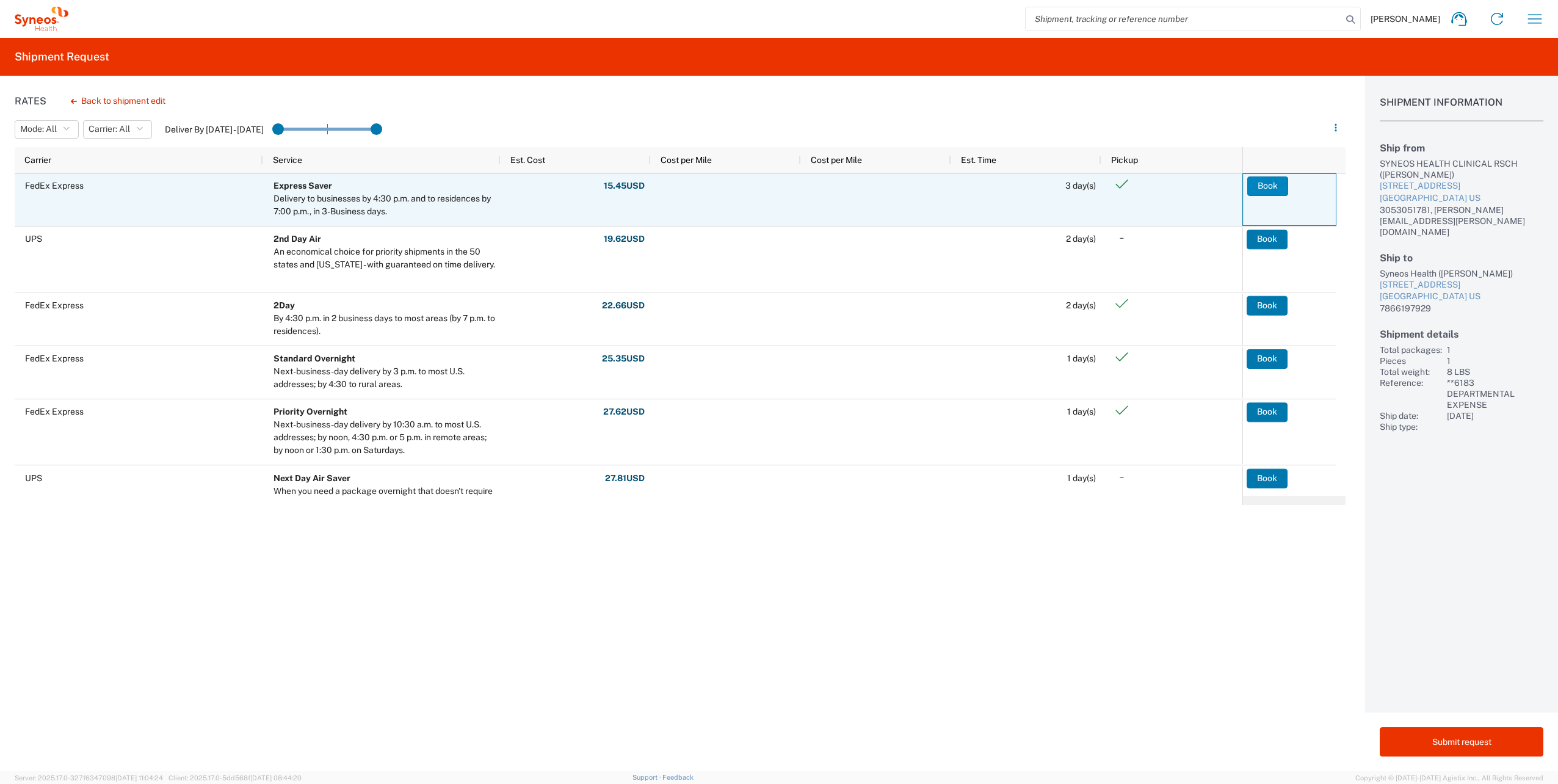
click at [1256, 186] on button "Book" at bounding box center [1268, 186] width 41 height 19
